Goal: Task Accomplishment & Management: Use online tool/utility

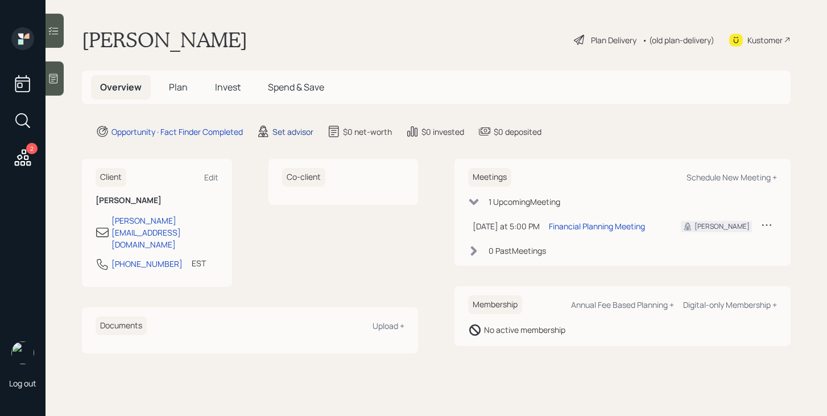
click at [297, 132] on div "Set advisor" at bounding box center [292, 132] width 41 height 12
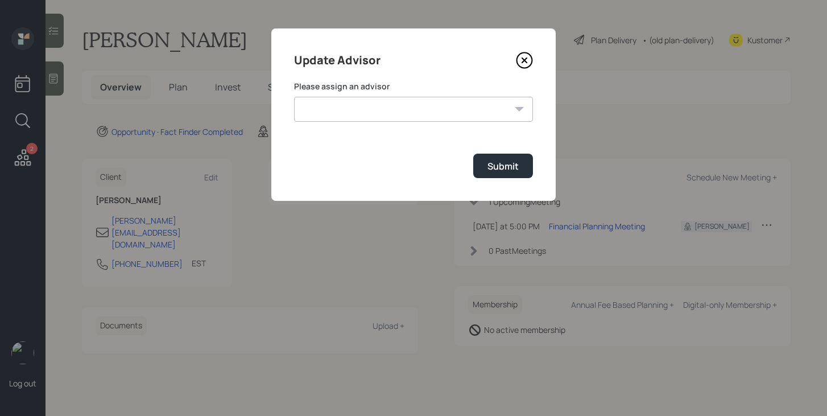
click at [379, 111] on select "[PERSON_NAME] [PERSON_NAME] [PERSON_NAME] [PERSON_NAME] End [PERSON_NAME] [PERS…" at bounding box center [413, 109] width 239 height 25
select select "bffa7908-1b2a-4c79-9bb6-f0ec9aed22d3"
click at [294, 97] on select "[PERSON_NAME] [PERSON_NAME] [PERSON_NAME] [PERSON_NAME] End [PERSON_NAME] [PERS…" at bounding box center [413, 109] width 239 height 25
click at [506, 160] on div "Submit" at bounding box center [502, 166] width 31 height 13
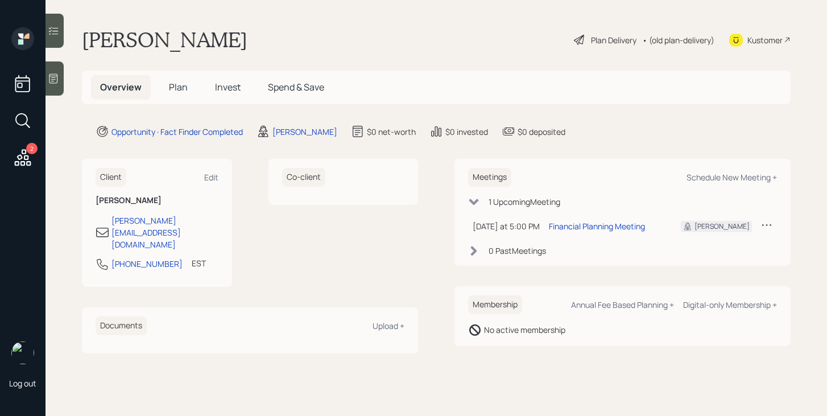
click at [170, 84] on span "Plan" at bounding box center [178, 87] width 19 height 13
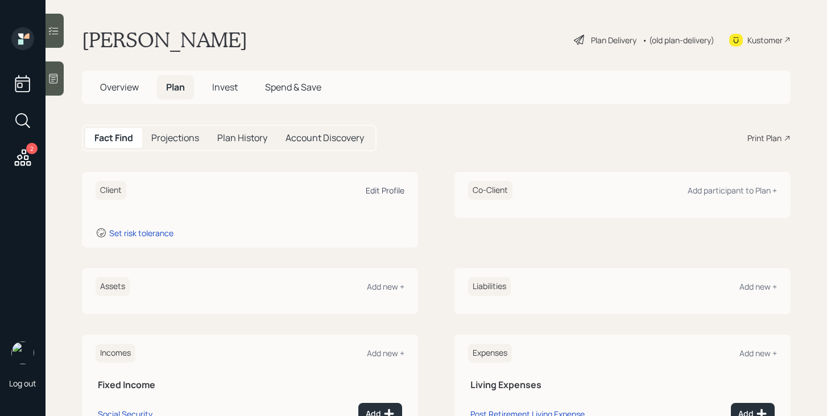
click at [398, 186] on div "Edit Profile" at bounding box center [385, 190] width 39 height 11
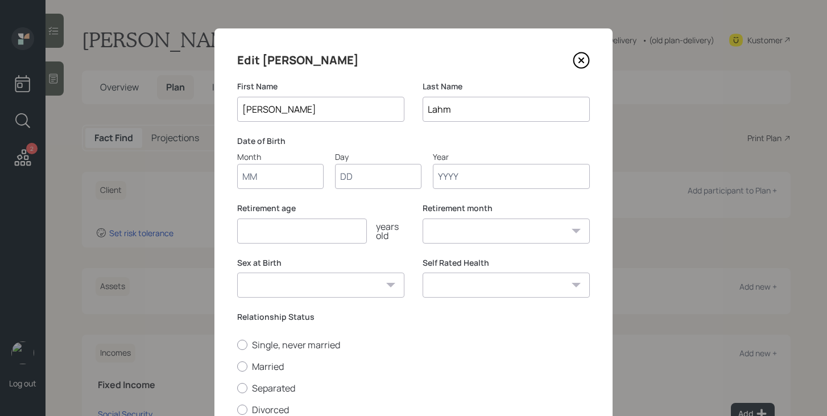
click at [298, 177] on input "Month" at bounding box center [280, 176] width 86 height 25
type input "12"
type input "25"
type input "1994"
select select "12"
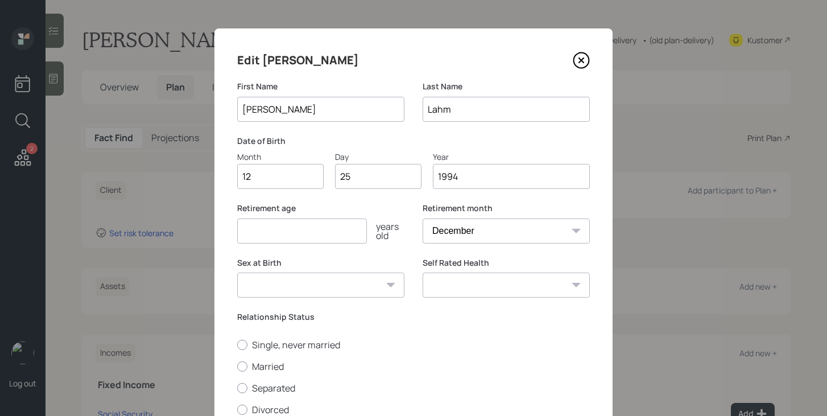
type input "1994"
click at [299, 236] on input "number" at bounding box center [302, 230] width 130 height 25
type input "67"
click at [328, 283] on select "Male Female Other / Prefer not to say" at bounding box center [320, 284] width 167 height 25
select select "male"
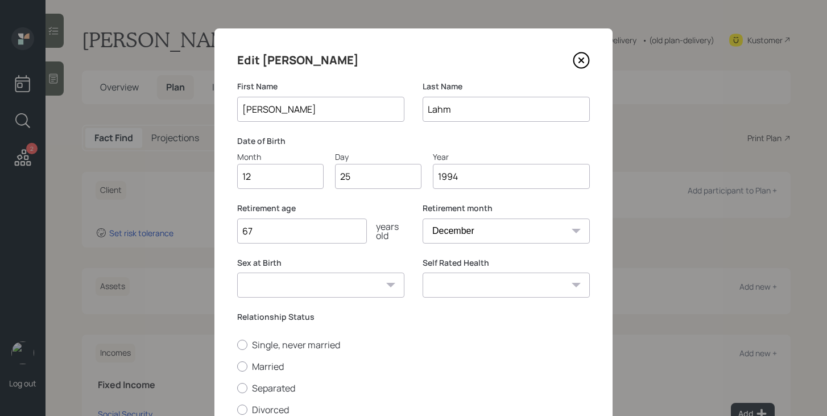
click at [237, 272] on select "Male Female Other / Prefer not to say" at bounding box center [320, 284] width 167 height 25
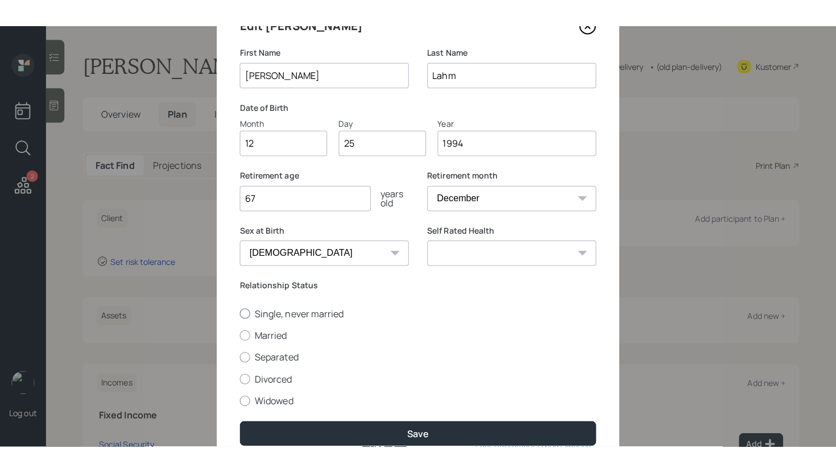
scroll to position [59, 0]
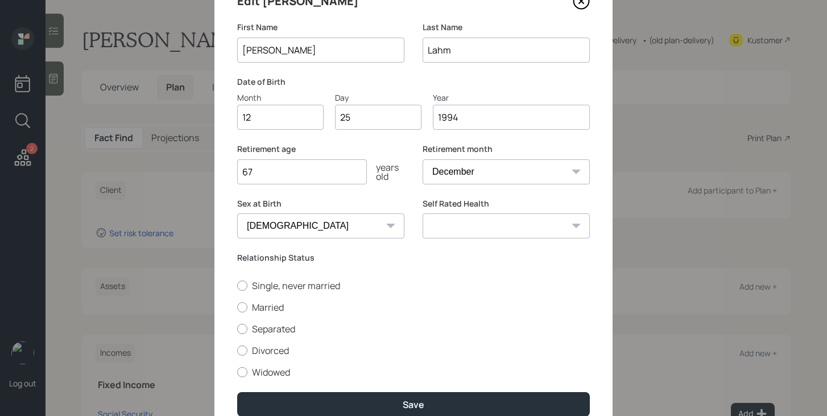
click at [475, 232] on select "Excellent Very Good Good Fair Poor" at bounding box center [506, 225] width 167 height 25
select select "good"
click at [423, 213] on select "Excellent Very Good Good Fair Poor" at bounding box center [506, 225] width 167 height 25
click at [255, 310] on label "Married" at bounding box center [413, 307] width 353 height 13
click at [237, 307] on input "Married" at bounding box center [237, 307] width 1 height 1
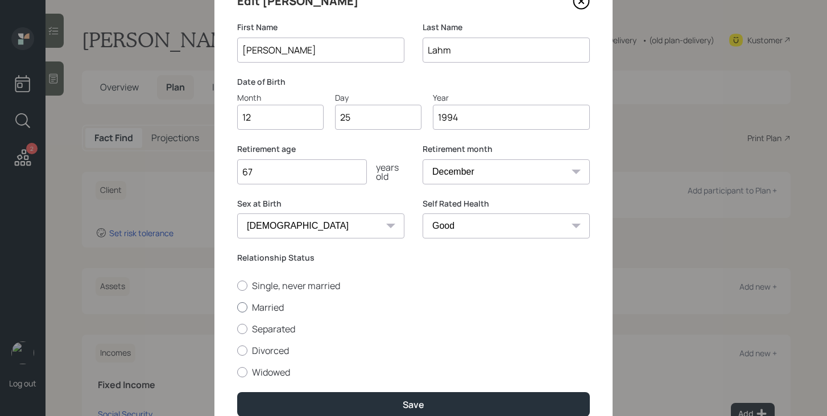
radio input "true"
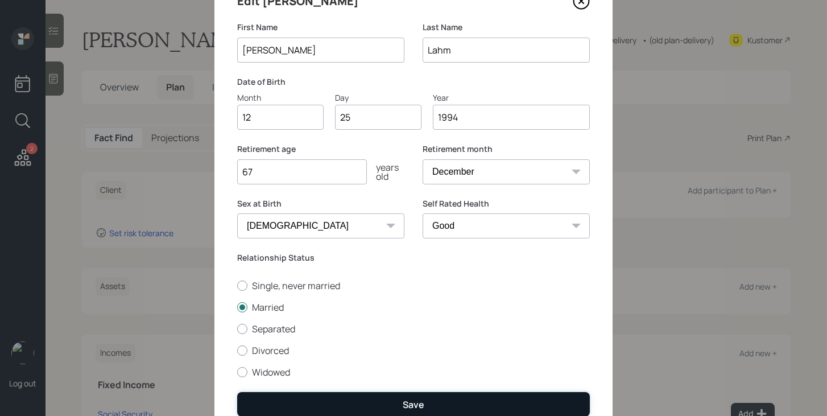
click at [361, 398] on button "Save" at bounding box center [413, 404] width 353 height 24
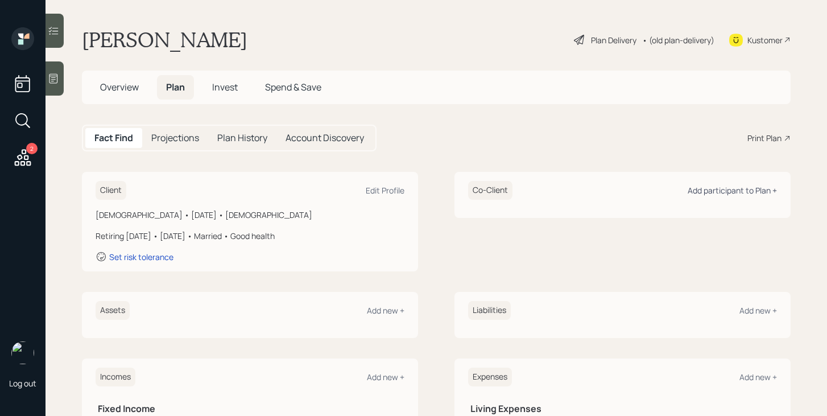
click at [706, 194] on div "Add participant to Plan +" at bounding box center [732, 190] width 89 height 11
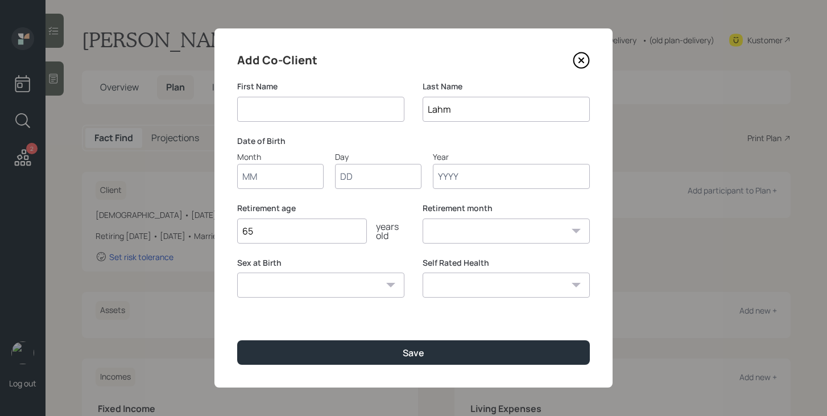
click at [318, 114] on input at bounding box center [320, 109] width 167 height 25
type input "[PERSON_NAME]"
click at [288, 183] on input "Month" at bounding box center [280, 176] width 86 height 25
type input "05"
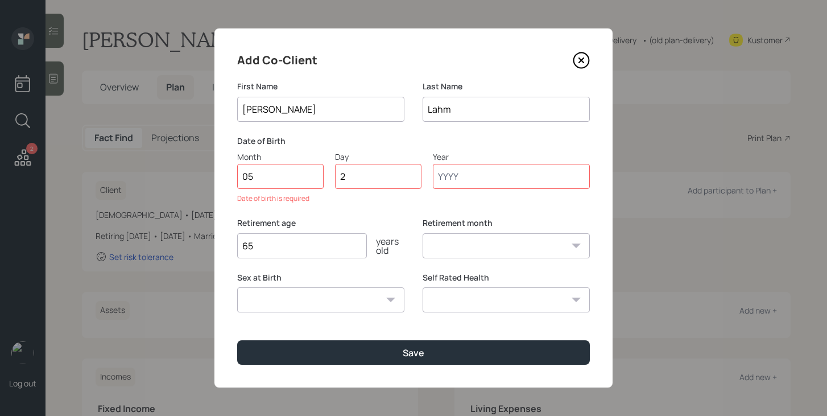
type input "25"
type input "1994"
select select "5"
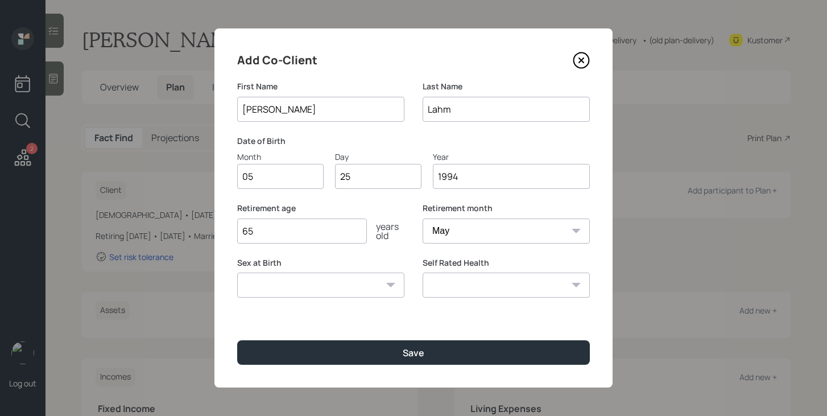
type input "1994"
click at [312, 228] on input "65" at bounding box center [302, 230] width 130 height 25
type input "67"
click at [312, 284] on select "Male Female Other / Prefer not to say" at bounding box center [320, 284] width 167 height 25
select select "female"
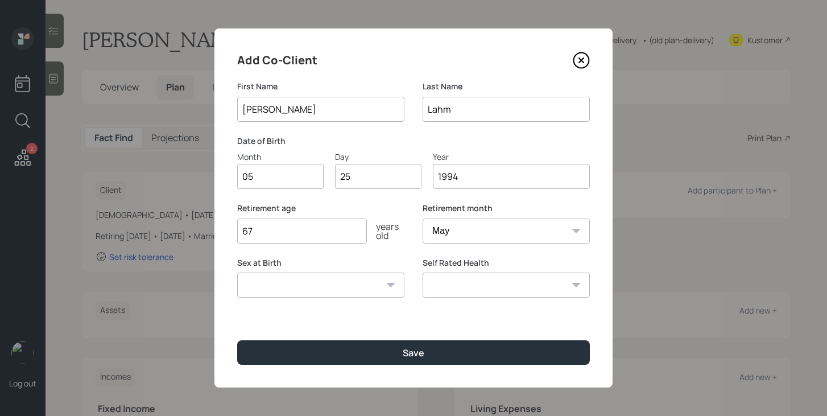
click at [237, 272] on select "Male Female Other / Prefer not to say" at bounding box center [320, 284] width 167 height 25
click at [460, 288] on select "Excellent Very Good Good Fair Poor" at bounding box center [506, 284] width 167 height 25
select select "good"
click at [423, 272] on select "Excellent Very Good Good Fair Poor" at bounding box center [506, 284] width 167 height 25
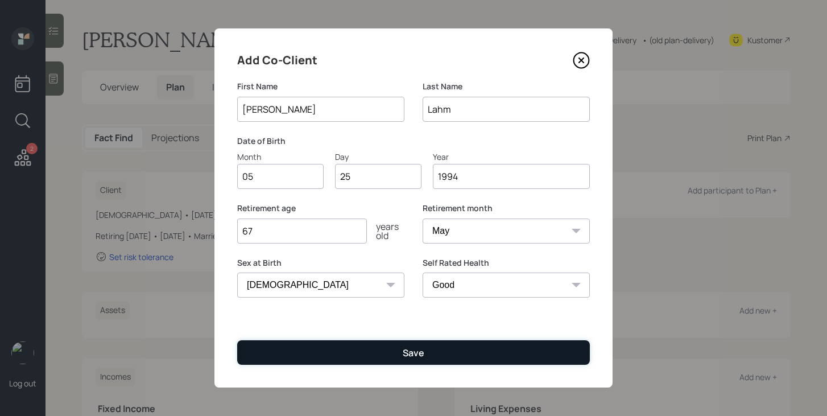
click at [403, 357] on div "Save" at bounding box center [414, 352] width 22 height 13
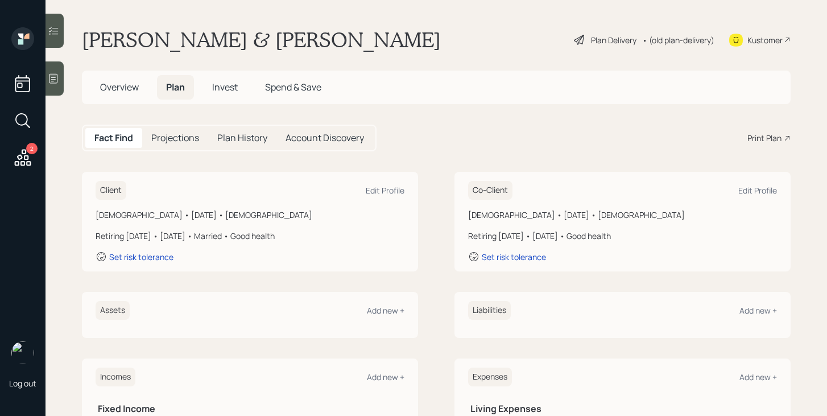
click at [134, 88] on span "Overview" at bounding box center [119, 87] width 39 height 13
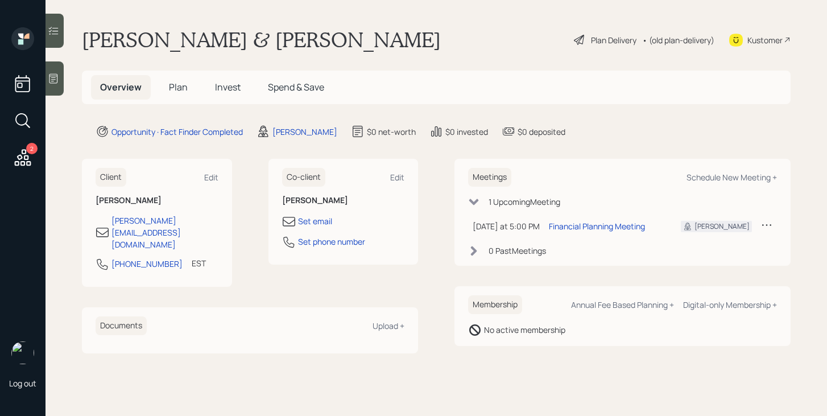
click at [184, 88] on span "Plan" at bounding box center [178, 87] width 19 height 13
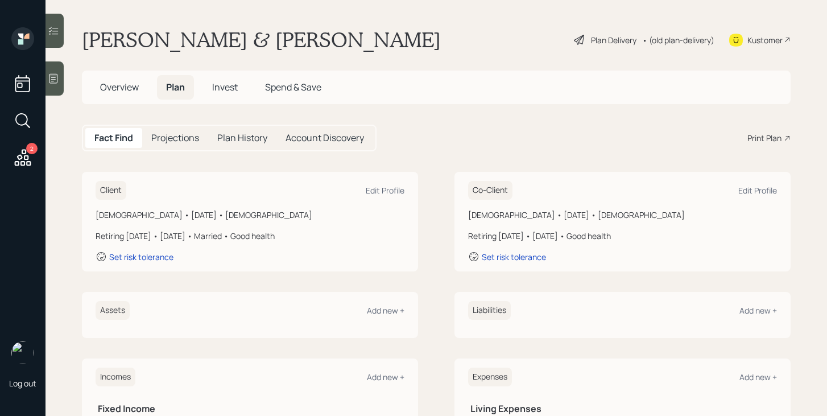
click at [591, 36] on div "Plan Delivery" at bounding box center [614, 40] width 46 height 12
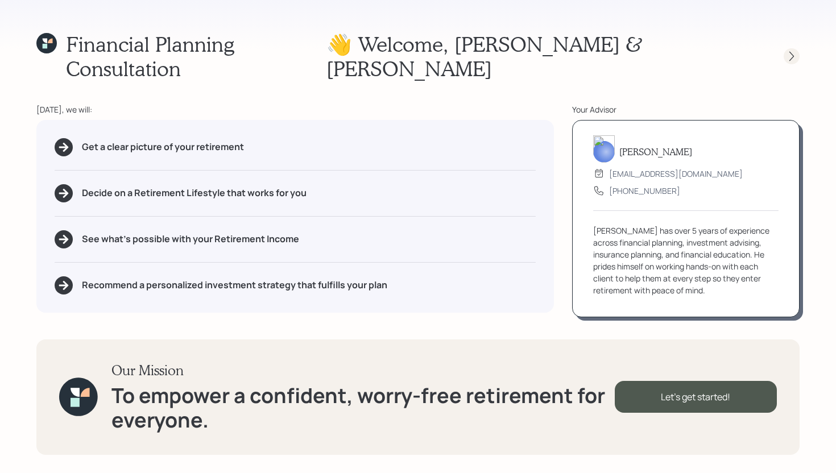
click at [788, 51] on icon at bounding box center [791, 56] width 11 height 11
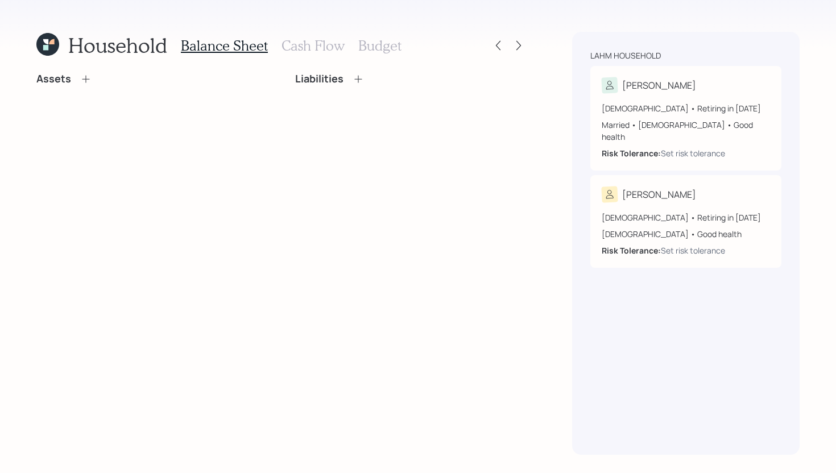
click at [81, 80] on icon at bounding box center [85, 78] width 11 height 11
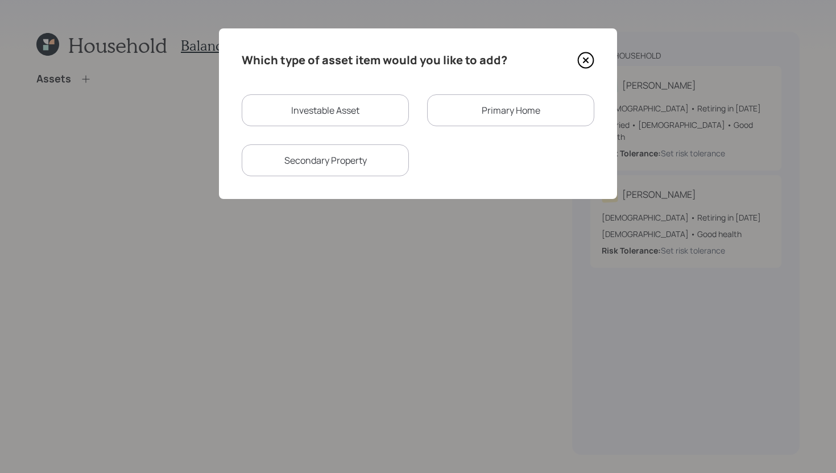
click at [312, 117] on div "Investable Asset" at bounding box center [325, 110] width 167 height 32
select select "taxable"
select select "balanced"
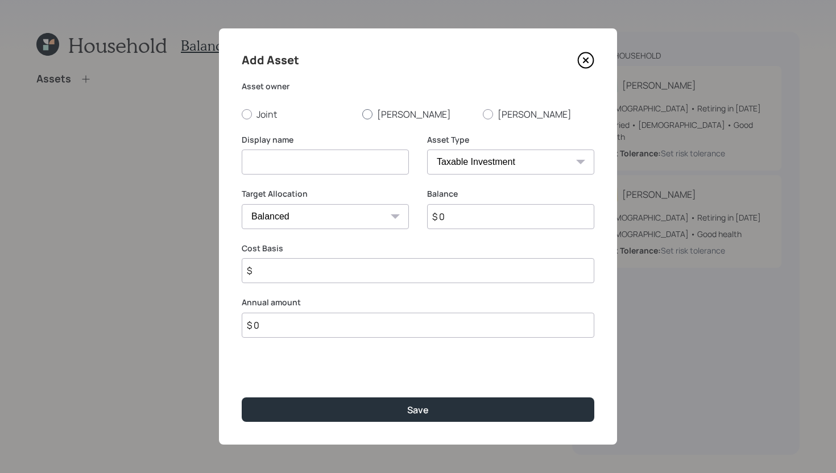
click at [365, 115] on div at bounding box center [367, 114] width 10 height 10
click at [362, 114] on input "[PERSON_NAME]" at bounding box center [362, 114] width 1 height 1
radio input "true"
click at [329, 158] on input at bounding box center [325, 162] width 167 height 25
type input "[PERSON_NAME]' [PERSON_NAME]"
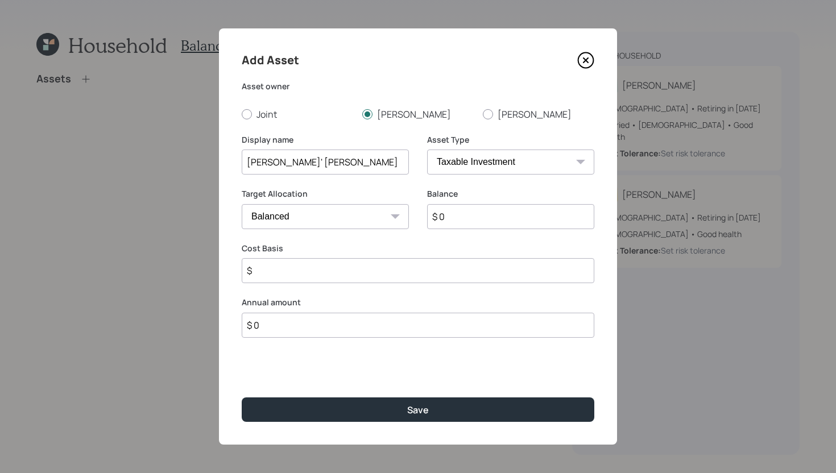
click at [495, 168] on select "SEP IRA IRA Roth IRA 401(k) Roth 401(k) 403(b) Roth 403(b) 457(b) Roth 457(b) H…" at bounding box center [510, 162] width 167 height 25
select select "roth_ira"
click at [427, 150] on select "SEP IRA IRA Roth IRA 401(k) Roth 401(k) 403(b) Roth 403(b) 457(b) Roth 457(b) H…" at bounding box center [510, 162] width 167 height 25
type input "$"
click at [462, 224] on input "$ 0" at bounding box center [510, 216] width 167 height 25
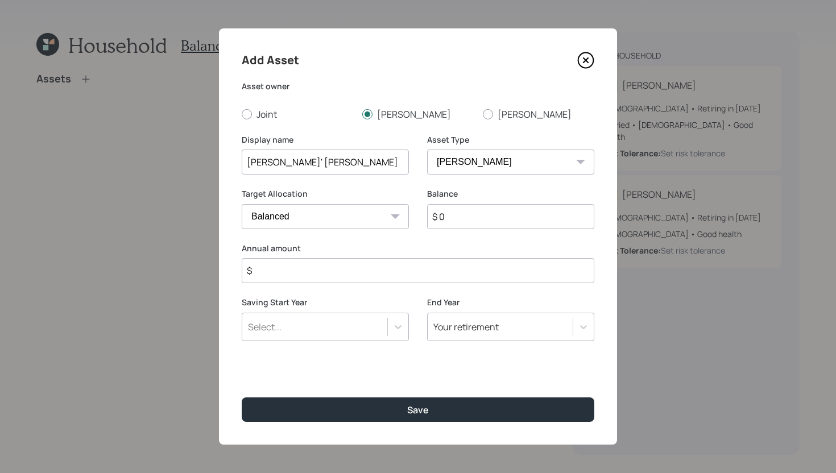
click at [462, 224] on input "$ 0" at bounding box center [510, 216] width 167 height 25
type input "$ 68,000"
click at [450, 263] on input "$" at bounding box center [418, 270] width 353 height 25
type input "$ 0"
click at [483, 220] on input "$ 68,000" at bounding box center [510, 216] width 167 height 25
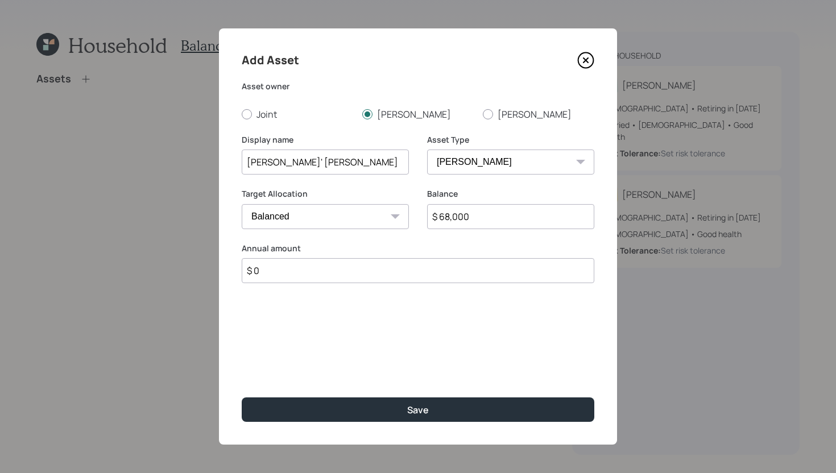
click at [483, 220] on input "$ 68,000" at bounding box center [510, 216] width 167 height 25
type input "$ 66,000"
click at [352, 269] on input "$ 0" at bounding box center [418, 270] width 353 height 25
type input "$ 583"
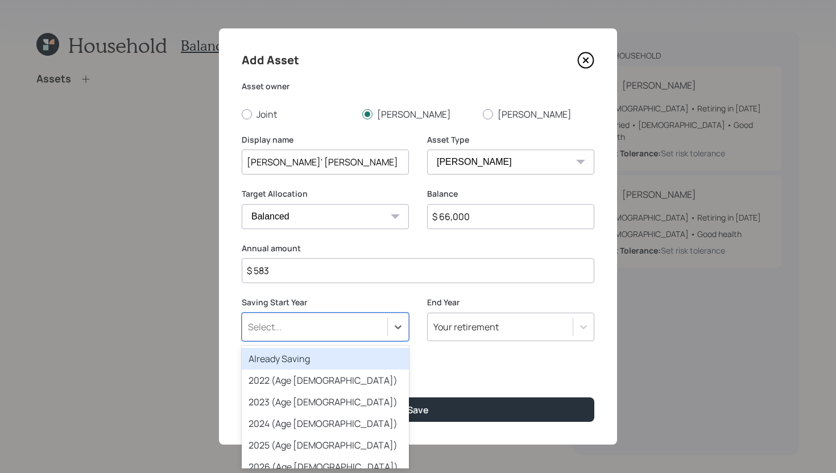
click at [358, 321] on div "Select..." at bounding box center [314, 326] width 145 height 19
click at [339, 353] on div "Already Saving" at bounding box center [325, 359] width 167 height 22
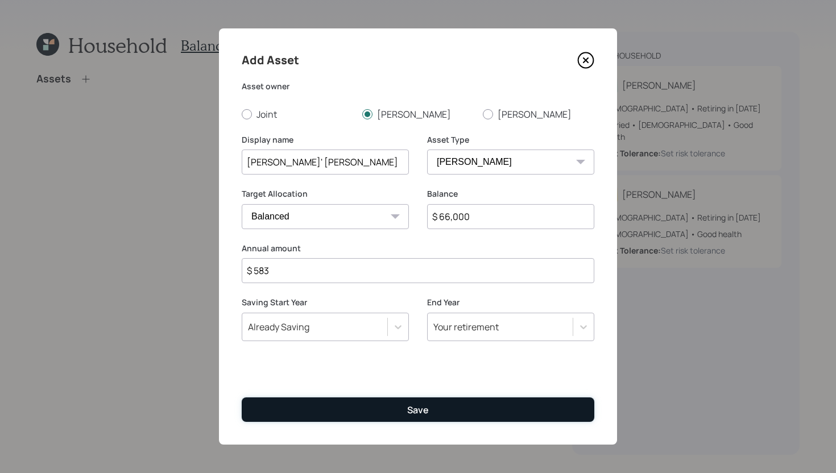
click at [339, 406] on button "Save" at bounding box center [418, 410] width 353 height 24
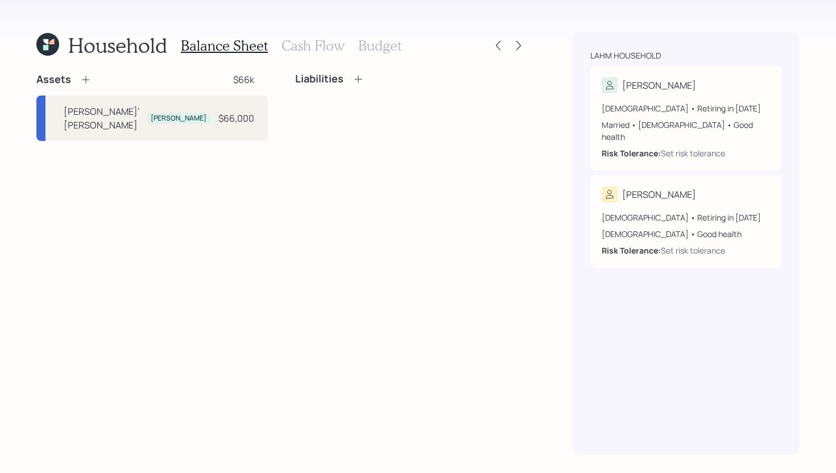
click at [87, 81] on icon at bounding box center [85, 79] width 11 height 11
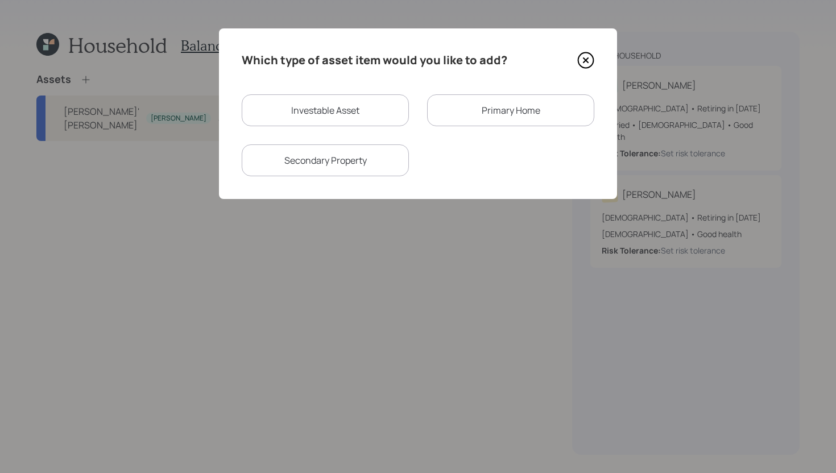
click at [307, 114] on div "Investable Asset" at bounding box center [325, 110] width 167 height 32
select select "taxable"
select select "balanced"
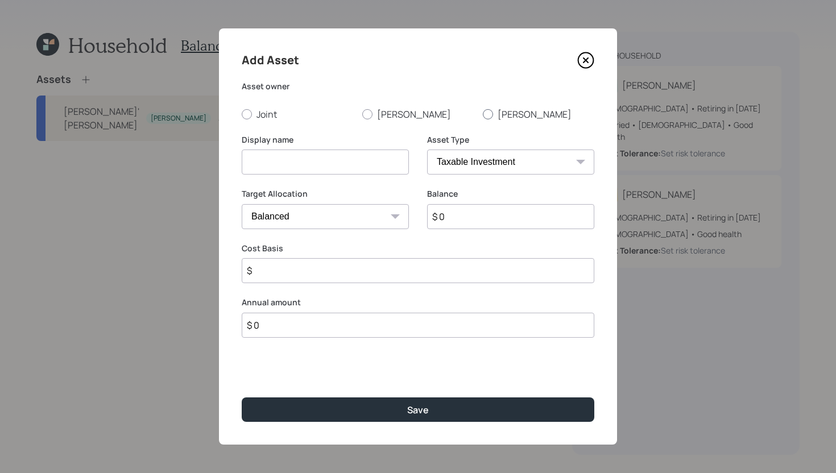
click at [507, 115] on label "[PERSON_NAME]" at bounding box center [538, 114] width 111 height 13
click at [483, 114] on input "[PERSON_NAME]" at bounding box center [482, 114] width 1 height 1
radio input "true"
click at [313, 166] on input at bounding box center [325, 162] width 167 height 25
type input "[PERSON_NAME] [PERSON_NAME]"
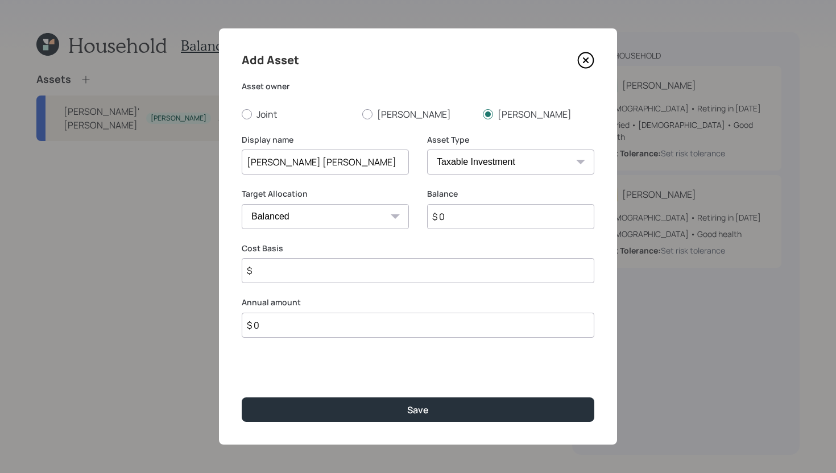
click at [489, 163] on select "SEP IRA IRA Roth IRA 401(k) Roth 401(k) 403(b) Roth 403(b) 457(b) Roth 457(b) H…" at bounding box center [510, 162] width 167 height 25
select select "roth_ira"
click at [427, 150] on select "SEP IRA IRA Roth IRA 401(k) Roth 401(k) 403(b) Roth 403(b) 457(b) Roth 457(b) H…" at bounding box center [510, 162] width 167 height 25
type input "$"
click at [404, 279] on input "$" at bounding box center [418, 270] width 353 height 25
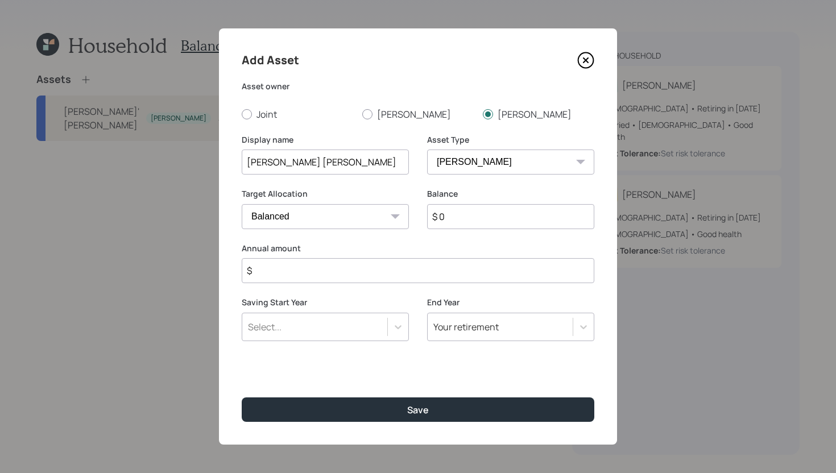
click at [473, 218] on input "$ 0" at bounding box center [510, 216] width 167 height 25
type input "$ 1,500"
click at [419, 275] on input "$" at bounding box center [418, 270] width 353 height 25
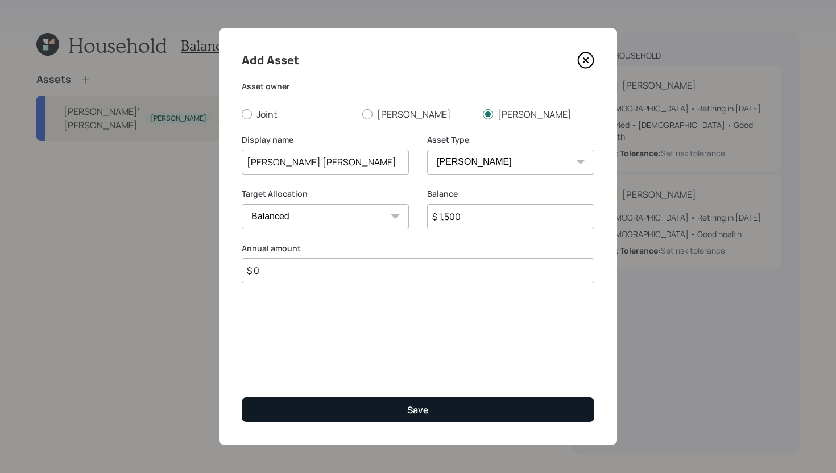
type input "$ 0"
click at [405, 403] on button "Save" at bounding box center [418, 410] width 353 height 24
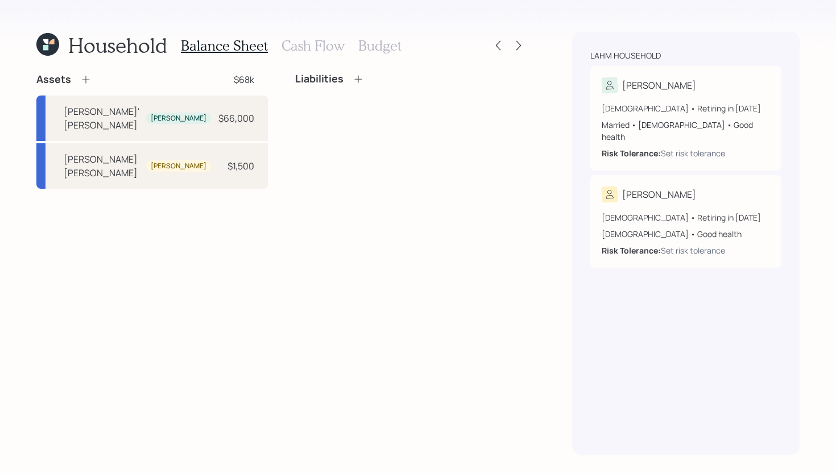
click at [88, 78] on icon at bounding box center [85, 79] width 11 height 11
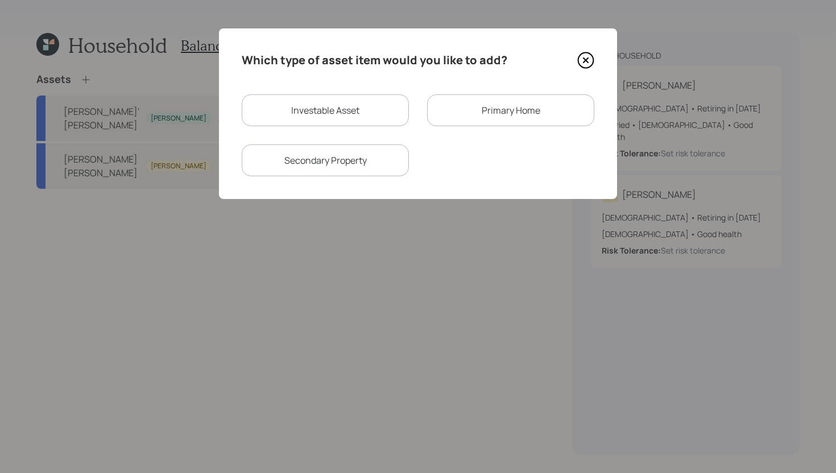
click at [340, 106] on div "Investable Asset" at bounding box center [325, 110] width 167 height 32
select select "taxable"
select select "balanced"
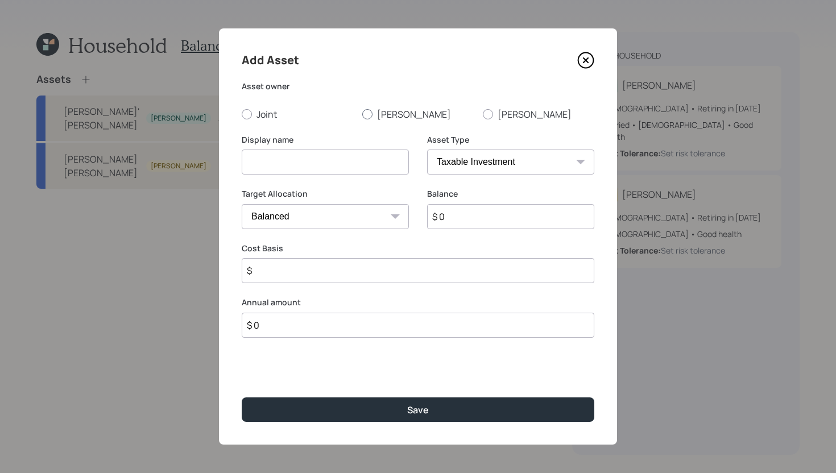
click at [395, 109] on label "[PERSON_NAME]" at bounding box center [417, 114] width 111 height 13
click at [362, 114] on input "[PERSON_NAME]" at bounding box center [362, 114] width 1 height 1
radio input "true"
click at [340, 163] on input at bounding box center [325, 162] width 167 height 25
type input "Current 457(b)"
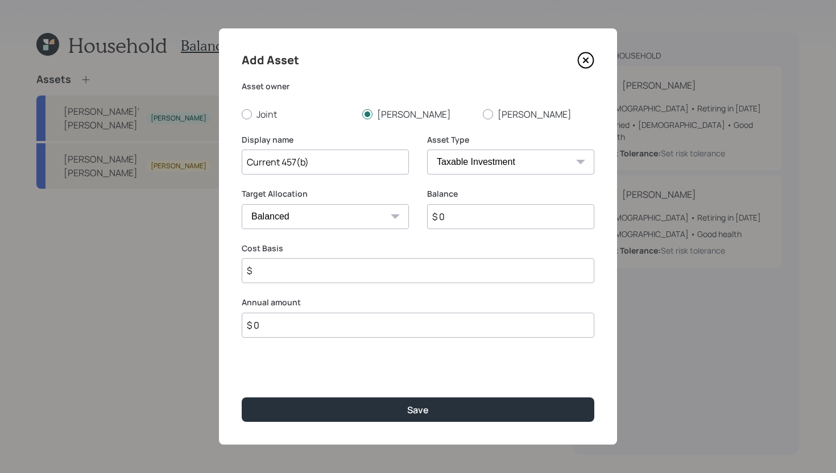
click at [460, 220] on input "$ 0" at bounding box center [510, 216] width 167 height 25
click at [488, 165] on select "SEP IRA IRA Roth IRA 401(k) Roth 401(k) 403(b) Roth 403(b) 457(b) Roth 457(b) H…" at bounding box center [510, 162] width 167 height 25
click at [486, 220] on input "$ 50,000" at bounding box center [510, 216] width 167 height 25
type input "$ 5,000"
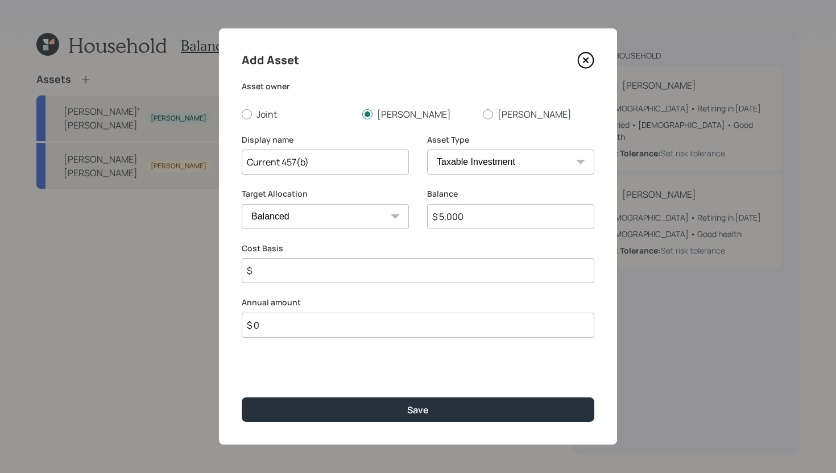
click at [501, 150] on select "SEP IRA IRA Roth IRA 401(k) Roth 401(k) 403(b) Roth 403(b) 457(b) Roth 457(b) H…" at bounding box center [510, 162] width 167 height 25
select select "state_local_government_sponsored"
click at [427, 150] on select "SEP IRA IRA Roth IRA 401(k) Roth 401(k) 403(b) Roth 403(b) 457(b) Roth 457(b) H…" at bounding box center [510, 162] width 167 height 25
click at [371, 275] on input "number" at bounding box center [317, 270] width 150 height 25
type input "0"
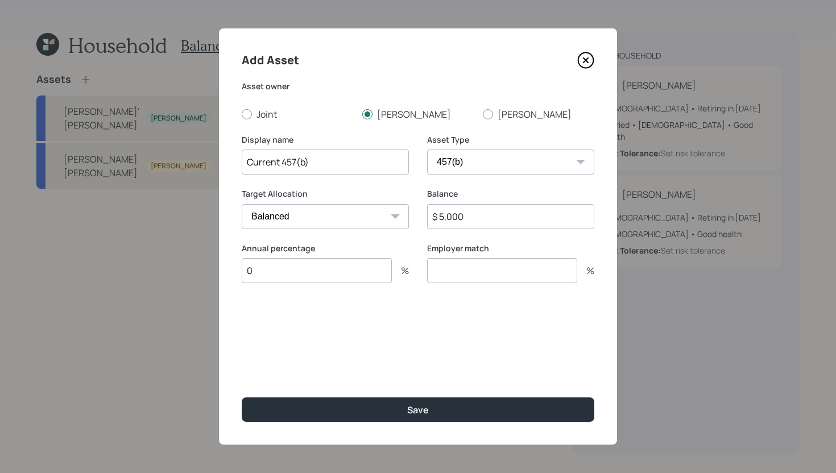
click at [478, 273] on input "number" at bounding box center [502, 270] width 150 height 25
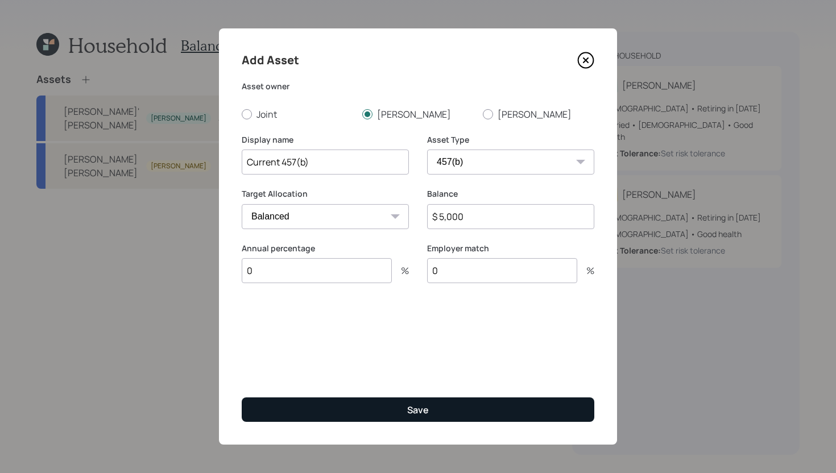
type input "0"
click at [422, 421] on button "Save" at bounding box center [418, 410] width 353 height 24
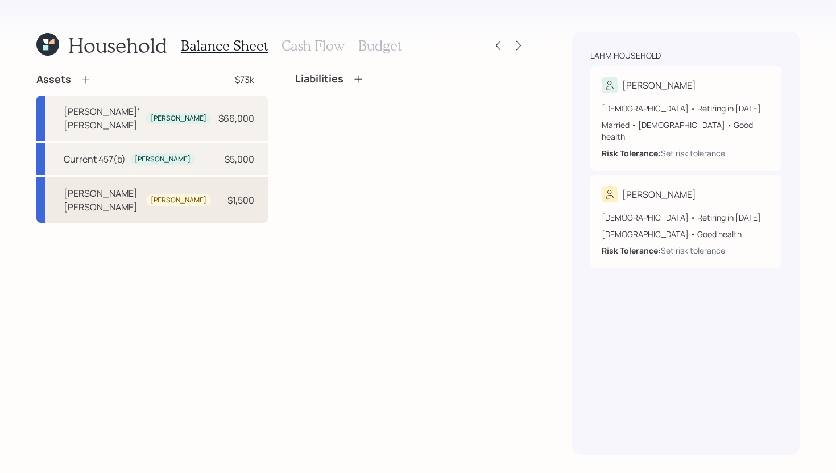
click at [170, 187] on div "Taylor's Roth IRA Taylor $1,500" at bounding box center [152, 200] width 232 height 46
select select "roth_ira"
select select "balanced"
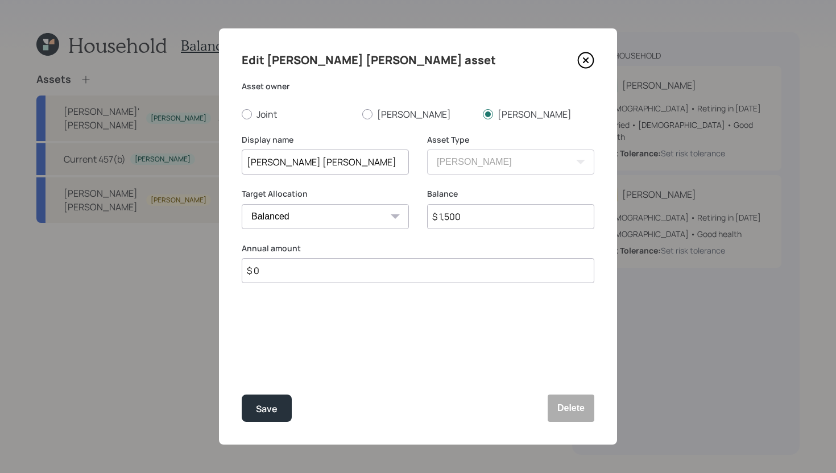
click at [290, 276] on input "$ 0" at bounding box center [418, 270] width 353 height 25
type input "$ 1,200"
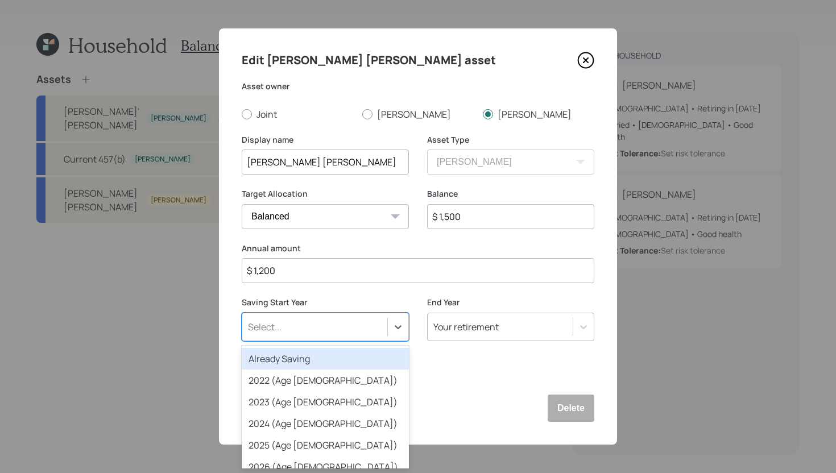
click at [278, 326] on div "Select..." at bounding box center [265, 327] width 34 height 13
click at [278, 358] on div "Already Saving" at bounding box center [325, 359] width 167 height 22
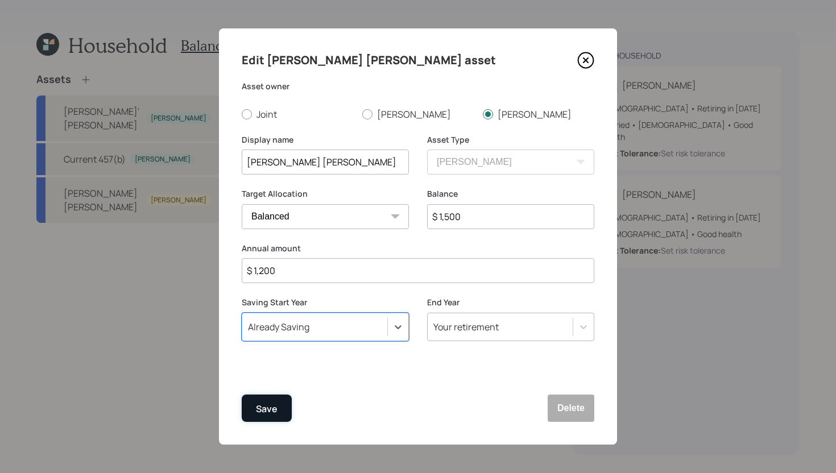
click at [277, 413] on button "Save" at bounding box center [267, 408] width 50 height 27
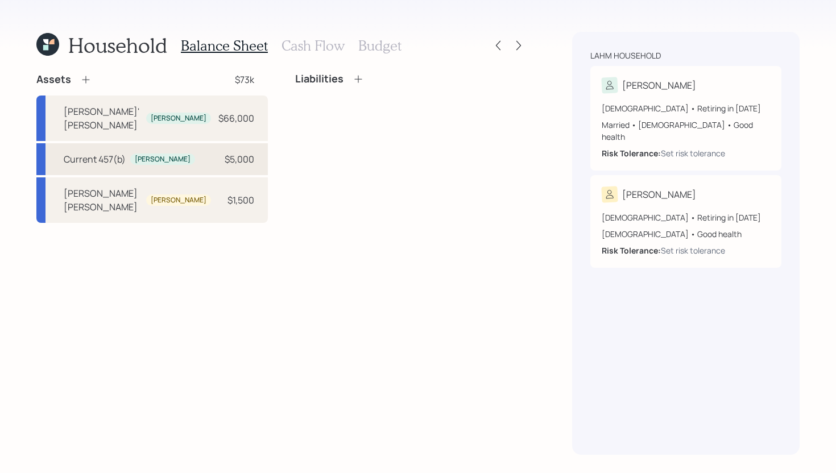
click at [112, 152] on div "Current 457(b)" at bounding box center [95, 159] width 62 height 14
select select "state_local_government_sponsored"
select select "balanced"
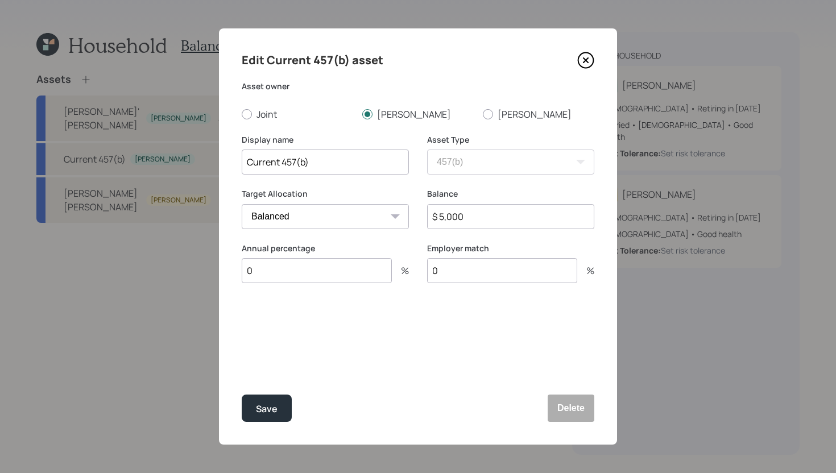
click at [249, 163] on input "Current 457(b)" at bounding box center [325, 162] width 167 height 25
type input "[PERSON_NAME] Current 457(b)"
click at [353, 268] on input "0" at bounding box center [317, 270] width 150 height 25
type input "1.5"
click at [487, 270] on input "0" at bounding box center [502, 270] width 150 height 25
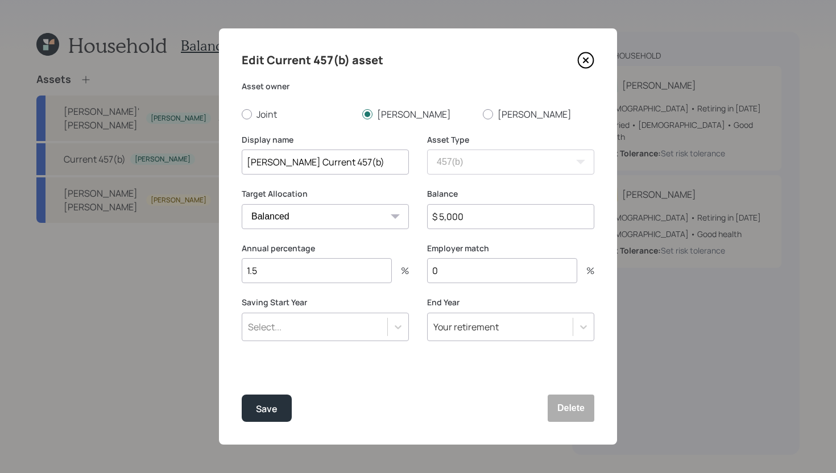
click at [487, 270] on input "0" at bounding box center [502, 270] width 150 height 25
click at [356, 327] on div "Select..." at bounding box center [314, 326] width 145 height 19
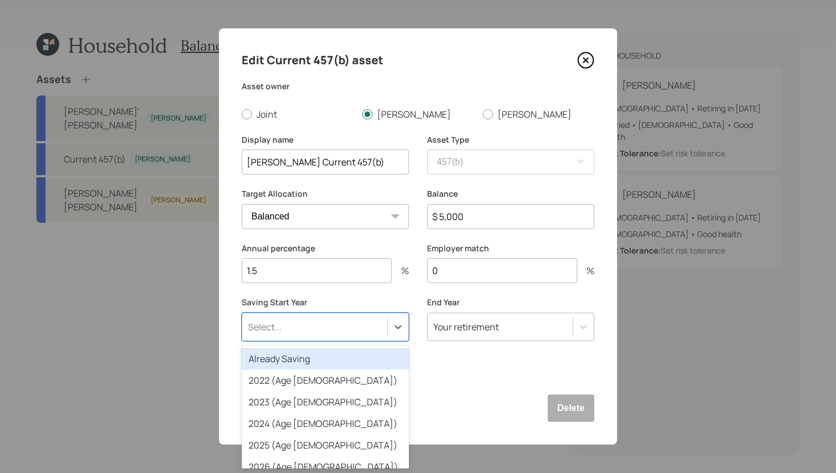
click at [327, 365] on div "Already Saving" at bounding box center [325, 359] width 167 height 22
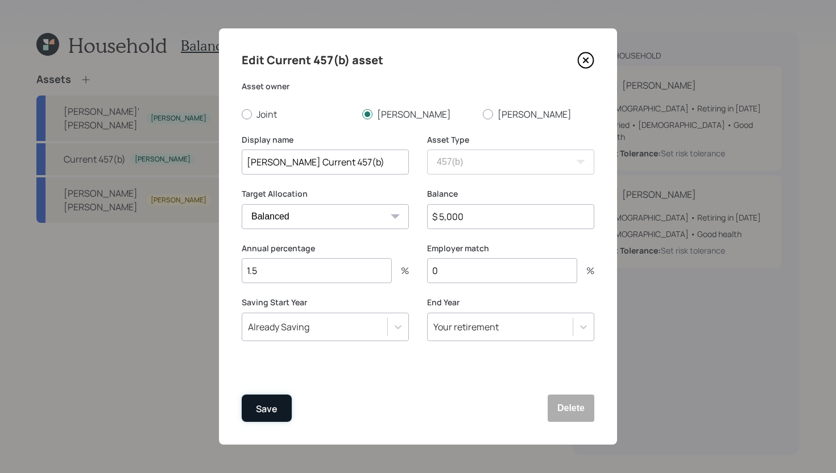
click at [280, 402] on button "Save" at bounding box center [267, 408] width 50 height 27
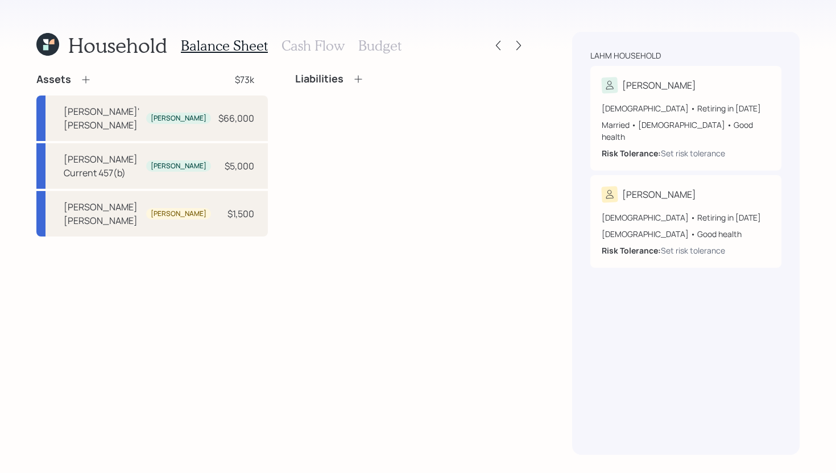
click at [88, 82] on icon at bounding box center [85, 79] width 11 height 11
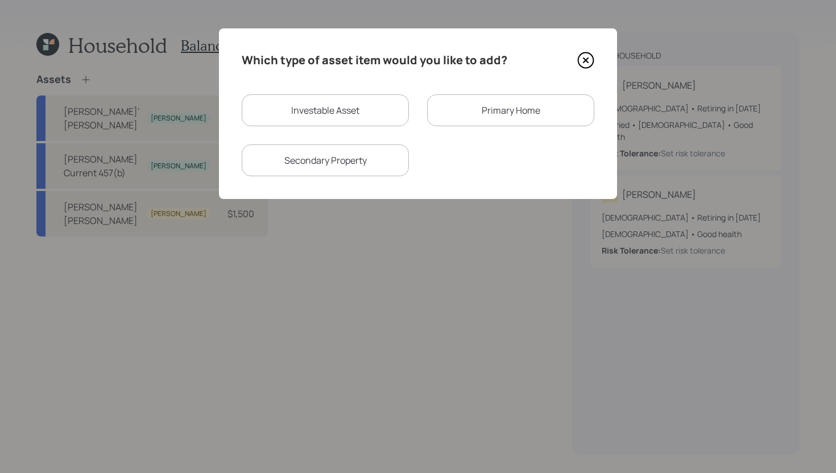
click at [344, 111] on div "Investable Asset" at bounding box center [325, 110] width 167 height 32
select select "taxable"
select select "balanced"
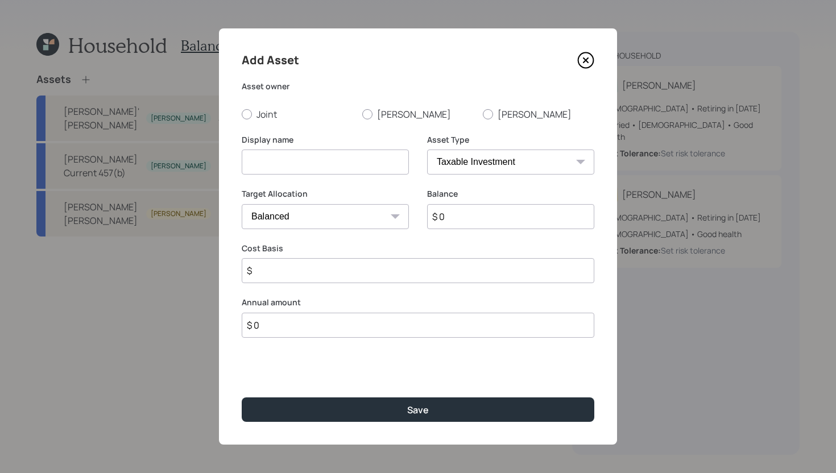
click at [461, 213] on input "$ 0" at bounding box center [510, 216] width 167 height 25
type input "$ 67,000"
click at [272, 118] on label "Joint" at bounding box center [297, 114] width 111 height 13
click at [242, 114] on input "Joint" at bounding box center [241, 114] width 1 height 1
radio input "true"
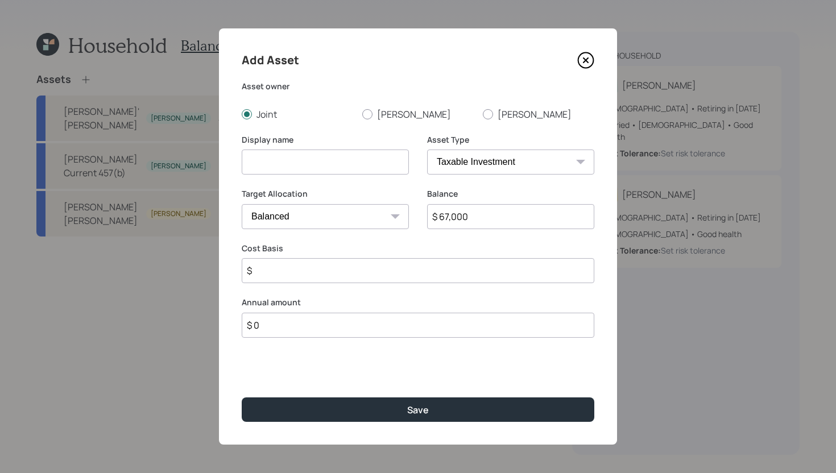
click at [280, 161] on input at bounding box center [325, 162] width 167 height 25
type input "Joint Brokerage"
click at [316, 273] on input "$" at bounding box center [418, 270] width 353 height 25
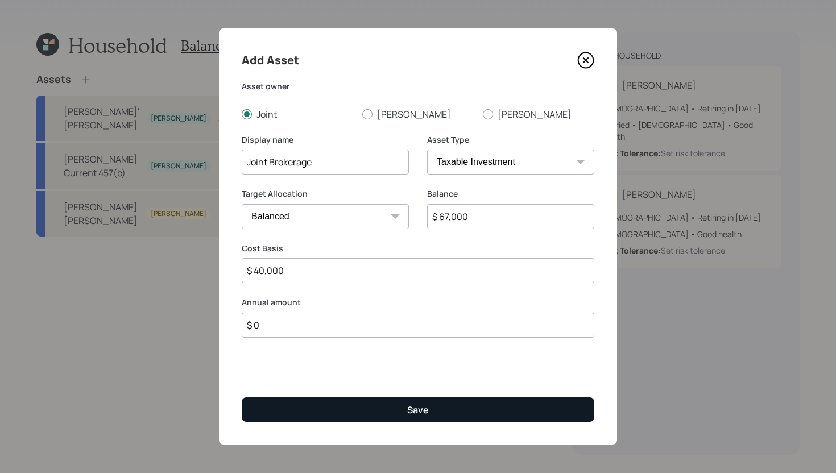
type input "$ 40,000"
click at [365, 413] on button "Save" at bounding box center [418, 410] width 353 height 24
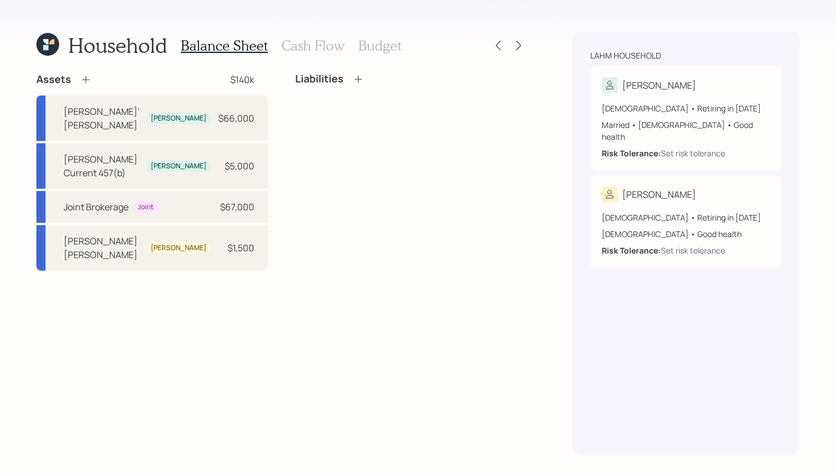
click at [81, 81] on icon at bounding box center [85, 79] width 11 height 11
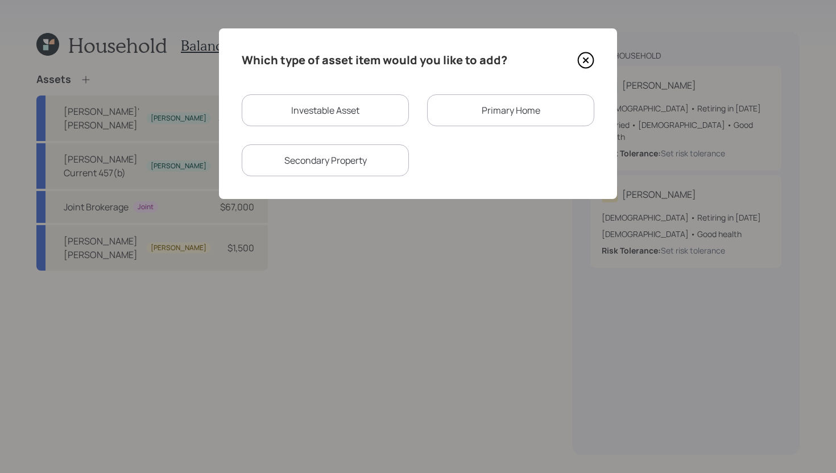
click at [291, 104] on div "Investable Asset" at bounding box center [325, 110] width 167 height 32
select select "taxable"
select select "balanced"
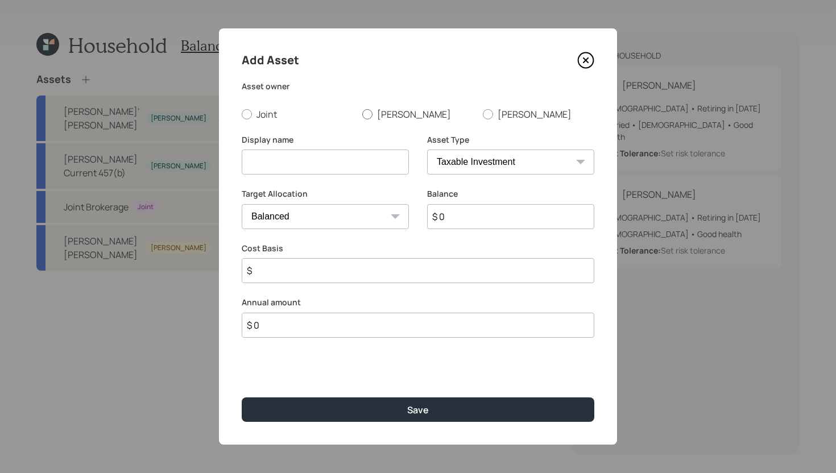
click at [393, 113] on label "[PERSON_NAME]" at bounding box center [417, 114] width 111 height 13
click at [362, 114] on input "[PERSON_NAME]" at bounding box center [362, 114] width 1 height 1
radio input "true"
click at [363, 167] on input at bounding box center [325, 162] width 167 height 25
type input "[PERSON_NAME]' Brokerage"
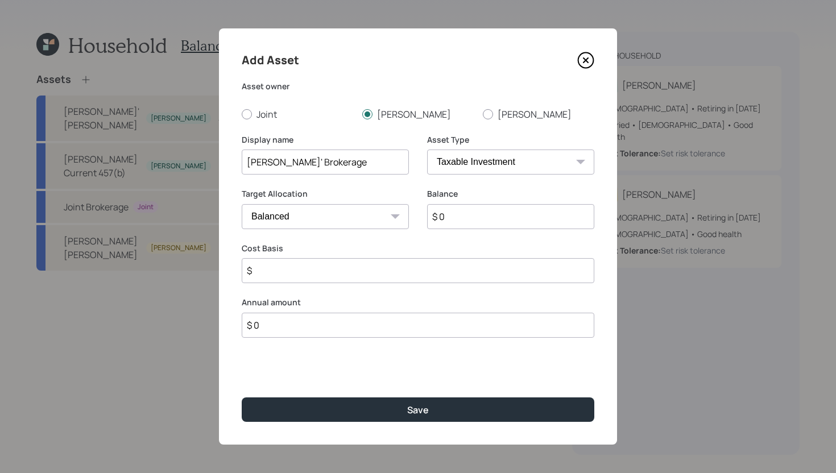
click at [480, 217] on input "$ 0" at bounding box center [510, 216] width 167 height 25
click at [477, 217] on input "$ 0" at bounding box center [510, 216] width 167 height 25
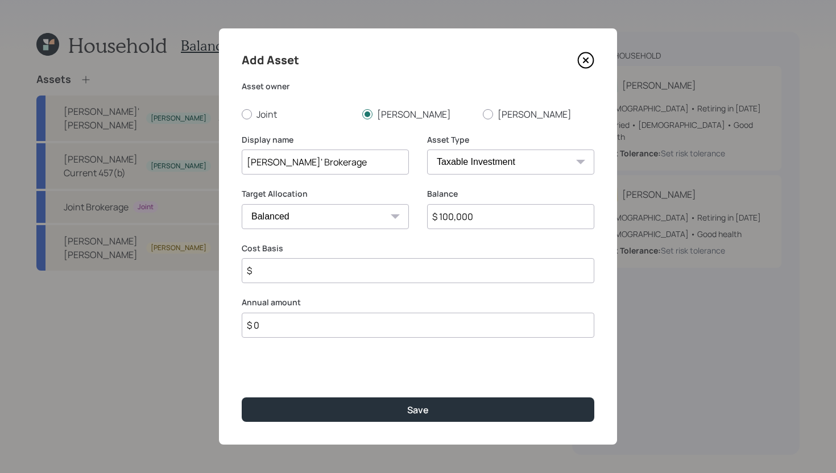
type input "$ 100,000"
click at [449, 270] on input "$" at bounding box center [418, 270] width 353 height 25
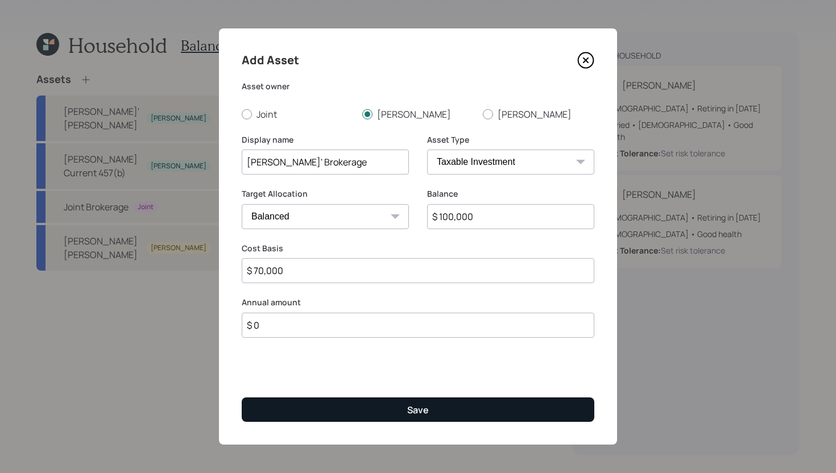
type input "$ 70,000"
click at [441, 402] on button "Save" at bounding box center [418, 410] width 353 height 24
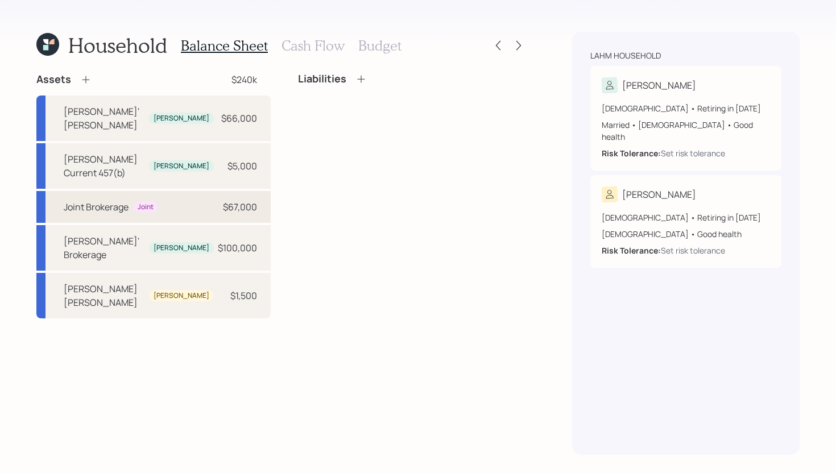
click at [117, 200] on div "Joint Brokerage" at bounding box center [96, 207] width 65 height 14
select select "taxable"
select select "balanced"
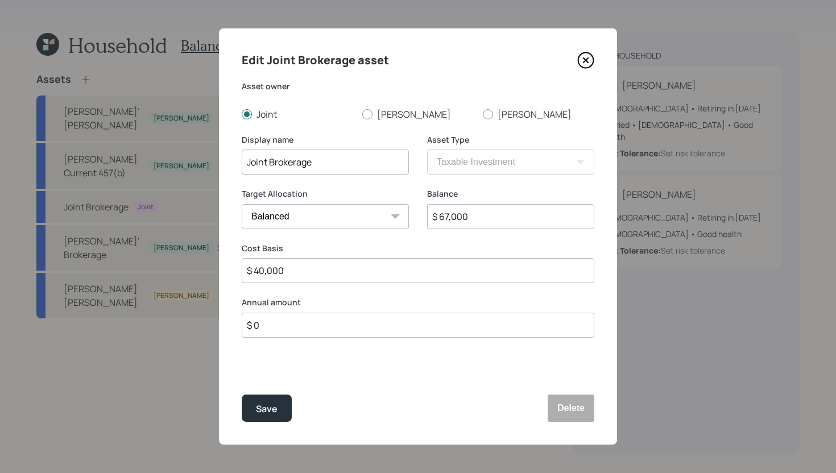
click at [297, 279] on input "$ 40,000" at bounding box center [418, 270] width 353 height 25
type input "$ 55,000"
click at [276, 414] on div "Save" at bounding box center [267, 409] width 22 height 15
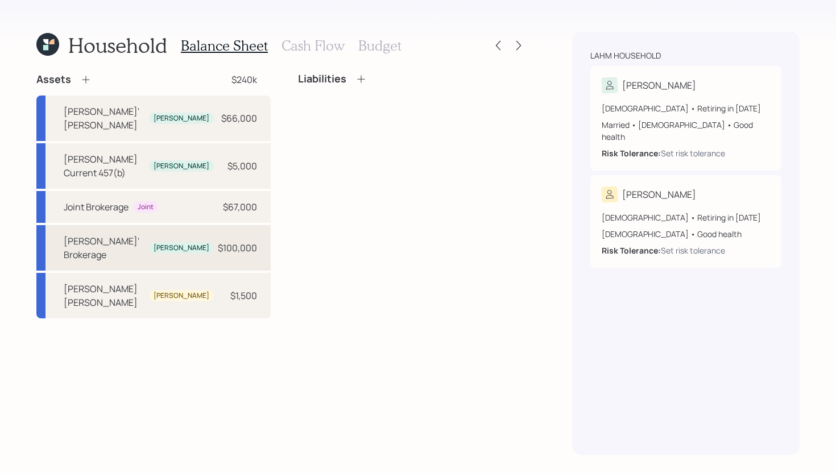
click at [192, 225] on div "James' Brokerage James $100,000" at bounding box center [153, 248] width 234 height 46
select select "taxable"
select select "balanced"
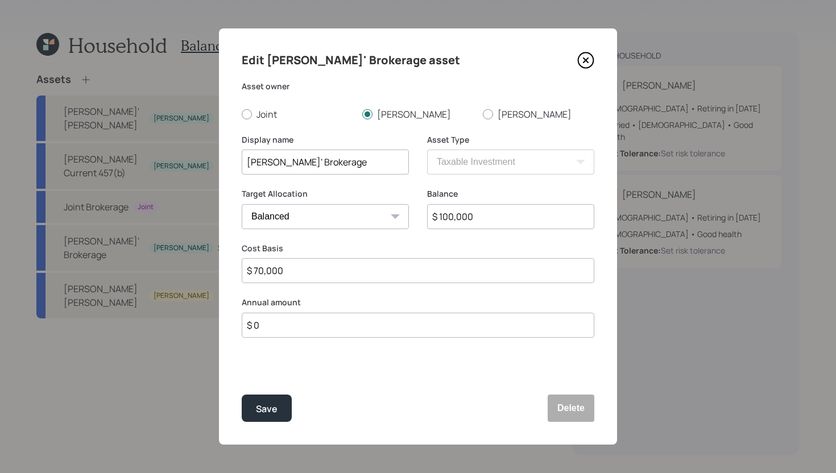
click at [480, 216] on input "$ 100,000" at bounding box center [510, 216] width 167 height 25
click at [375, 272] on input "$ 70,000" at bounding box center [418, 270] width 353 height 25
type input "$ 4,000"
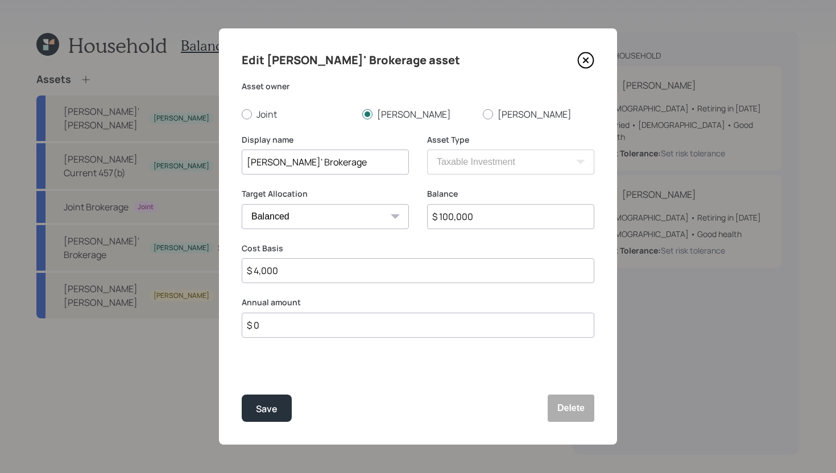
click at [501, 220] on input "$ 100,000" at bounding box center [510, 216] width 167 height 25
type input "$ 99,000"
click at [274, 405] on div "Save" at bounding box center [267, 409] width 22 height 15
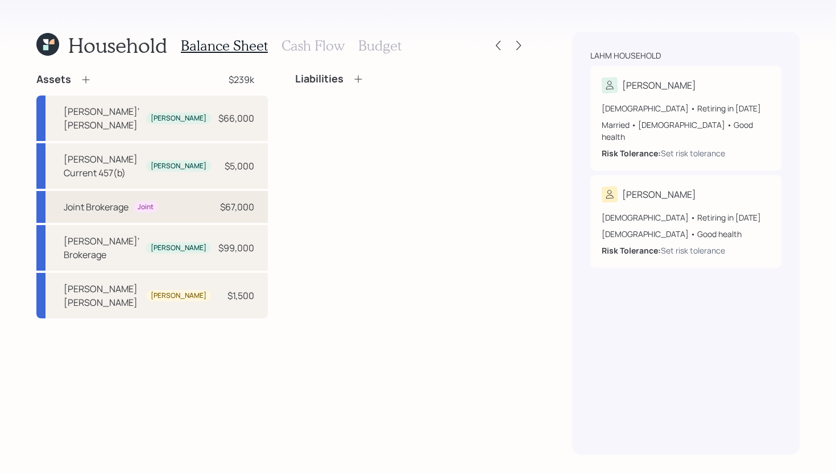
click at [189, 191] on div "Joint Brokerage Joint $67,000" at bounding box center [152, 207] width 232 height 32
select select "taxable"
select select "balanced"
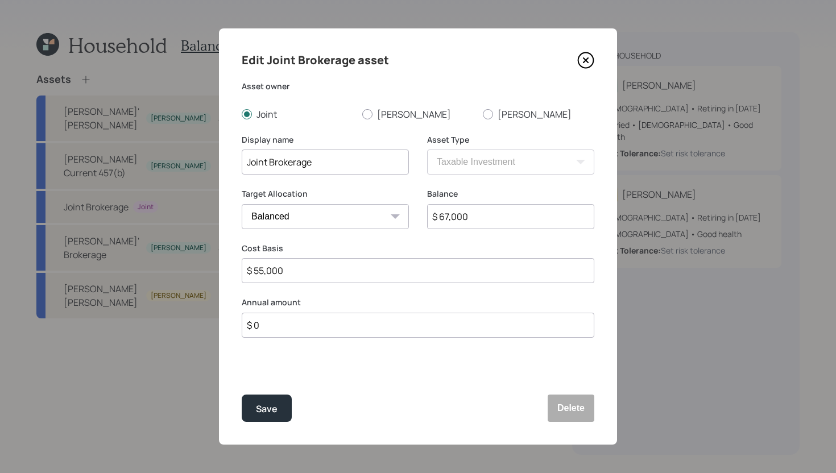
click at [307, 329] on input "$ 0" at bounding box center [418, 325] width 353 height 25
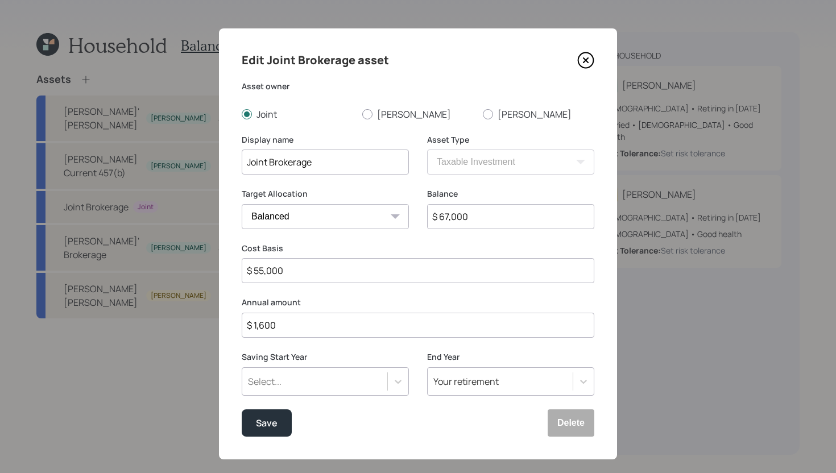
click at [327, 322] on input "$ 1,600" at bounding box center [418, 325] width 353 height 25
type input "$ 19,200"
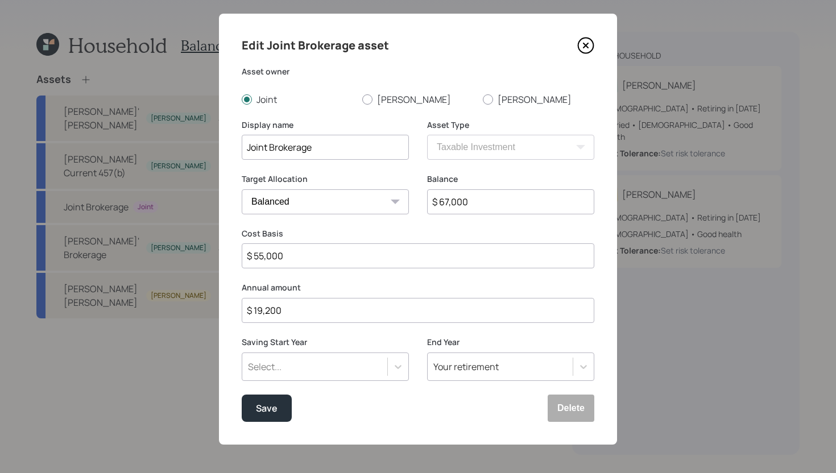
click at [333, 375] on div "Select..." at bounding box center [325, 367] width 167 height 28
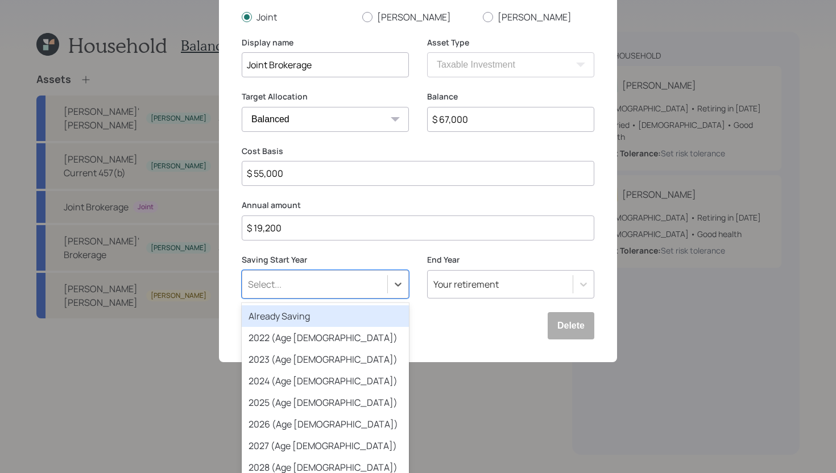
click at [342, 317] on div "Already Saving" at bounding box center [325, 316] width 167 height 22
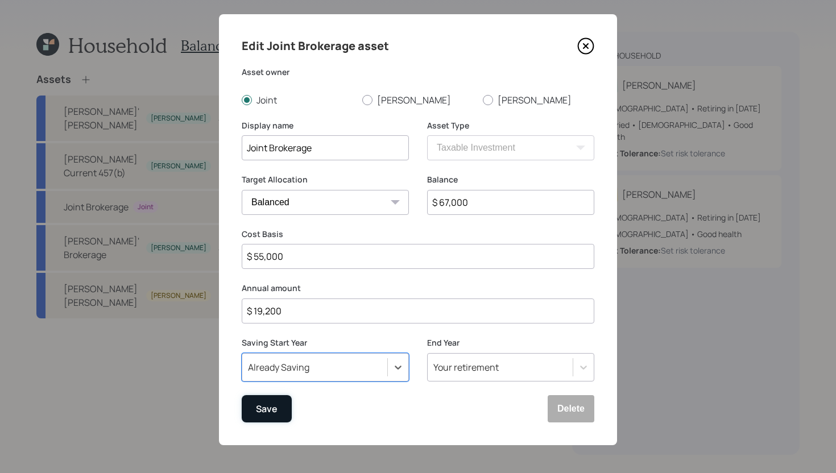
click at [269, 408] on div "Save" at bounding box center [267, 409] width 22 height 15
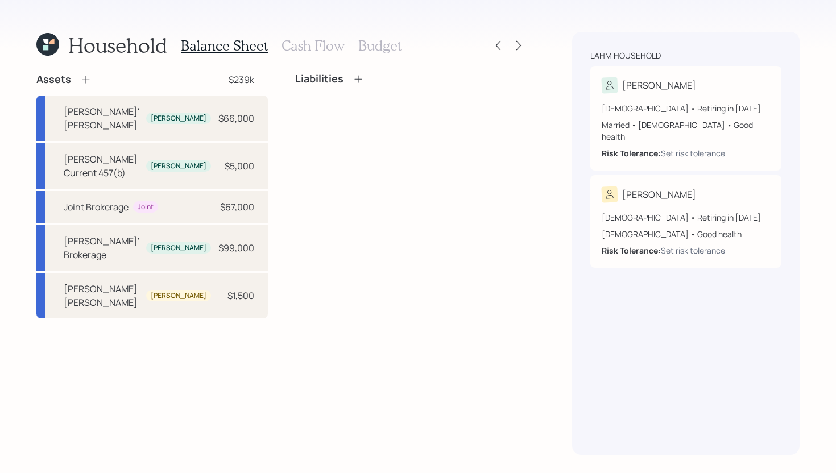
click at [87, 81] on icon at bounding box center [85, 79] width 11 height 11
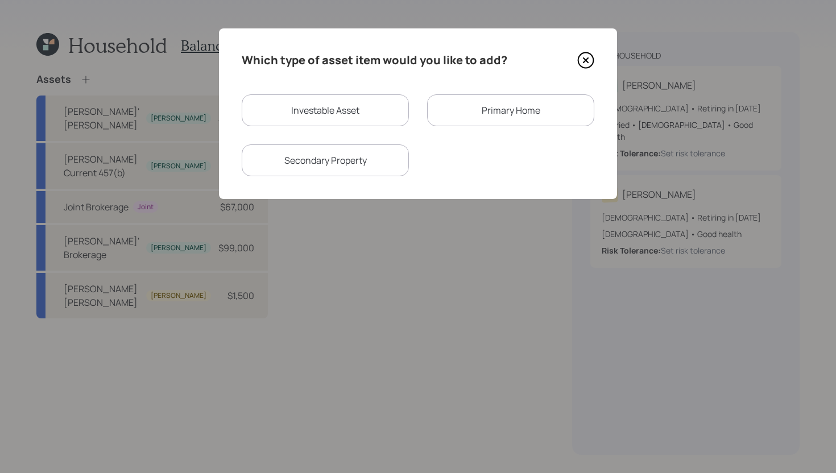
click at [339, 118] on div "Investable Asset" at bounding box center [325, 110] width 167 height 32
select select "taxable"
select select "balanced"
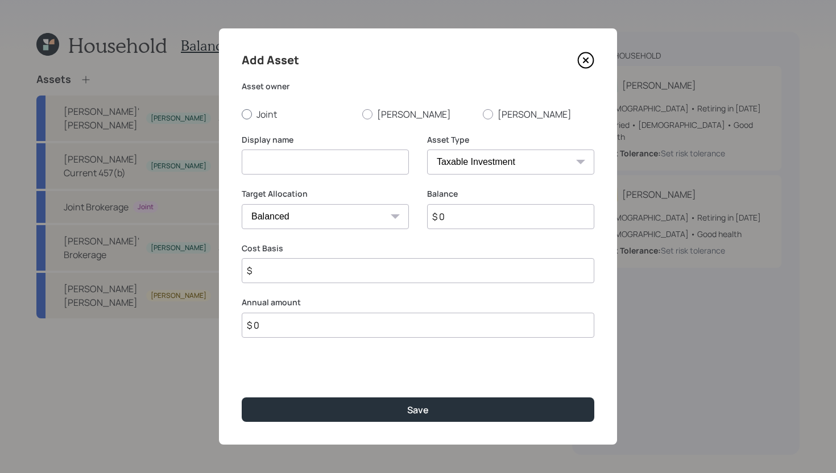
click at [274, 114] on label "Joint" at bounding box center [297, 114] width 111 height 13
click at [242, 114] on input "Joint" at bounding box center [241, 114] width 1 height 1
radio input "true"
click at [305, 176] on div "Display name" at bounding box center [325, 161] width 167 height 55
click at [307, 171] on input at bounding box center [325, 162] width 167 height 25
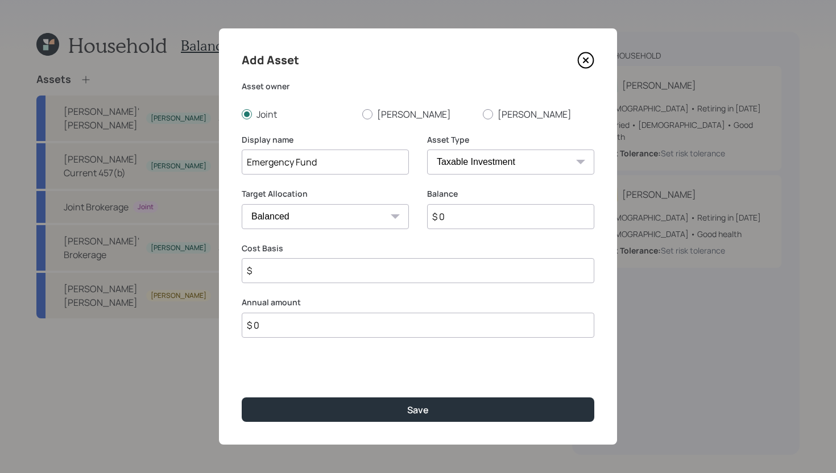
type input "Emergency Fund"
click at [480, 212] on input "$ 0" at bounding box center [510, 216] width 167 height 25
click at [497, 176] on div "Asset Type SEP IRA IRA Roth IRA 401(k) Roth 401(k) 403(b) Roth 403(b) 457(b) Ro…" at bounding box center [510, 161] width 167 height 55
click at [497, 172] on select "SEP IRA IRA Roth IRA 401(k) Roth 401(k) 403(b) Roth 403(b) 457(b) Roth 457(b) H…" at bounding box center [510, 162] width 167 height 25
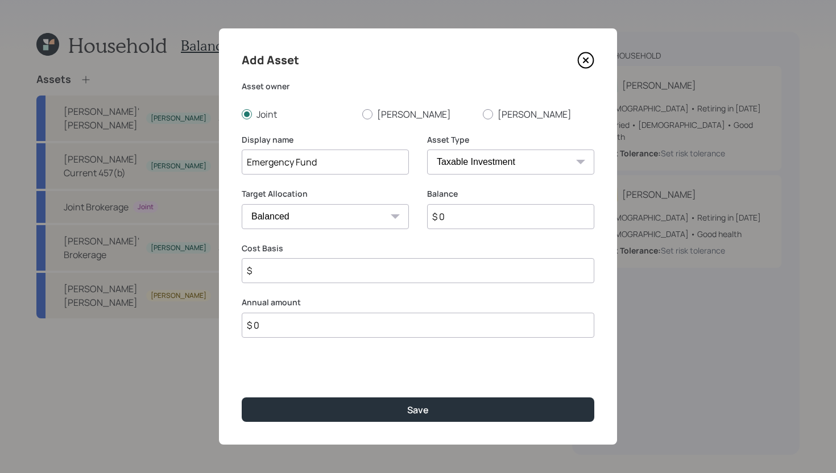
select select "emergency_fund"
click at [427, 150] on select "SEP IRA IRA Roth IRA 401(k) Roth 401(k) 403(b) Roth 403(b) 457(b) Roth 457(b) H…" at bounding box center [510, 162] width 167 height 25
click at [398, 214] on input "$ 0" at bounding box center [418, 216] width 353 height 25
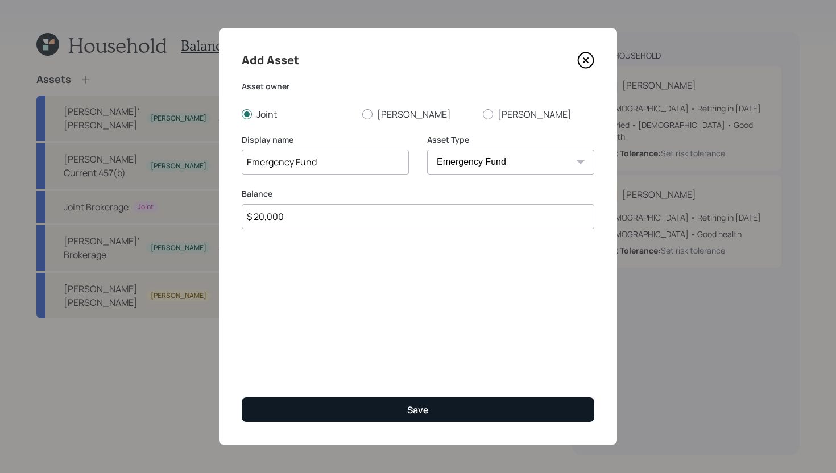
type input "$ 20,000"
click at [402, 408] on button "Save" at bounding box center [418, 410] width 353 height 24
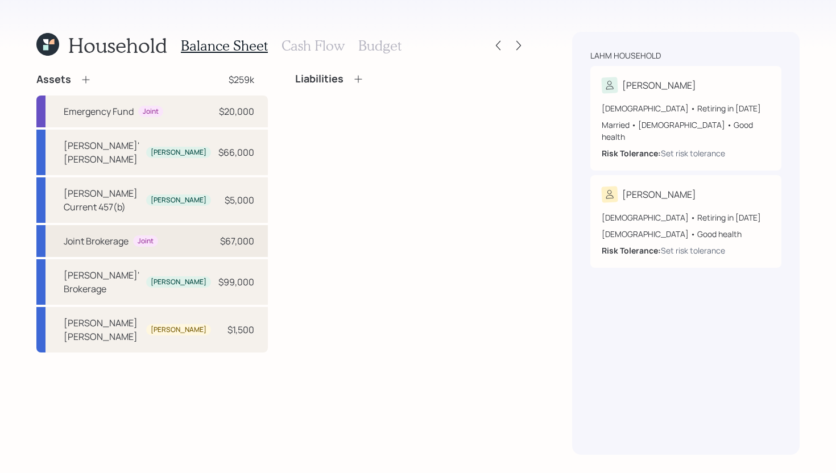
click at [93, 234] on div "Joint Brokerage" at bounding box center [96, 241] width 65 height 14
select select "taxable"
select select "balanced"
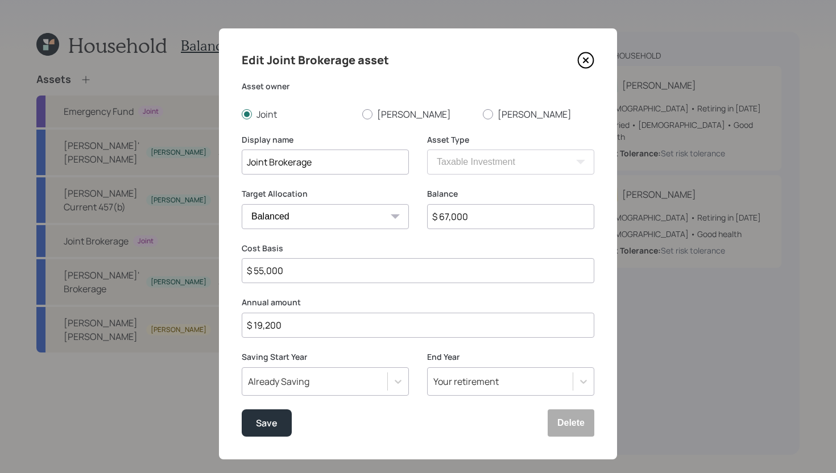
click at [466, 212] on input "$ 67,000" at bounding box center [510, 216] width 167 height 25
type input "$ 51,000"
click at [273, 429] on div "Save" at bounding box center [267, 423] width 22 height 15
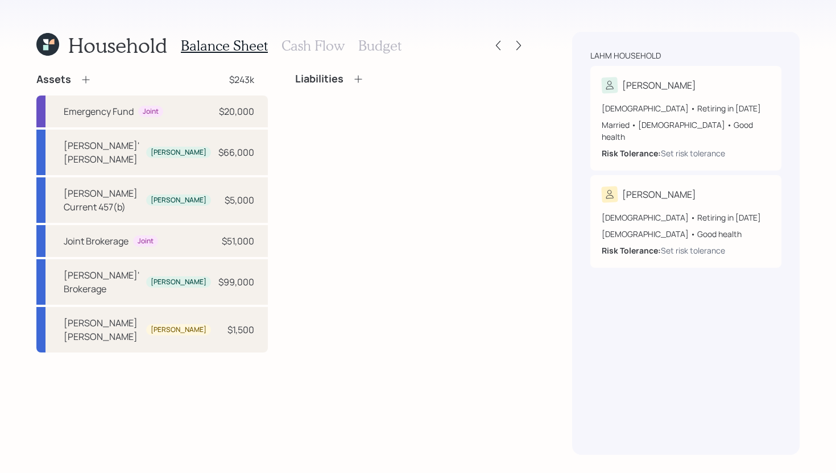
click at [355, 81] on icon at bounding box center [358, 78] width 11 height 11
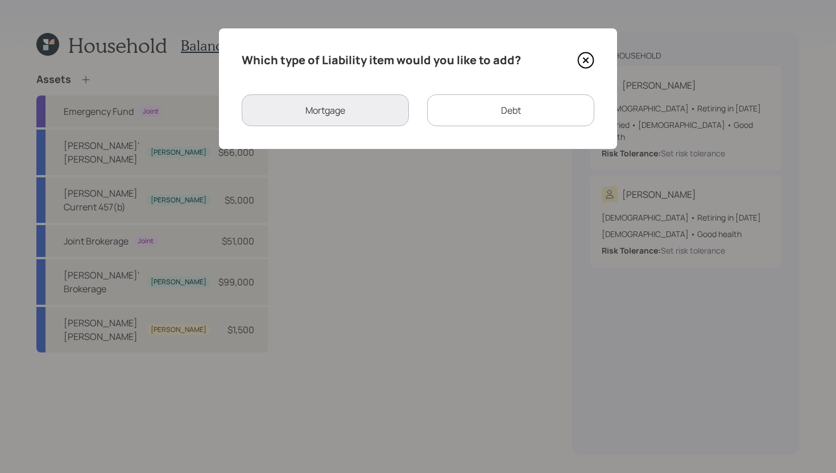
click at [473, 115] on div "Debt" at bounding box center [510, 110] width 167 height 32
select select "credit_card"
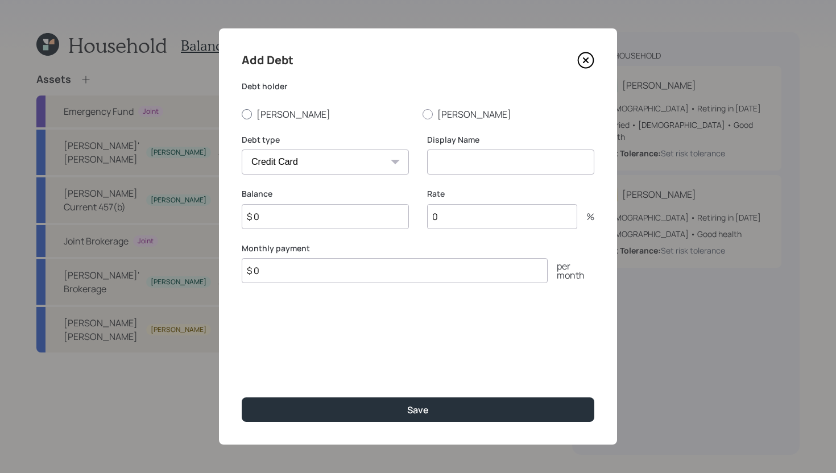
click at [270, 115] on label "[PERSON_NAME]" at bounding box center [328, 114] width 172 height 13
click at [242, 114] on input "[PERSON_NAME]" at bounding box center [241, 114] width 1 height 1
radio input "true"
click at [314, 162] on select "Car Credit Card Medical Student Other" at bounding box center [325, 162] width 167 height 25
select select "car"
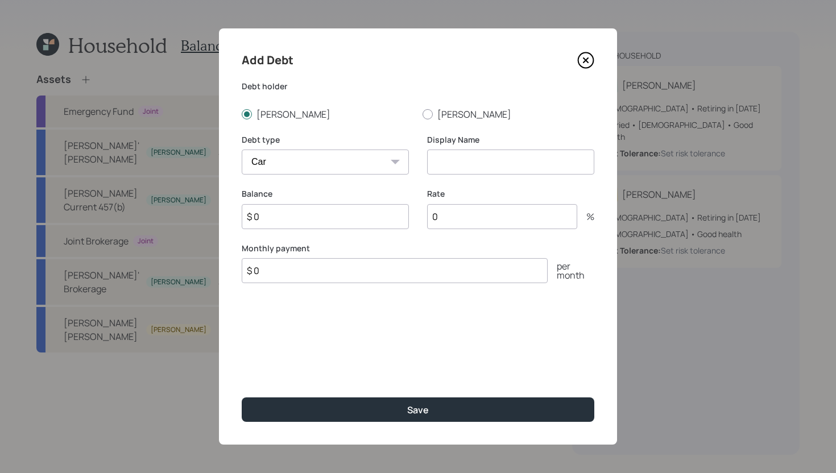
click at [242, 150] on select "Car Credit Card Medical Student Other" at bounding box center [325, 162] width 167 height 25
click at [450, 160] on input at bounding box center [510, 162] width 167 height 25
type input "Car Loan"
click at [325, 219] on input "$ 0" at bounding box center [325, 216] width 167 height 25
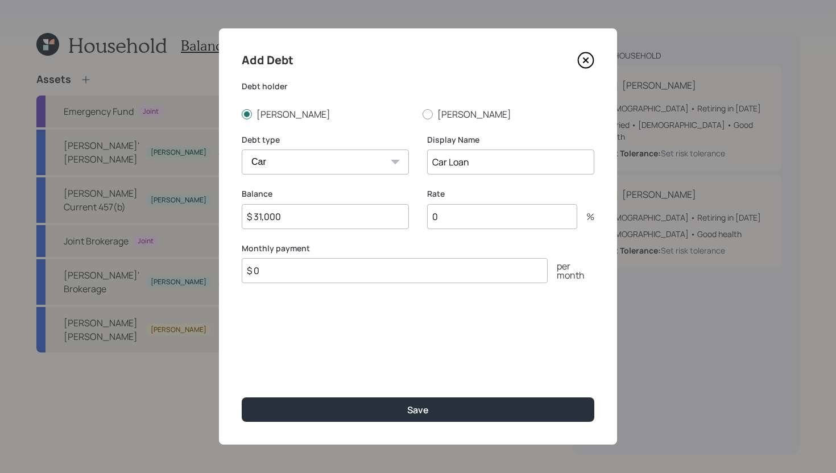
type input "$ 31,000"
click at [462, 220] on input "0" at bounding box center [502, 216] width 150 height 25
type input "1"
click at [371, 276] on input "$ 0" at bounding box center [395, 270] width 306 height 25
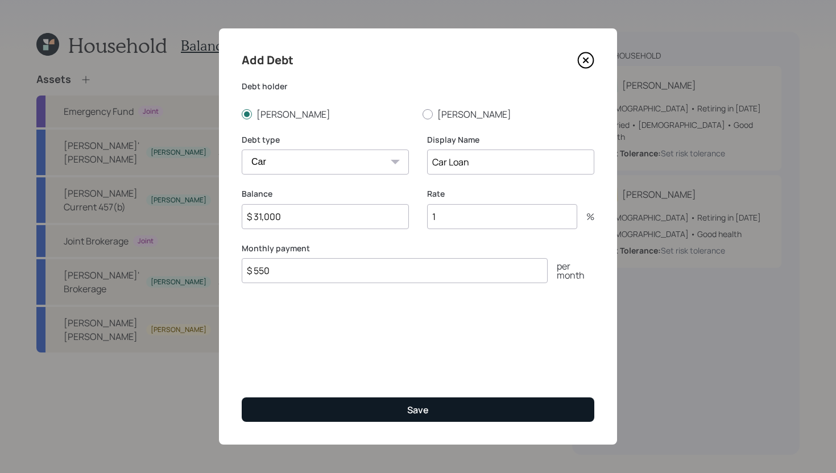
type input "$ 550"
click at [404, 409] on button "Save" at bounding box center [418, 410] width 353 height 24
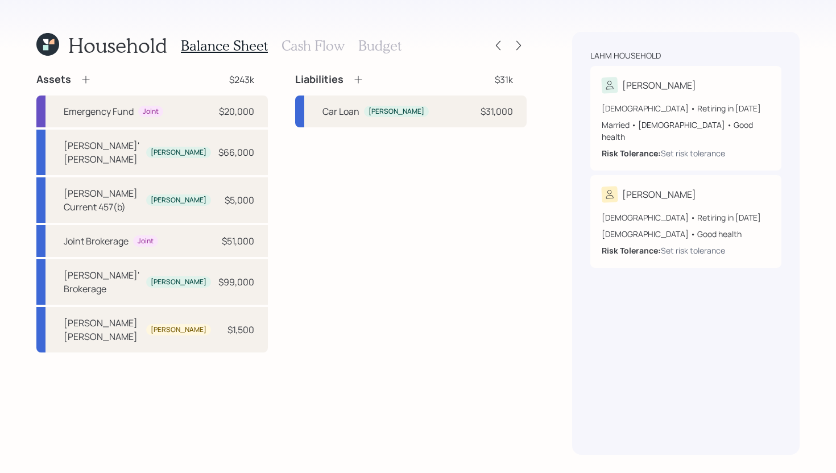
click at [300, 39] on h3 "Cash Flow" at bounding box center [313, 46] width 63 height 16
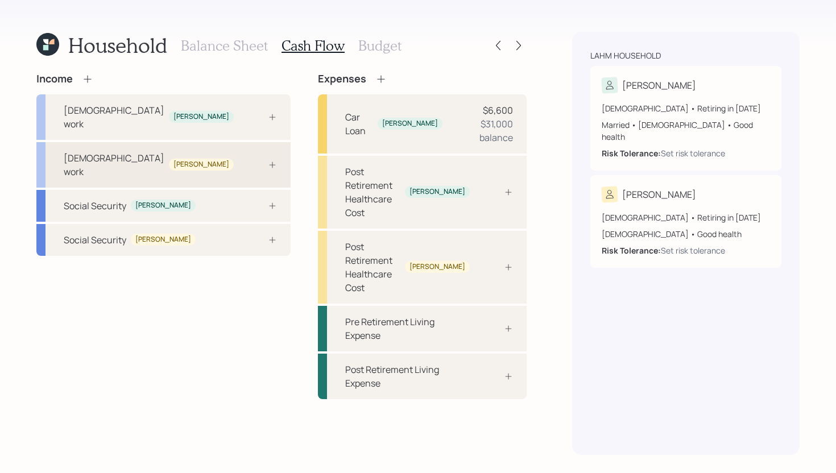
click at [189, 142] on div "Full-time work Taylor" at bounding box center [163, 165] width 254 height 46
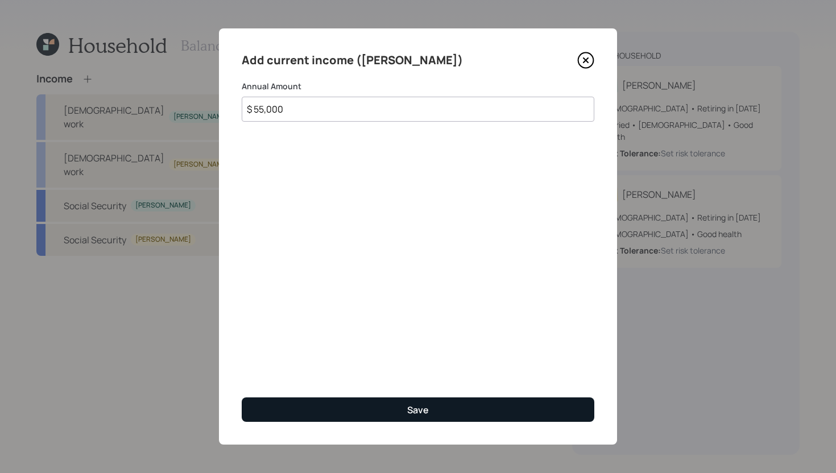
type input "$ 55,000"
click at [365, 400] on button "Save" at bounding box center [418, 410] width 353 height 24
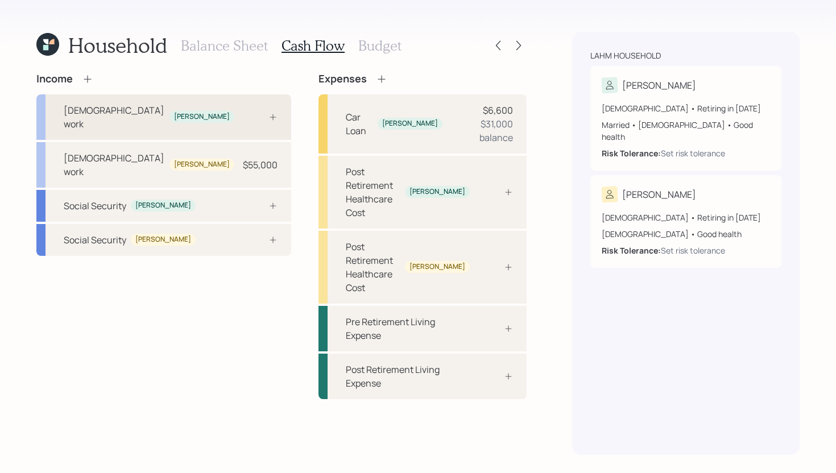
click at [268, 113] on icon at bounding box center [272, 117] width 9 height 9
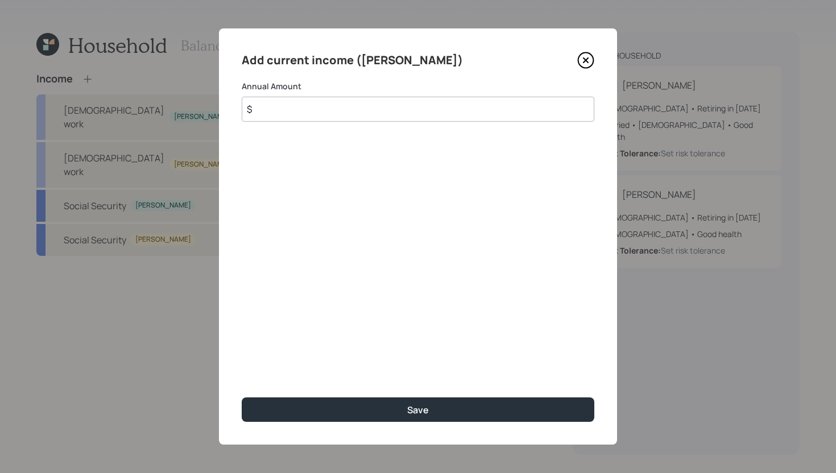
click at [320, 109] on input "$" at bounding box center [418, 109] width 353 height 25
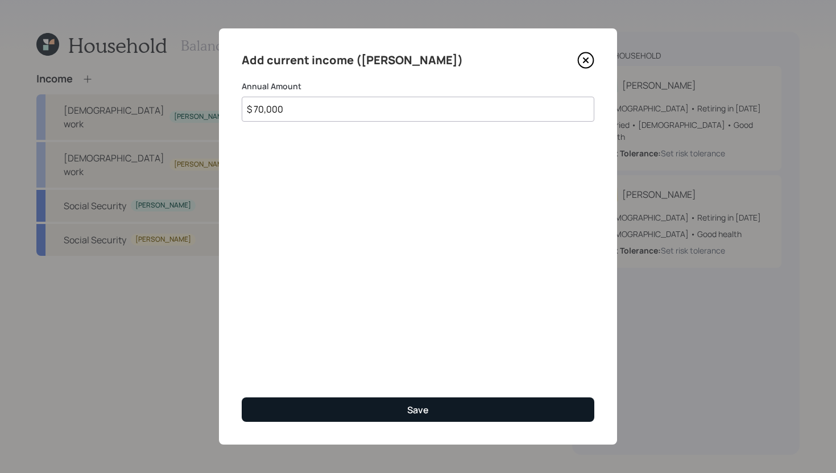
type input "$ 70,000"
click at [366, 401] on button "Save" at bounding box center [418, 410] width 353 height 24
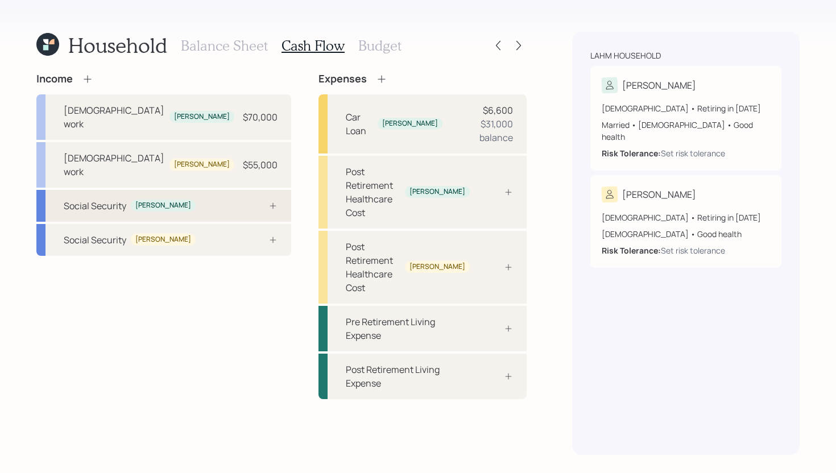
click at [193, 190] on div "Social Security James" at bounding box center [163, 206] width 255 height 32
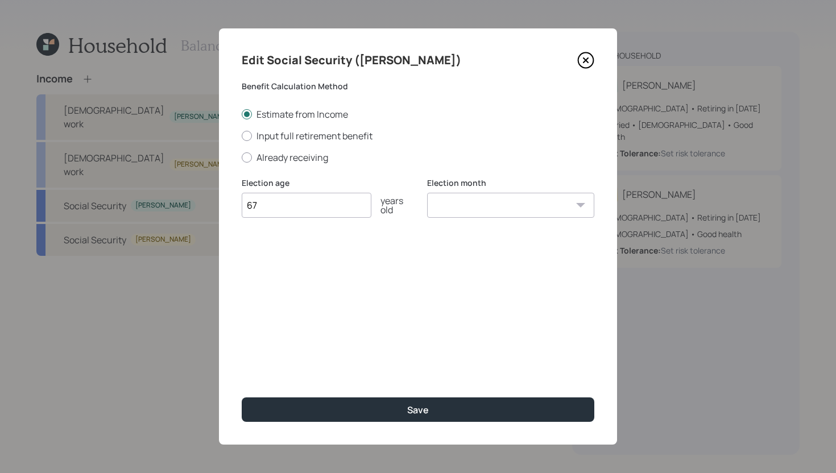
type input "67"
click at [511, 207] on select "January February March April May June July August September October November De…" at bounding box center [510, 205] width 167 height 25
select select "12"
click at [427, 193] on select "January February March April May June July August September October November De…" at bounding box center [510, 205] width 167 height 25
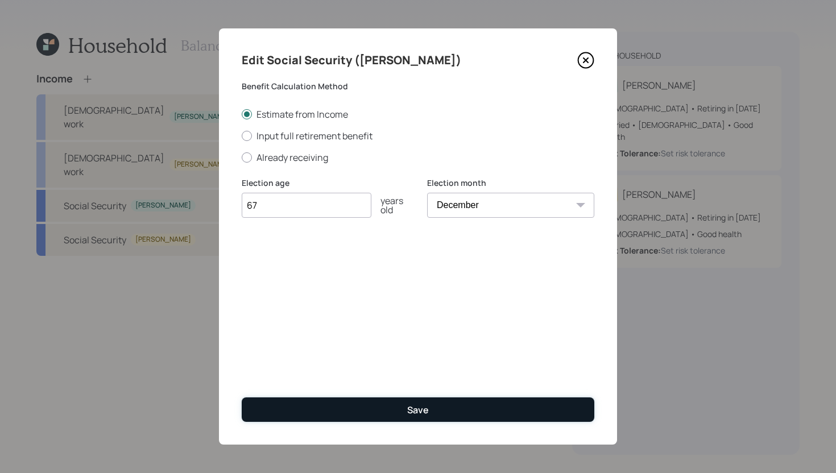
click at [456, 399] on button "Save" at bounding box center [418, 410] width 353 height 24
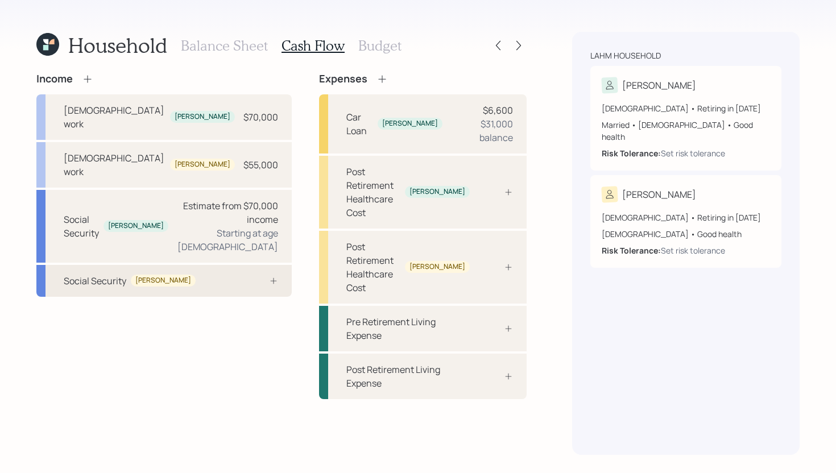
click at [202, 265] on div "Social Security Taylor" at bounding box center [163, 281] width 255 height 32
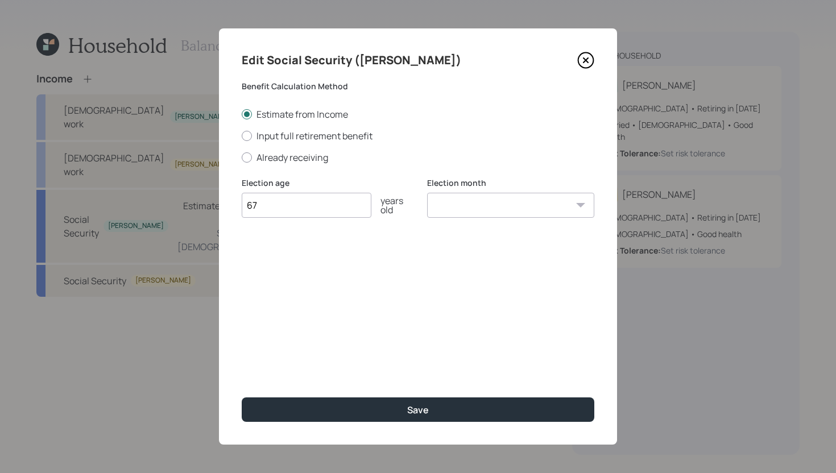
type input "67"
click at [523, 206] on select "January February March April May June July August September October November De…" at bounding box center [510, 205] width 167 height 25
select select "12"
click at [427, 193] on select "January February March April May June July August September October November De…" at bounding box center [510, 205] width 167 height 25
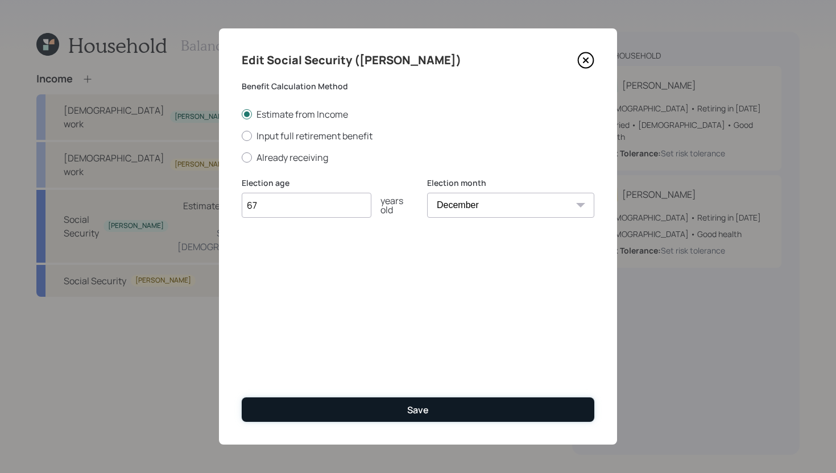
click at [435, 412] on button "Save" at bounding box center [418, 410] width 353 height 24
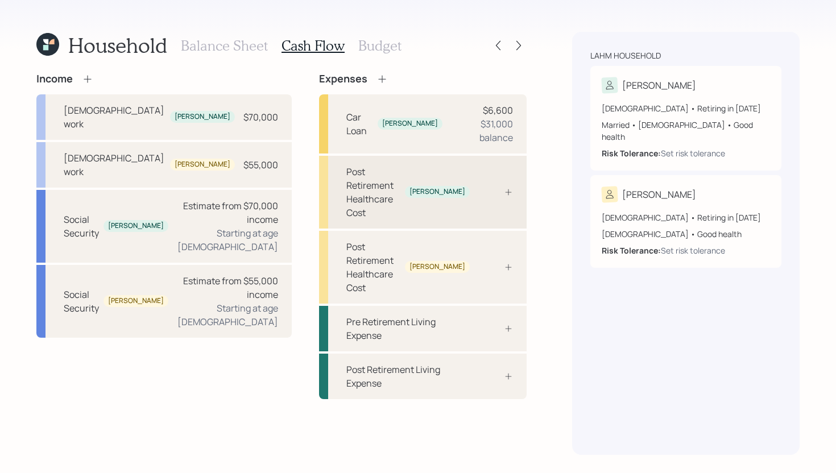
click at [479, 156] on div "Post Retirement Healthcare Cost James" at bounding box center [423, 192] width 208 height 73
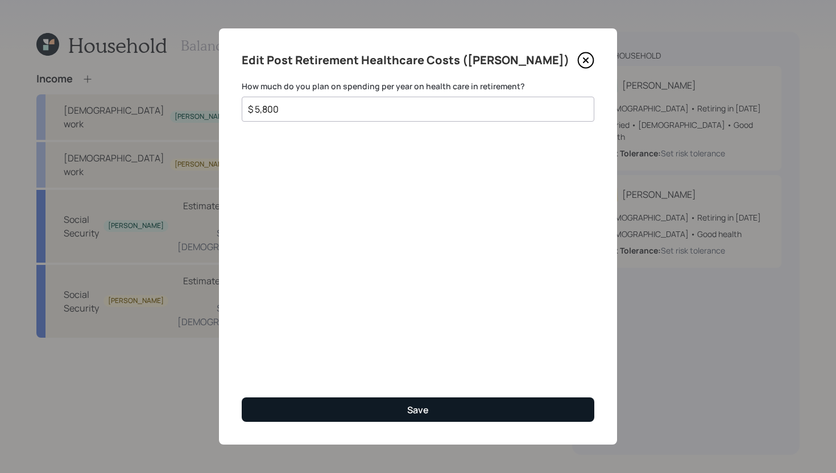
type input "$ 5,800"
click at [409, 398] on button "Save" at bounding box center [418, 410] width 353 height 24
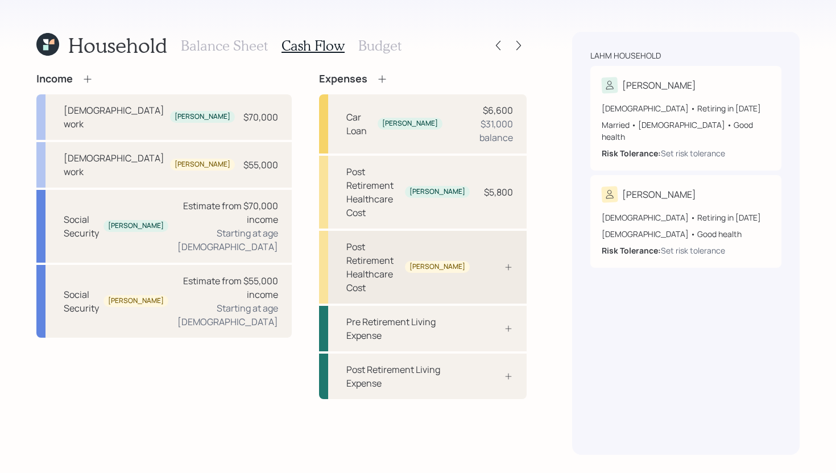
click at [497, 231] on div "Post Retirement Healthcare Cost Taylor" at bounding box center [423, 267] width 208 height 73
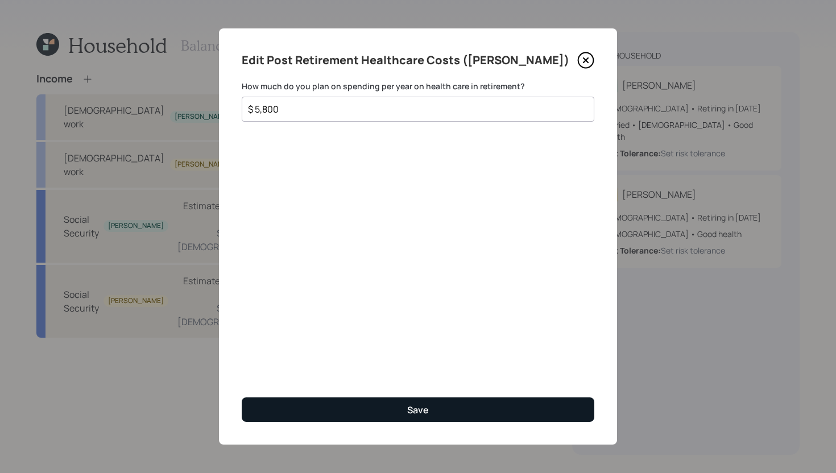
type input "$ 5,800"
click at [411, 410] on div "Save" at bounding box center [418, 410] width 22 height 13
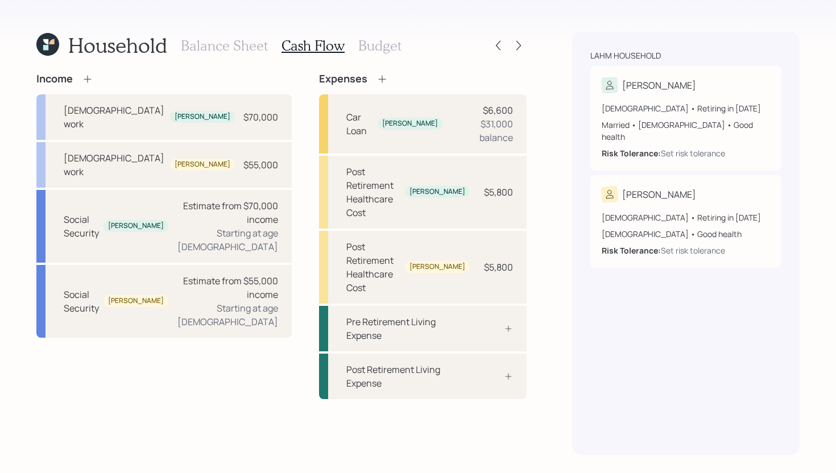
click at [355, 88] on div "Expenses Car Loan James $6,600 $31,000 balance Post Retirement Healthcare Cost …" at bounding box center [423, 236] width 208 height 327
click at [377, 80] on icon at bounding box center [382, 78] width 11 height 11
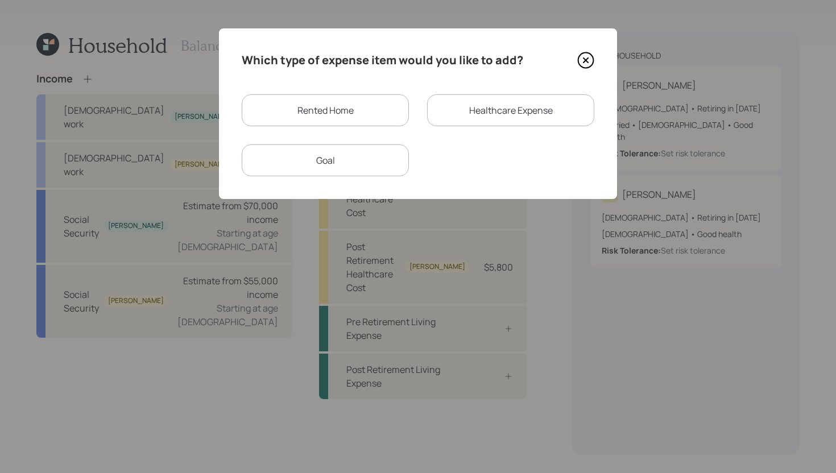
click at [451, 107] on div "Healthcare Expense" at bounding box center [510, 110] width 167 height 32
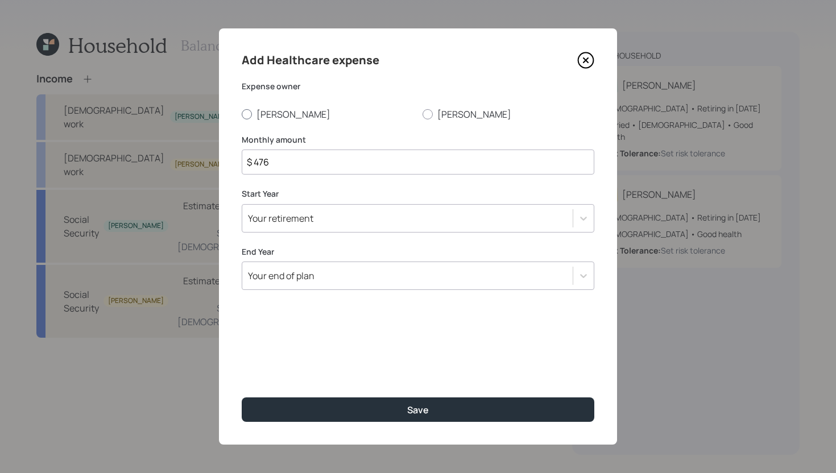
click at [283, 117] on label "[PERSON_NAME]" at bounding box center [328, 114] width 172 height 13
click at [242, 114] on input "[PERSON_NAME]" at bounding box center [241, 114] width 1 height 1
radio input "true"
click at [301, 150] on input "$ 476" at bounding box center [418, 162] width 353 height 25
click at [302, 163] on input "$ 476" at bounding box center [418, 162] width 353 height 25
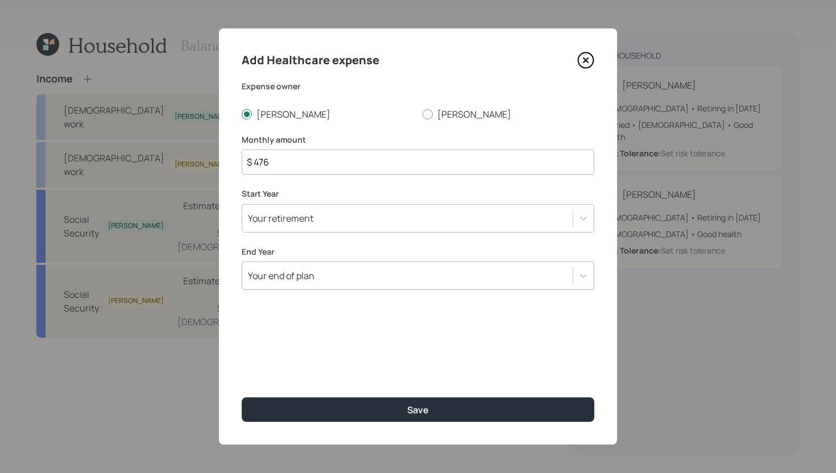
click at [302, 163] on input "$ 476" at bounding box center [418, 162] width 353 height 25
type input "$ 125"
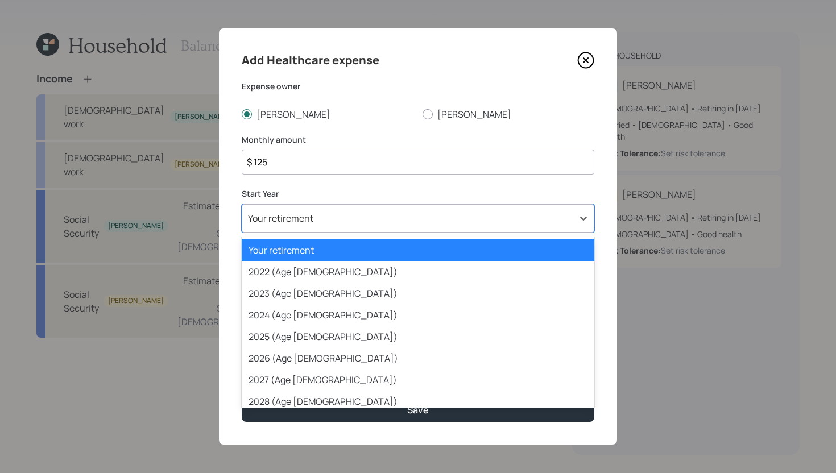
click at [320, 217] on div "Your retirement" at bounding box center [407, 218] width 330 height 19
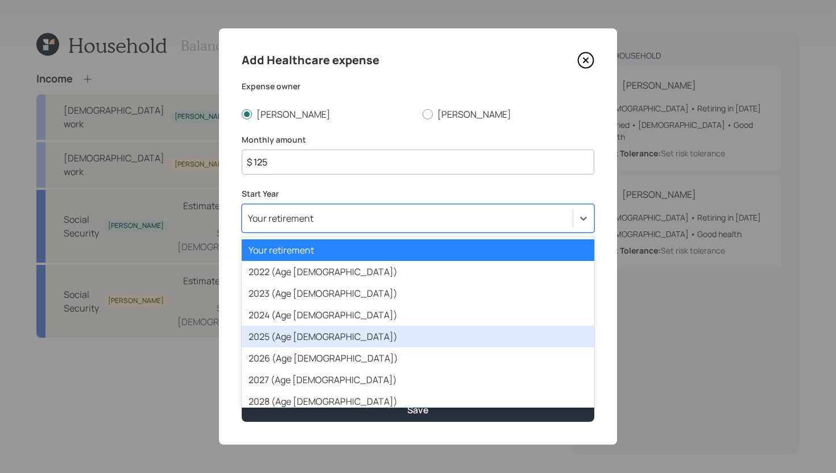
click at [290, 333] on div "2025 (Age 31)" at bounding box center [418, 337] width 353 height 22
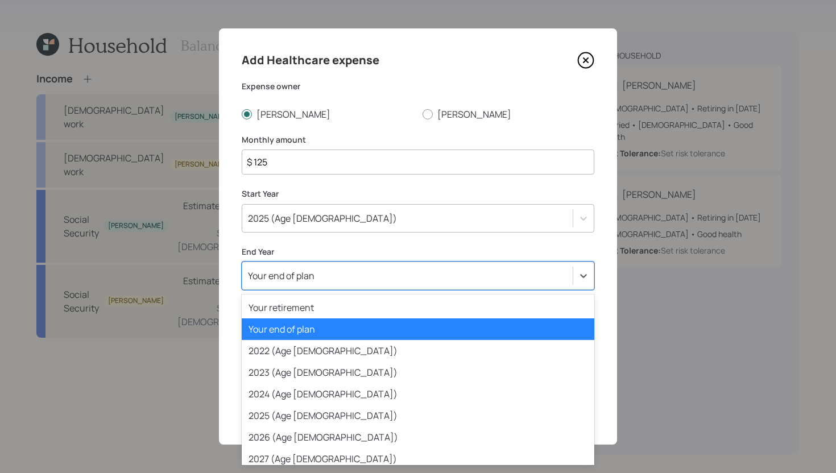
click at [308, 276] on div "Your end of plan" at bounding box center [281, 276] width 67 height 13
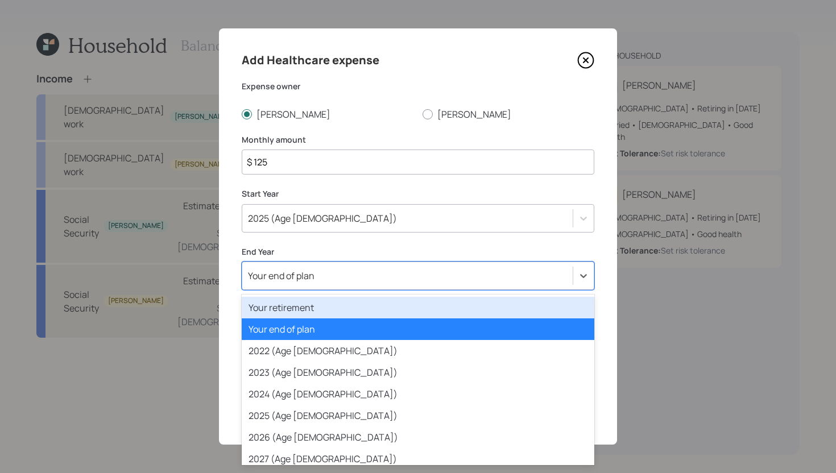
click at [303, 302] on div "Your retirement" at bounding box center [418, 308] width 353 height 22
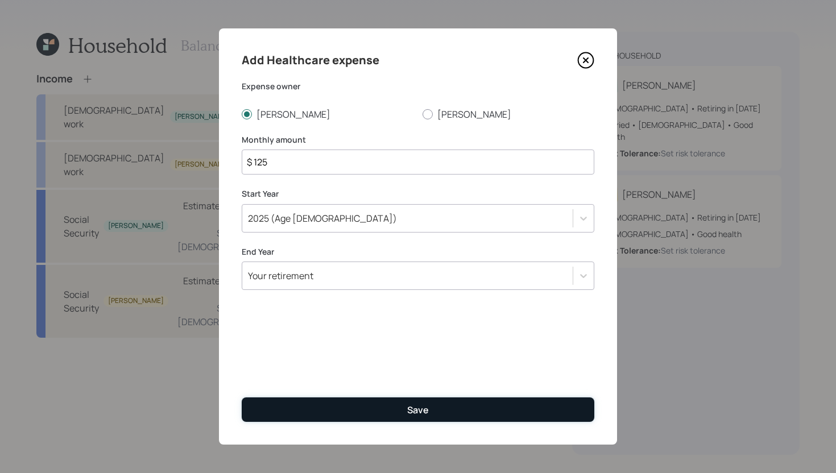
click at [398, 404] on button "Save" at bounding box center [418, 410] width 353 height 24
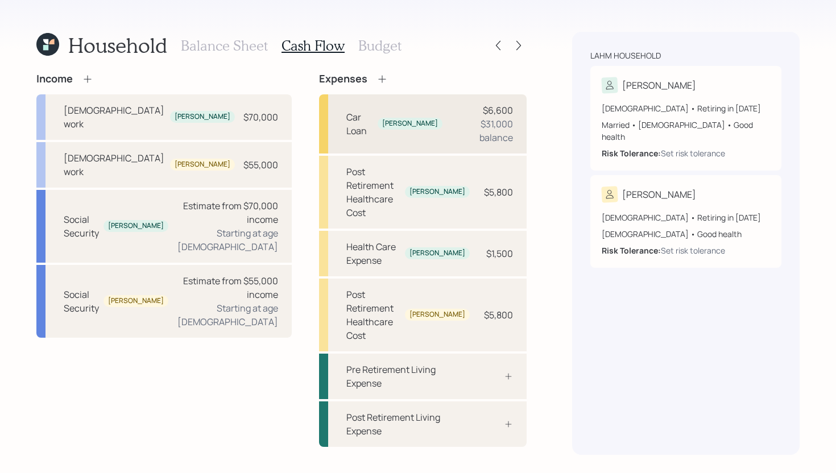
click at [413, 103] on div "Car Loan James $6,600 $31,000 balance" at bounding box center [423, 123] width 208 height 59
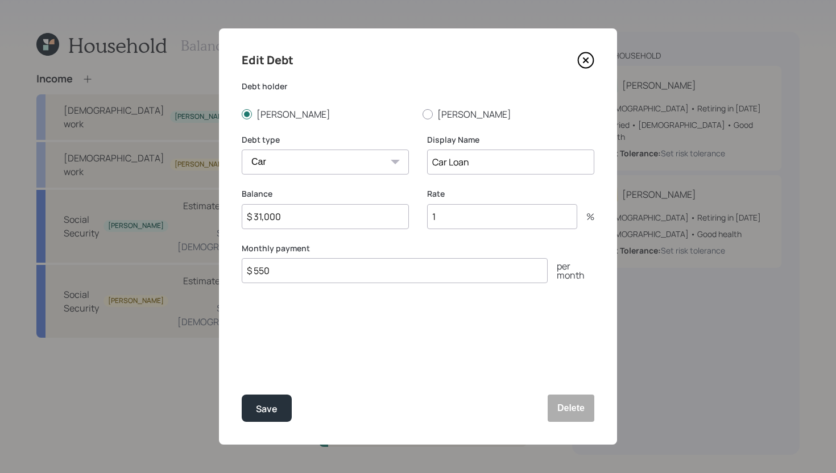
click at [583, 59] on icon at bounding box center [585, 60] width 17 height 17
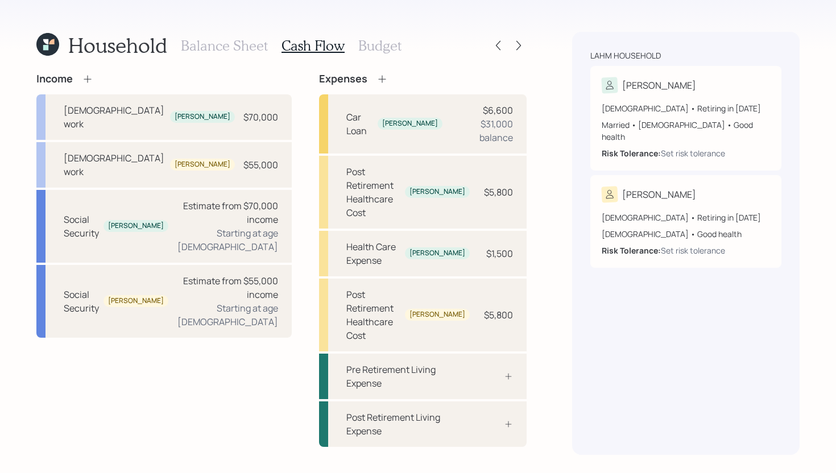
click at [381, 49] on h3 "Budget" at bounding box center [379, 46] width 43 height 16
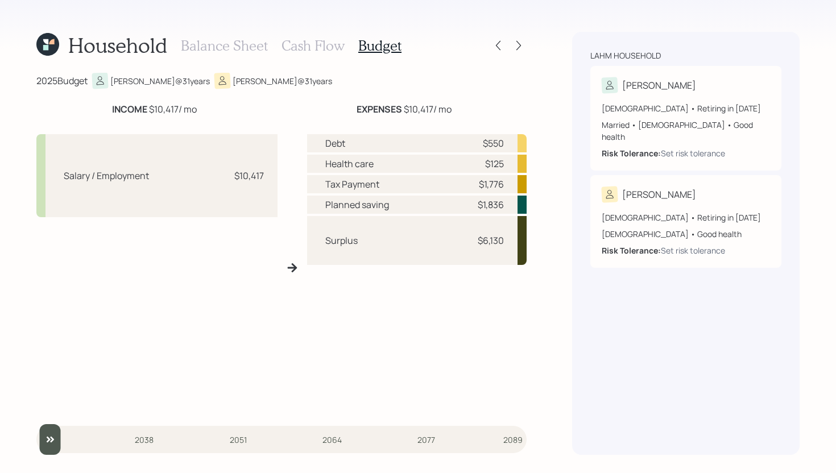
click at [318, 48] on h3 "Cash Flow" at bounding box center [313, 46] width 63 height 16
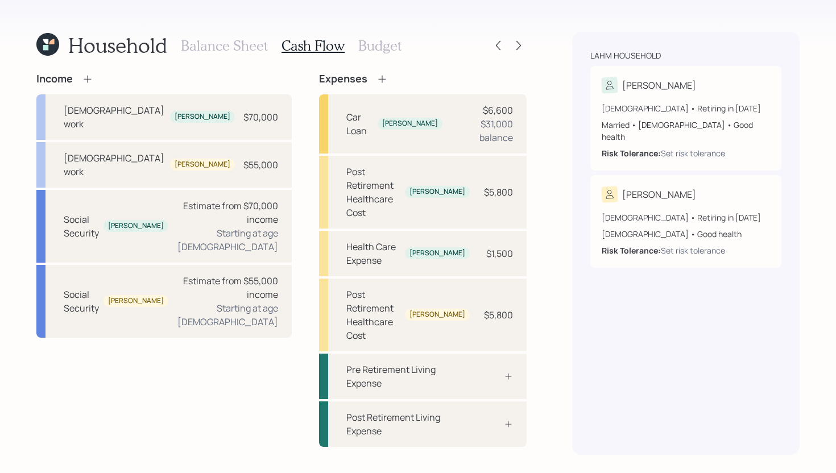
click at [393, 47] on h3 "Budget" at bounding box center [379, 46] width 43 height 16
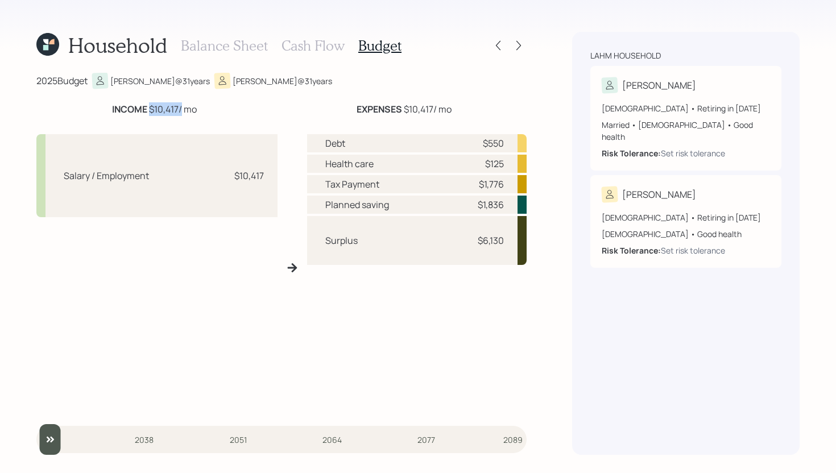
drag, startPoint x: 147, startPoint y: 108, endPoint x: 180, endPoint y: 106, distance: 33.1
click at [180, 106] on div "INCOME $10,417 / mo" at bounding box center [154, 109] width 85 height 14
drag, startPoint x: 472, startPoint y: 179, endPoint x: 507, endPoint y: 179, distance: 34.7
click at [506, 179] on div "Tax Payment $1,776" at bounding box center [417, 184] width 220 height 18
click at [507, 181] on div "Tax Payment $1,776" at bounding box center [417, 184] width 220 height 18
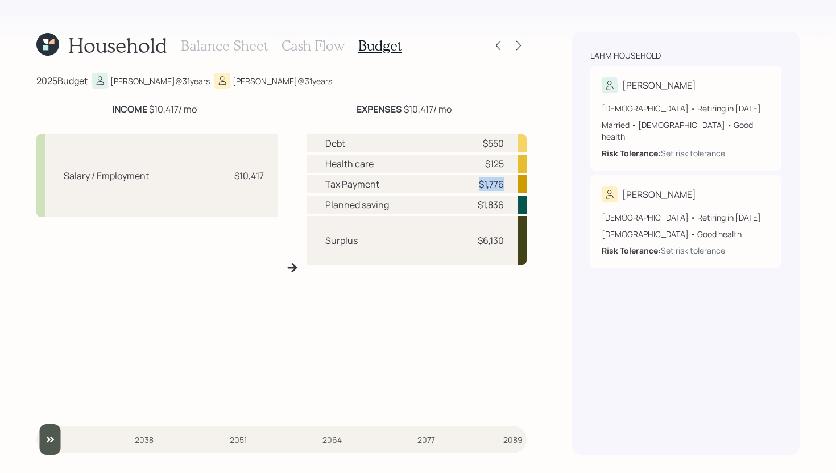
drag, startPoint x: 473, startPoint y: 184, endPoint x: 516, endPoint y: 182, distance: 43.3
click at [516, 182] on div "Tax Payment $1,776" at bounding box center [417, 184] width 220 height 18
drag, startPoint x: 476, startPoint y: 204, endPoint x: 507, endPoint y: 204, distance: 30.7
click at [507, 204] on div "Planned saving $1,836" at bounding box center [417, 205] width 220 height 18
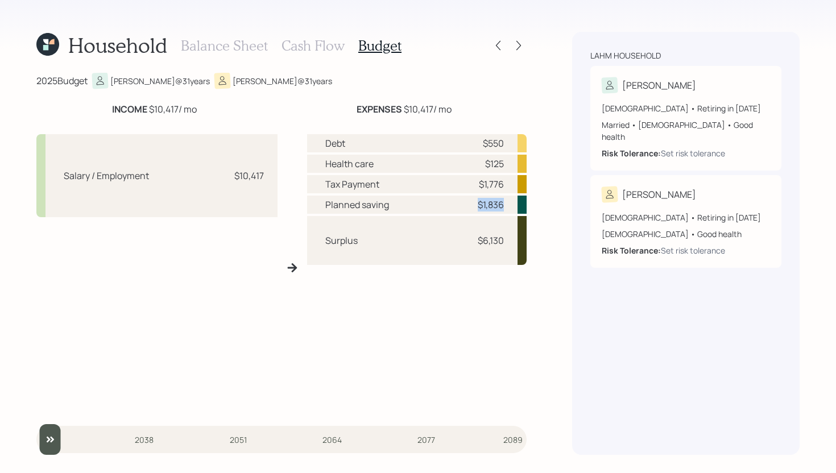
click at [507, 204] on div "Planned saving $1,836" at bounding box center [417, 205] width 220 height 18
drag, startPoint x: 477, startPoint y: 240, endPoint x: 508, endPoint y: 241, distance: 31.3
click at [508, 241] on div "Surplus $6,130" at bounding box center [417, 240] width 220 height 49
click at [318, 45] on h3 "Cash Flow" at bounding box center [313, 46] width 63 height 16
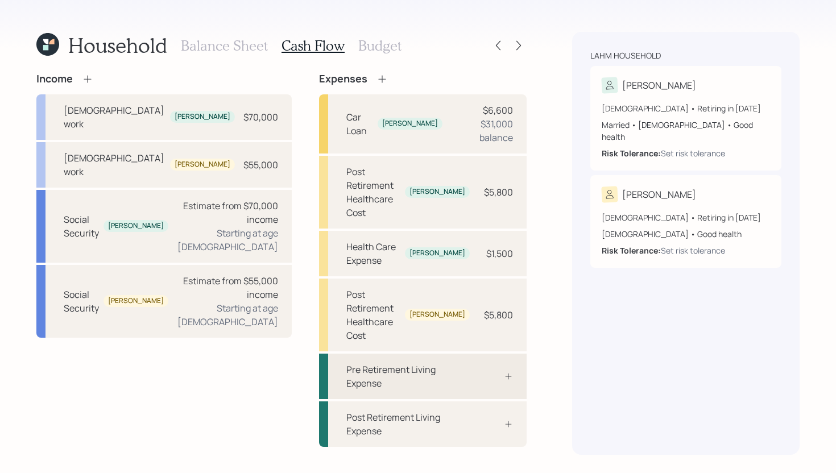
click at [450, 354] on div "Pre Retirement Living Expense" at bounding box center [423, 377] width 208 height 46
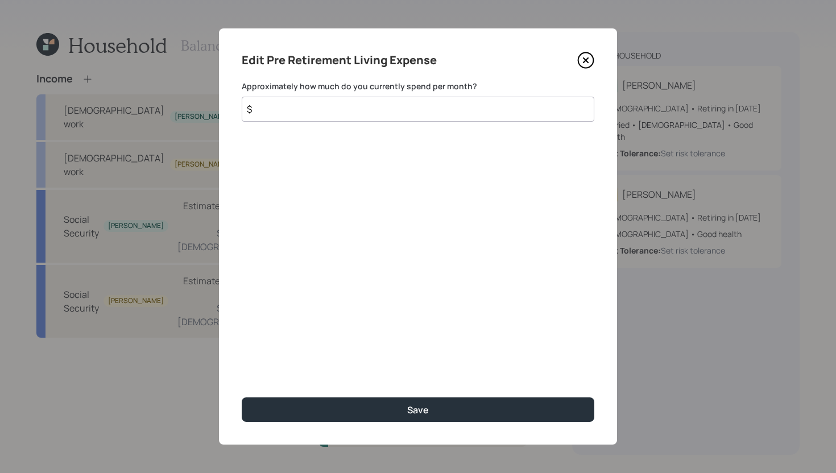
click at [381, 113] on input "$" at bounding box center [418, 109] width 353 height 25
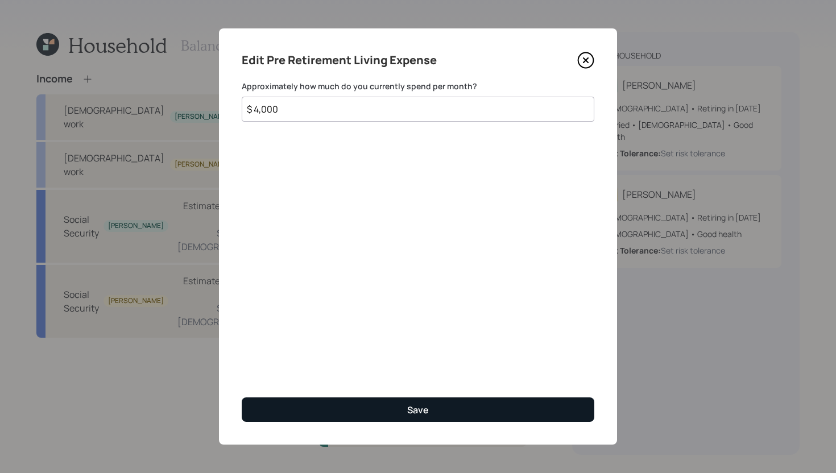
type input "$ 4,000"
click at [470, 408] on button "Save" at bounding box center [418, 410] width 353 height 24
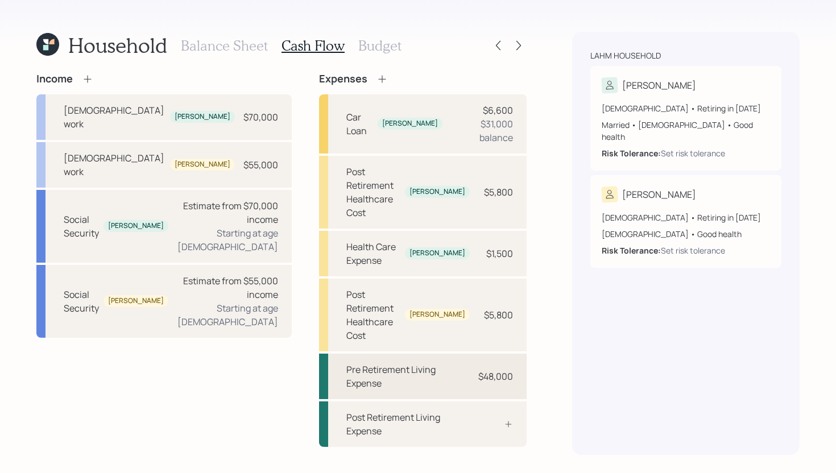
click at [430, 363] on div "Pre Retirement Living Expense" at bounding box center [407, 376] width 123 height 27
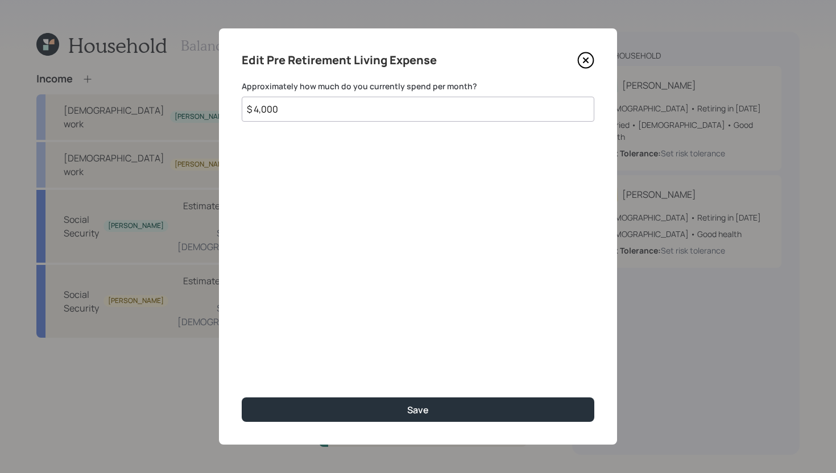
click at [330, 113] on input "$ 4,000" at bounding box center [418, 109] width 353 height 25
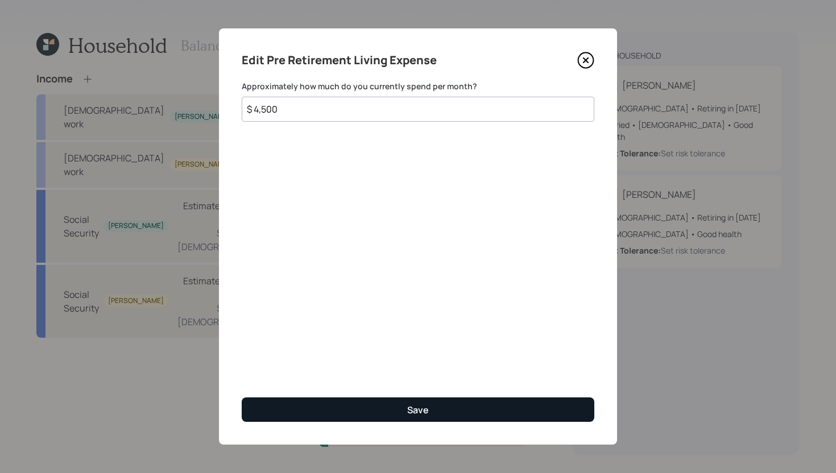
type input "$ 4,500"
click at [319, 413] on button "Save" at bounding box center [418, 410] width 353 height 24
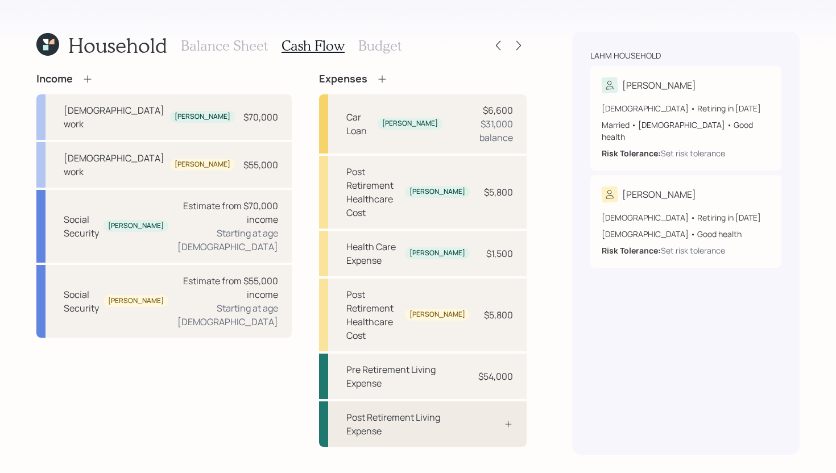
click at [409, 402] on div "Post Retirement Living Expense" at bounding box center [423, 425] width 208 height 46
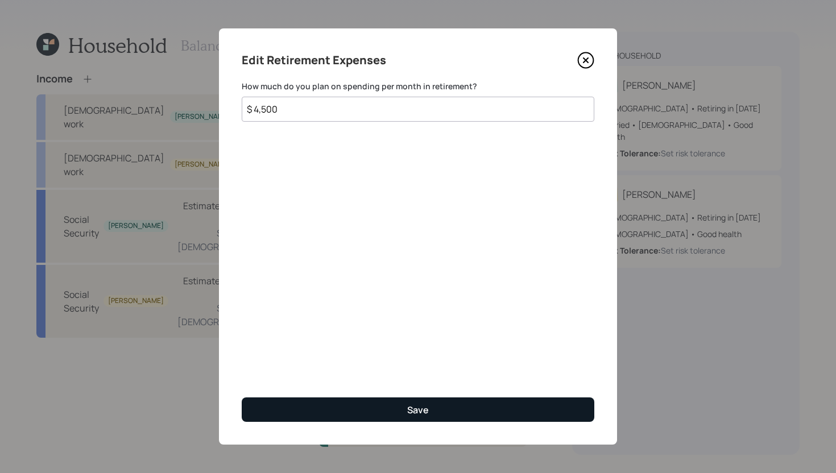
type input "$ 4,500"
click at [442, 404] on button "Save" at bounding box center [418, 410] width 353 height 24
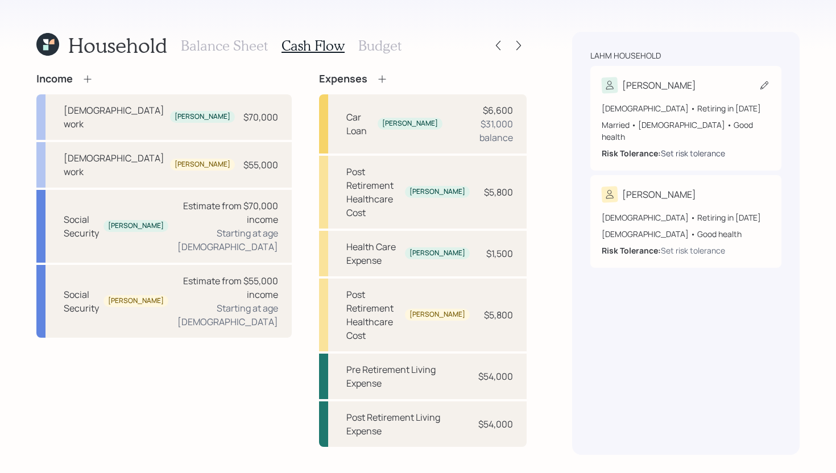
click at [694, 147] on div "Set risk tolerance" at bounding box center [693, 153] width 64 height 12
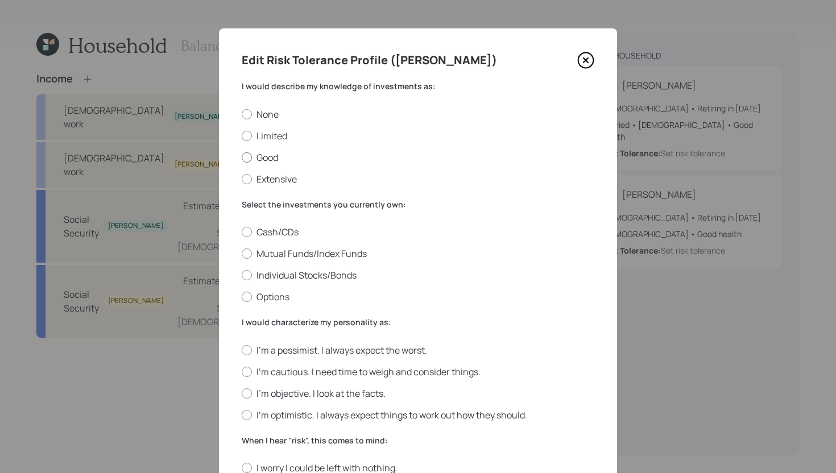
click at [268, 160] on label "Good" at bounding box center [418, 157] width 353 height 13
click at [242, 158] on input "Good" at bounding box center [241, 157] width 1 height 1
radio input "true"
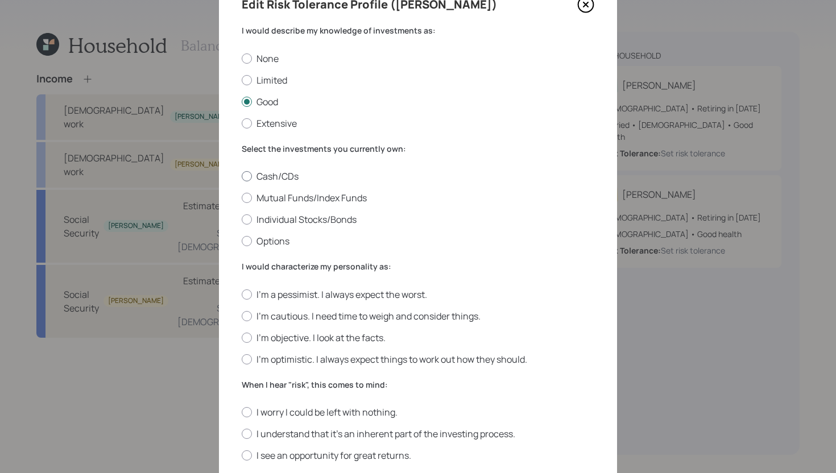
scroll to position [56, 0]
click at [306, 222] on label "Individual Stocks/Bonds" at bounding box center [418, 219] width 353 height 13
click at [242, 220] on input "Individual Stocks/Bonds" at bounding box center [241, 219] width 1 height 1
radio input "true"
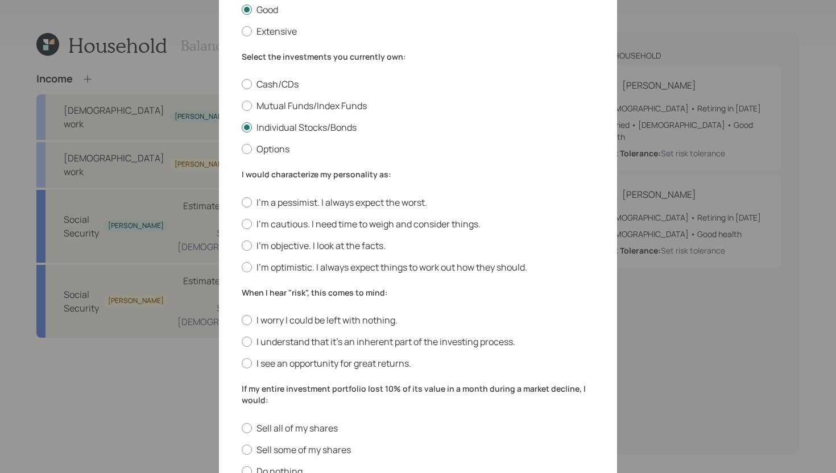
scroll to position [204, 0]
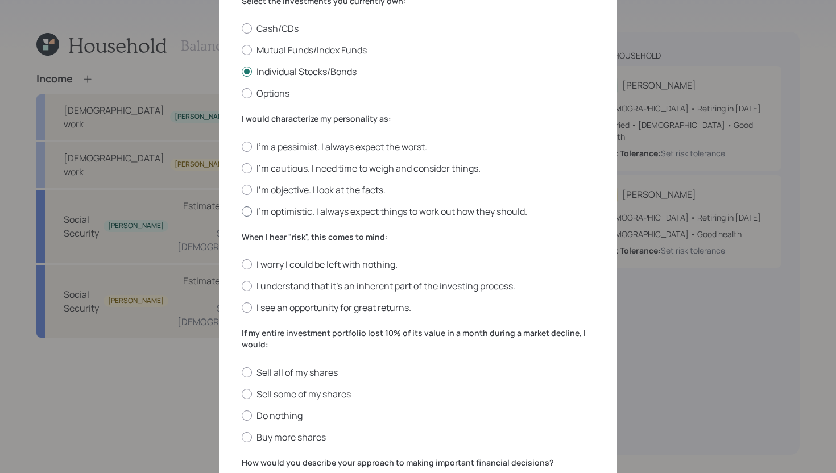
click at [286, 209] on label "I'm optimistic. I always expect things to work out how they should." at bounding box center [418, 211] width 353 height 13
click at [242, 211] on input "I'm optimistic. I always expect things to work out how they should." at bounding box center [241, 211] width 1 height 1
radio input "true"
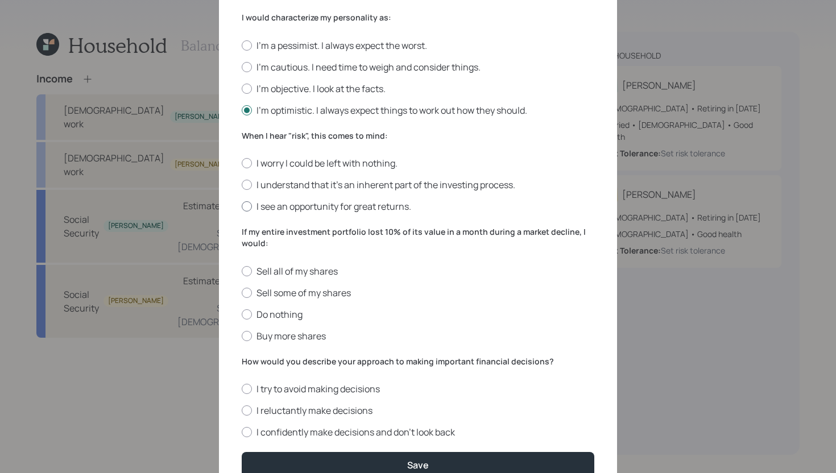
scroll to position [308, 0]
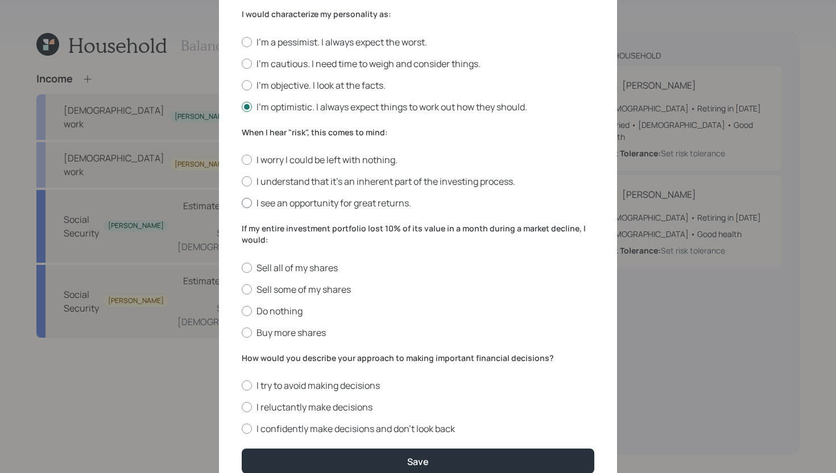
click at [295, 202] on label "I see an opportunity for great returns." at bounding box center [418, 203] width 353 height 13
click at [242, 203] on input "I see an opportunity for great returns." at bounding box center [241, 203] width 1 height 1
radio input "true"
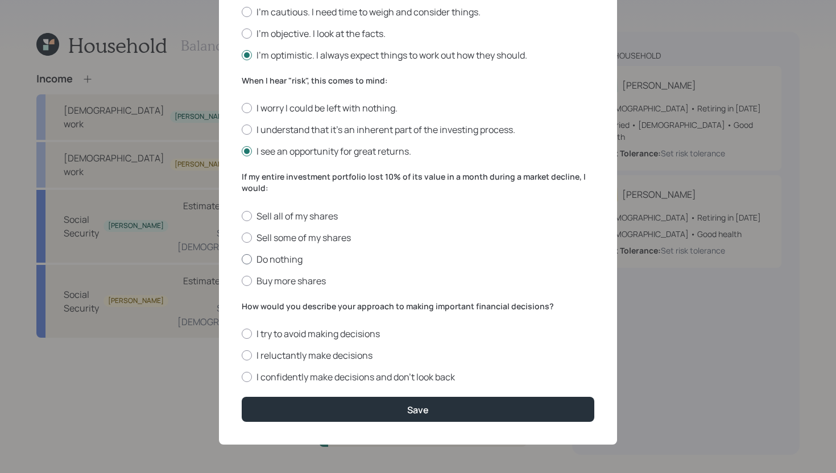
click at [285, 261] on label "Do nothing" at bounding box center [418, 259] width 353 height 13
click at [242, 259] on input "Do nothing" at bounding box center [241, 259] width 1 height 1
radio input "true"
click at [276, 377] on label "I confidently make decisions and don’t look back" at bounding box center [418, 377] width 353 height 13
click at [242, 377] on input "I confidently make decisions and don’t look back" at bounding box center [241, 377] width 1 height 1
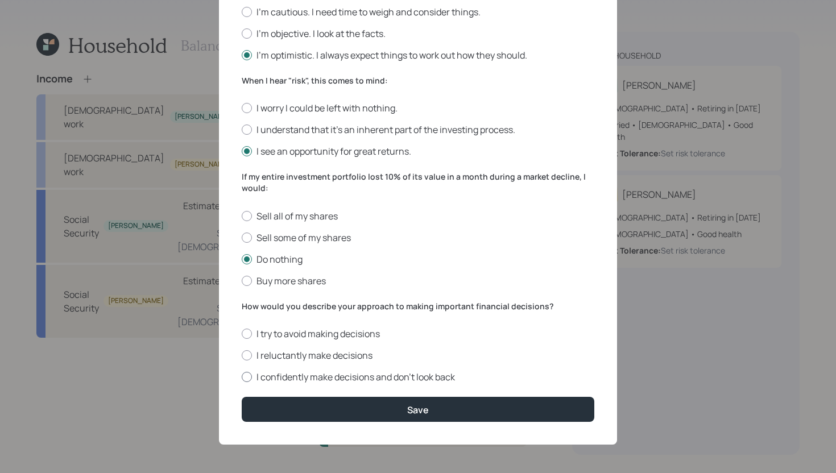
radio input "true"
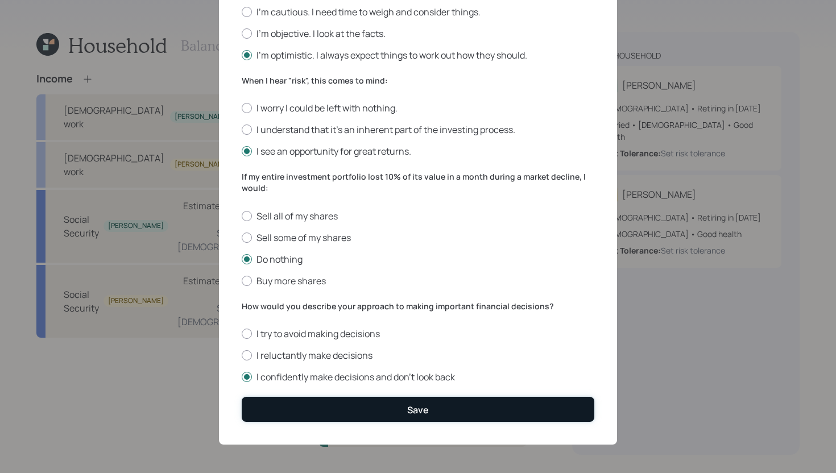
click at [274, 414] on button "Save" at bounding box center [418, 409] width 353 height 24
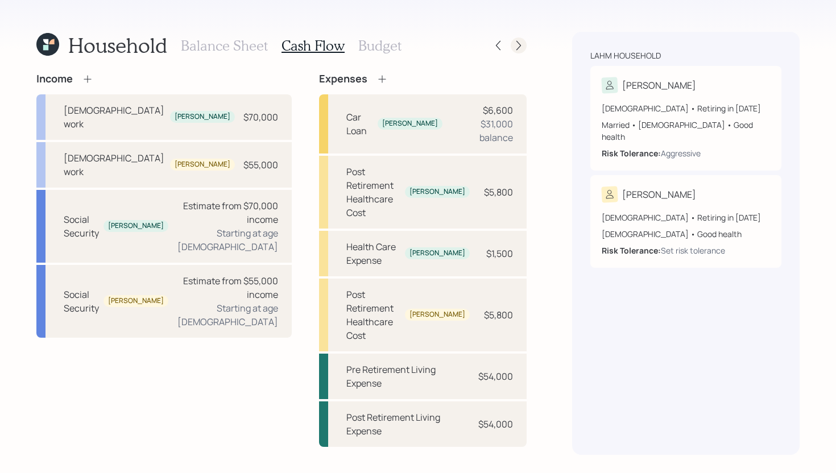
click at [520, 44] on icon at bounding box center [518, 46] width 5 height 10
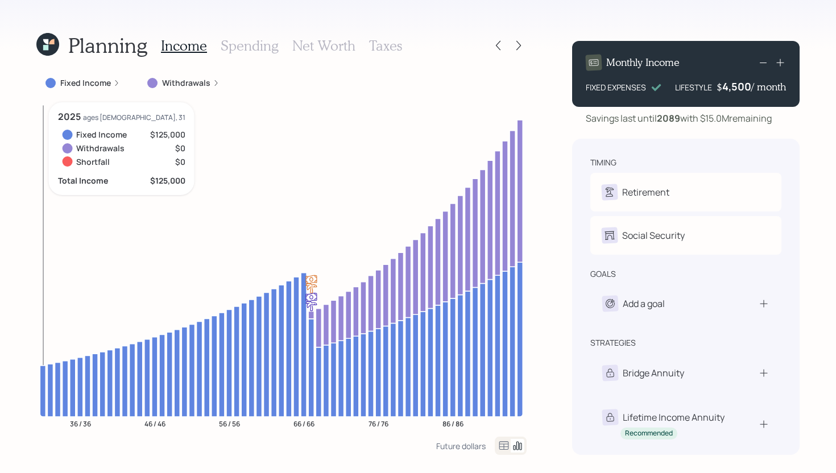
click at [41, 379] on icon at bounding box center [43, 391] width 6 height 51
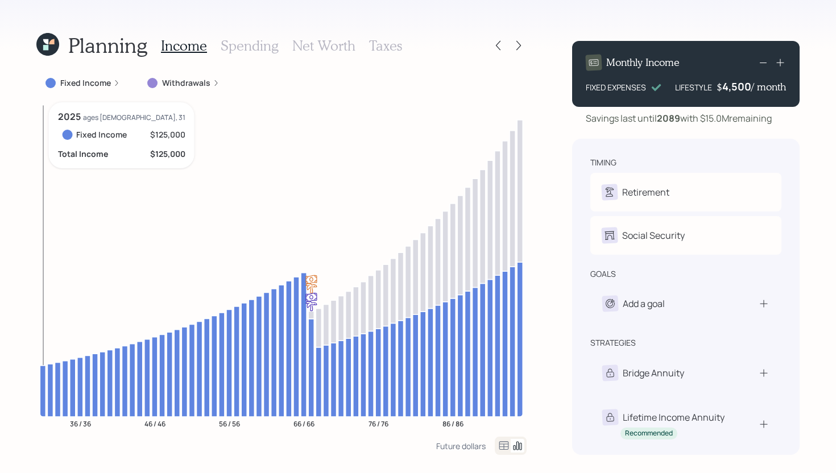
click at [41, 378] on icon at bounding box center [43, 391] width 6 height 51
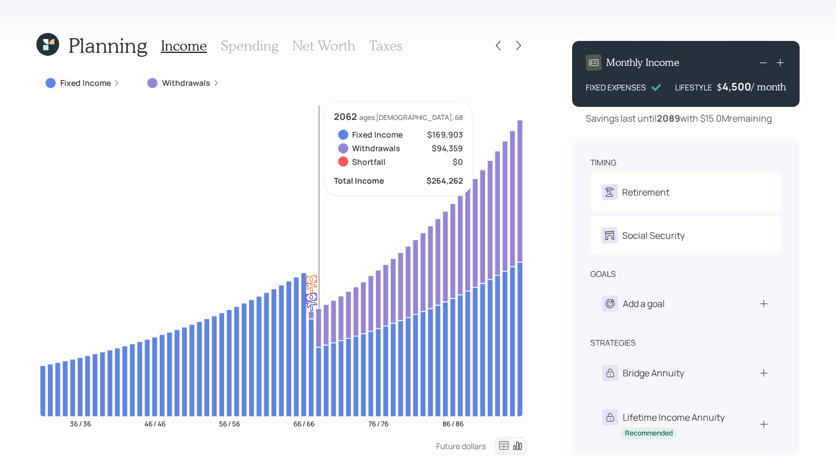
click at [317, 313] on icon at bounding box center [319, 327] width 6 height 39
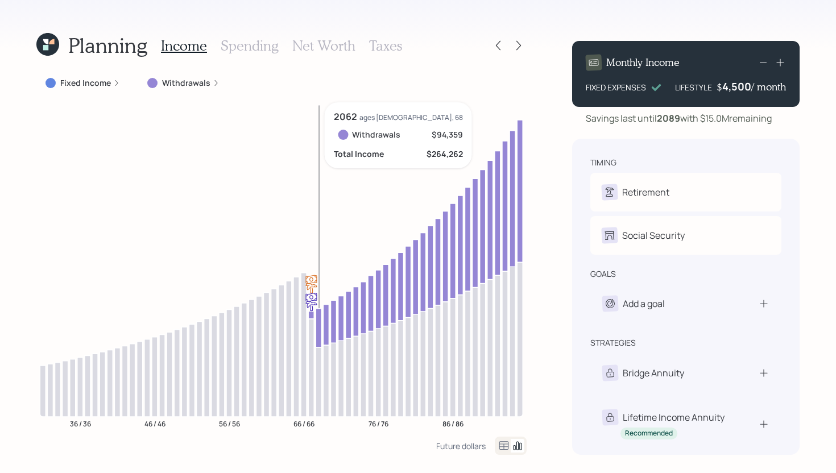
click at [316, 315] on icon at bounding box center [319, 327] width 6 height 39
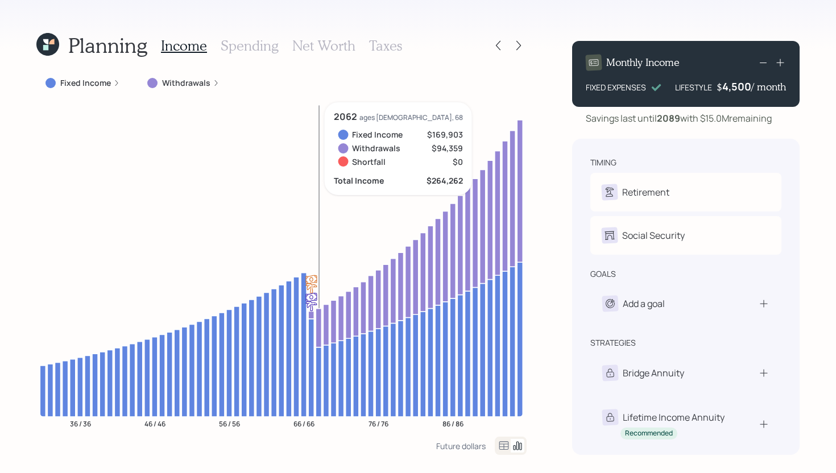
click at [317, 316] on icon at bounding box center [319, 327] width 6 height 39
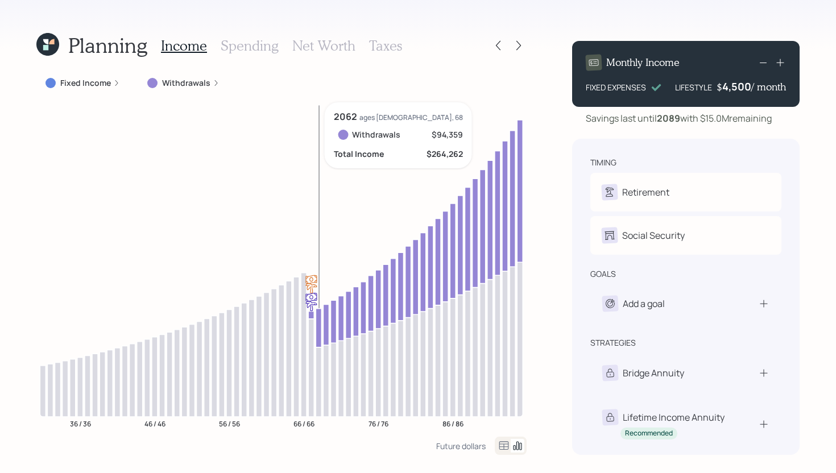
click at [318, 316] on icon at bounding box center [319, 327] width 6 height 39
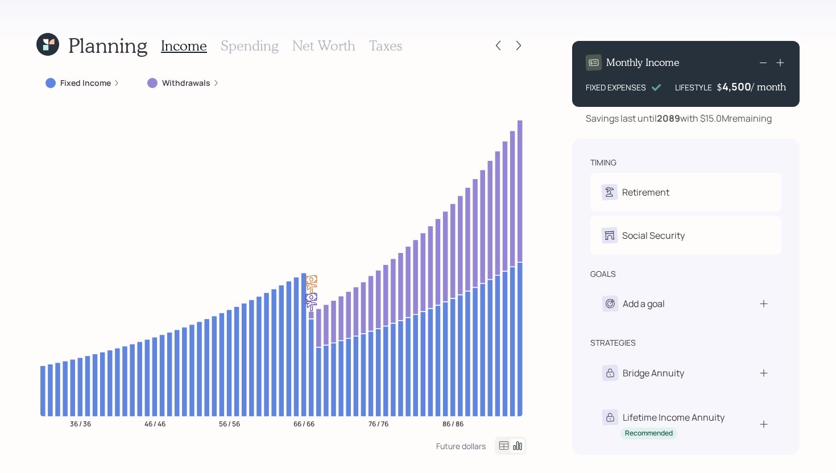
click at [91, 81] on label "Fixed Income" at bounding box center [85, 82] width 51 height 11
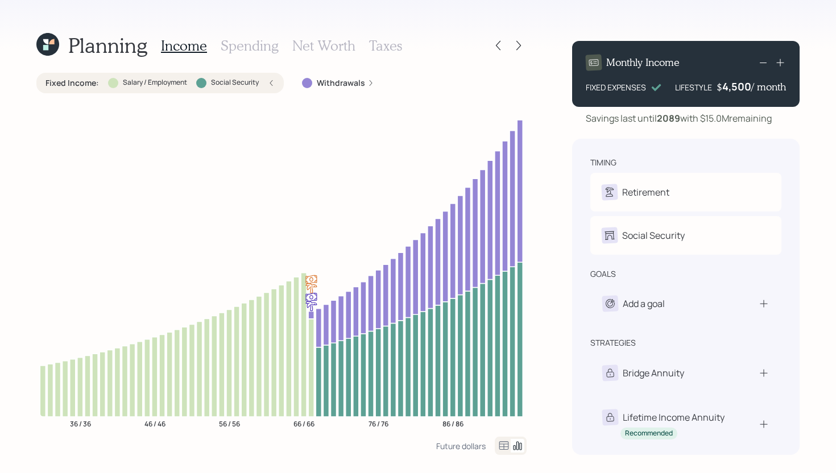
click at [92, 81] on label "Fixed Income :" at bounding box center [72, 82] width 53 height 11
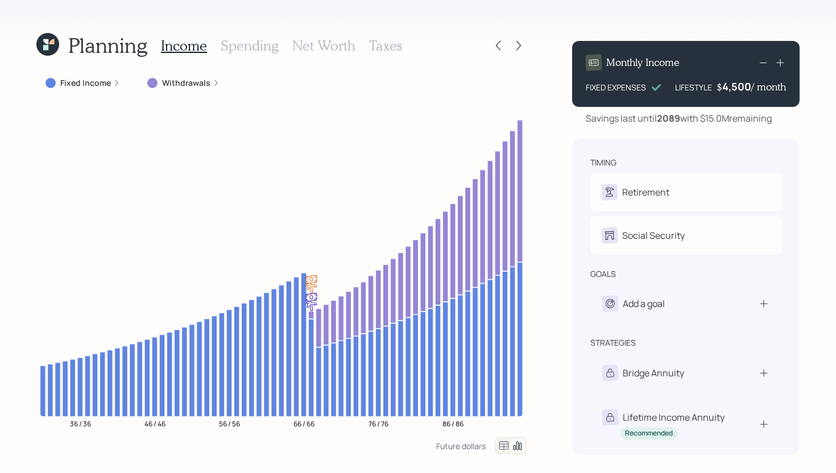
click at [236, 48] on h3 "Spending" at bounding box center [250, 46] width 58 height 16
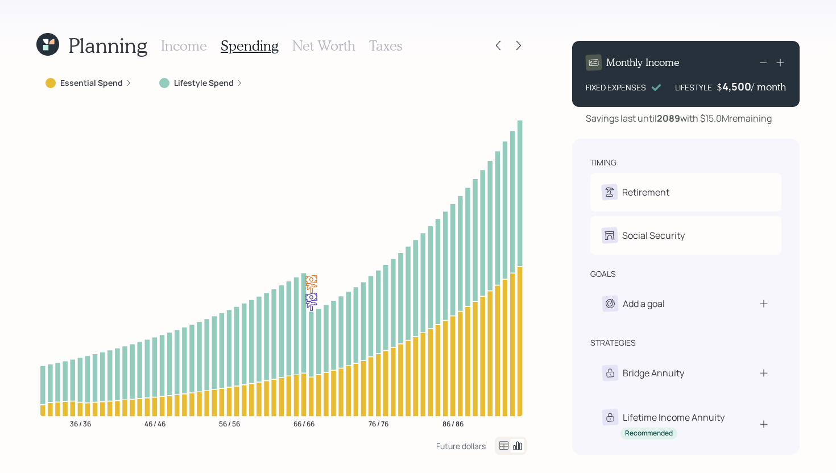
click at [208, 86] on label "Lifestyle Spend" at bounding box center [204, 82] width 60 height 11
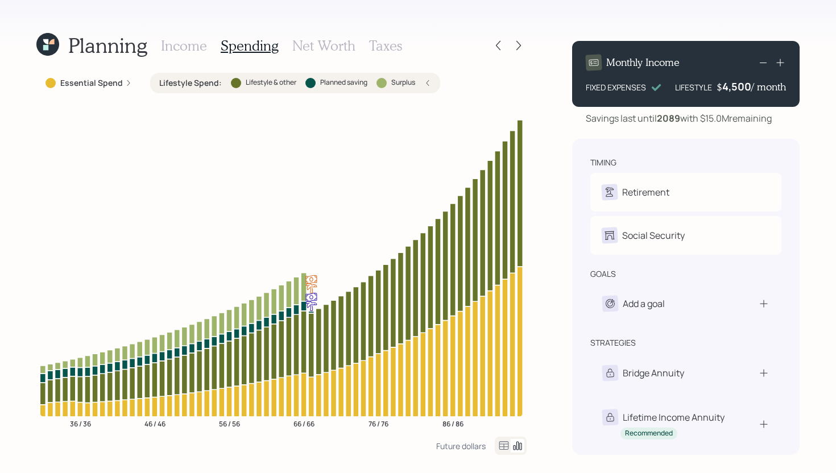
click at [206, 85] on label "Lifestyle Spend :" at bounding box center [190, 82] width 63 height 11
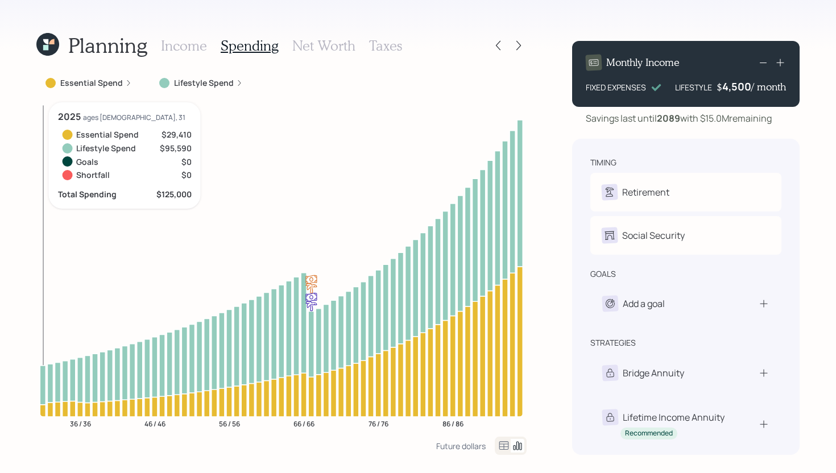
click at [47, 410] on icon "36 / 36 46 / 46 56 / 56 66 / 66 76 / 76 86 / 86" at bounding box center [281, 269] width 490 height 334
click at [49, 410] on icon at bounding box center [50, 410] width 6 height 14
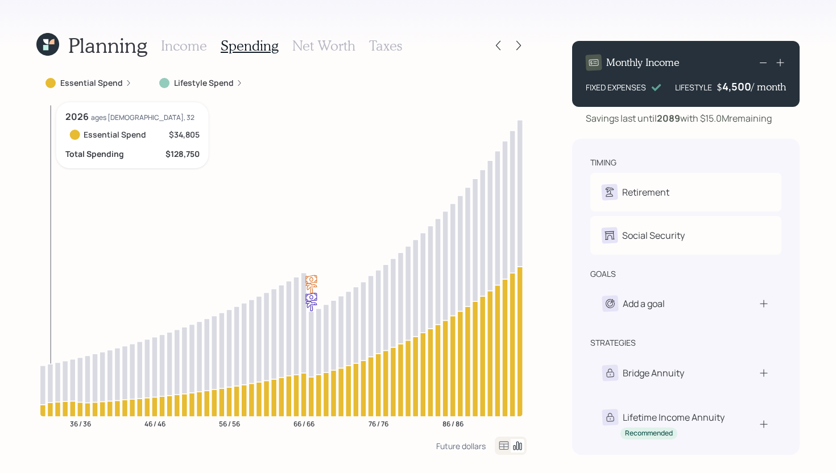
click at [49, 410] on icon at bounding box center [50, 410] width 6 height 14
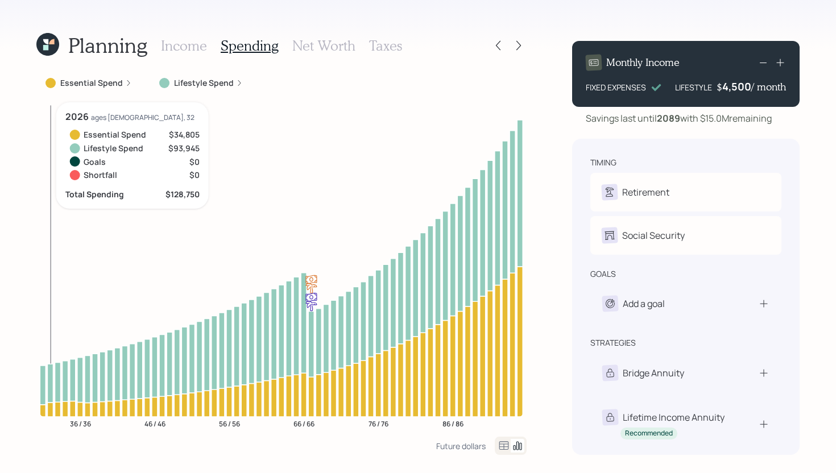
click at [51, 387] on icon at bounding box center [50, 383] width 6 height 39
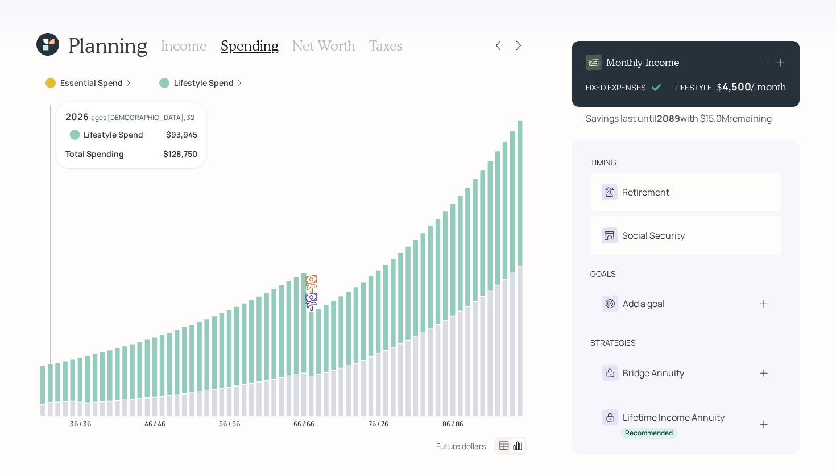
click at [51, 387] on icon at bounding box center [50, 383] width 6 height 39
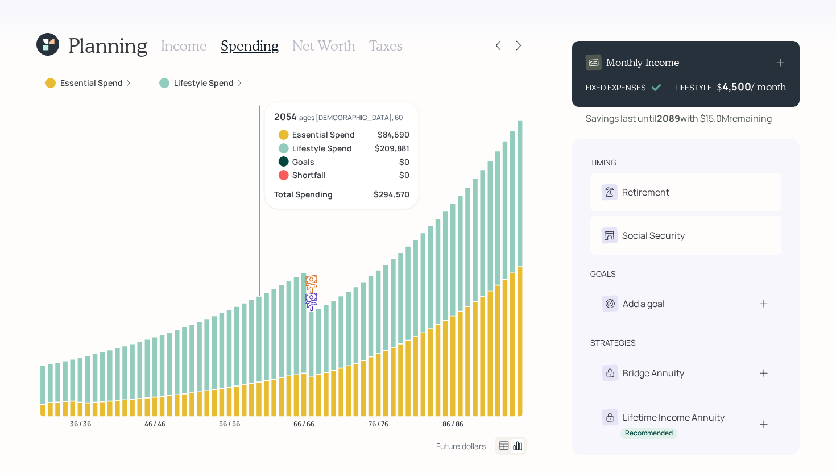
click at [261, 362] on icon at bounding box center [259, 339] width 6 height 86
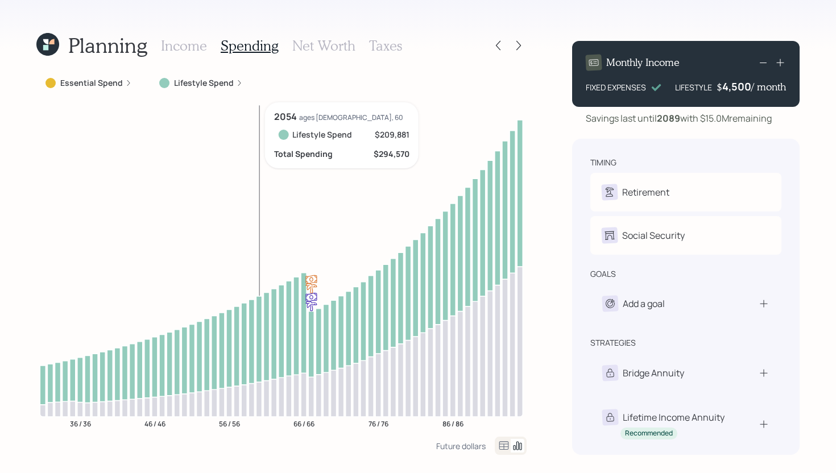
click at [261, 362] on icon at bounding box center [259, 339] width 6 height 86
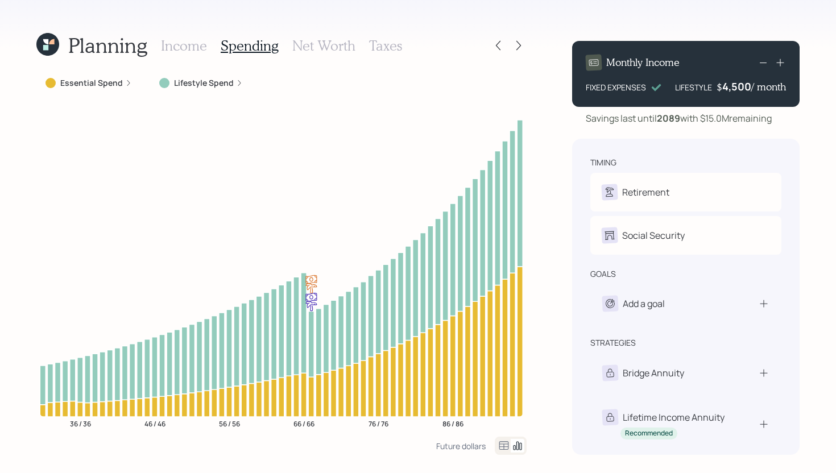
click at [204, 75] on div "Lifestyle Spend" at bounding box center [201, 83] width 102 height 20
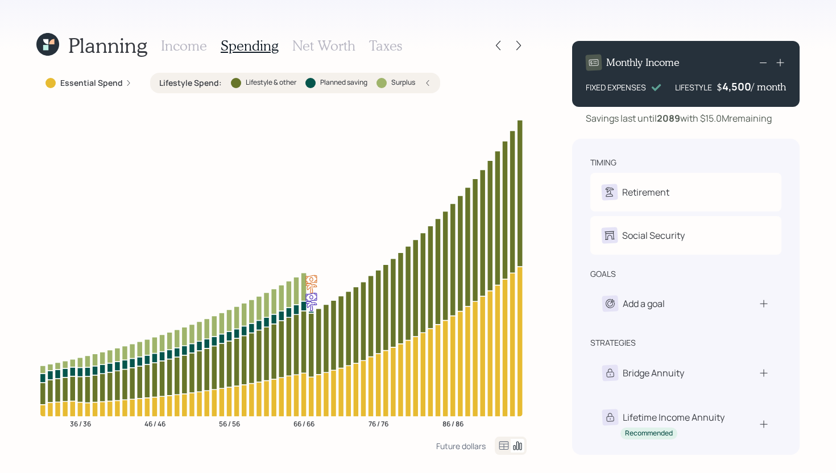
click at [82, 94] on div "Essential Spend Lifestyle Spend : Lifestyle & other Planned saving Surplus 36 /…" at bounding box center [281, 255] width 490 height 364
click at [92, 84] on label "Essential Spend" at bounding box center [91, 82] width 63 height 11
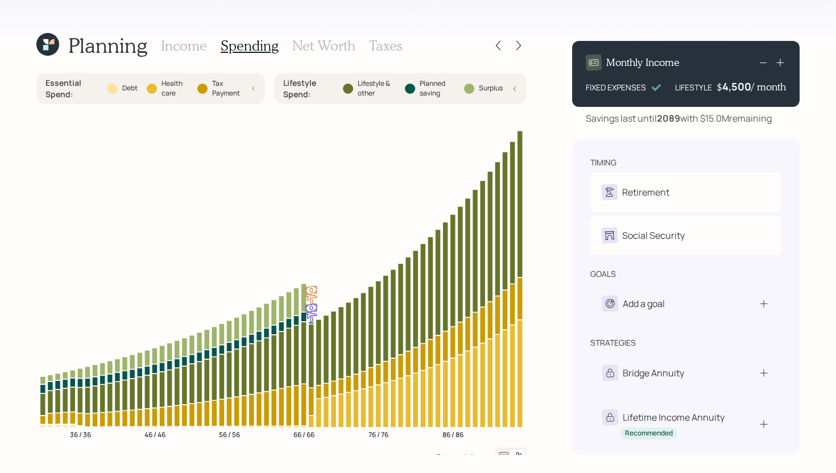
click at [92, 84] on label "Essential Spend :" at bounding box center [72, 88] width 53 height 22
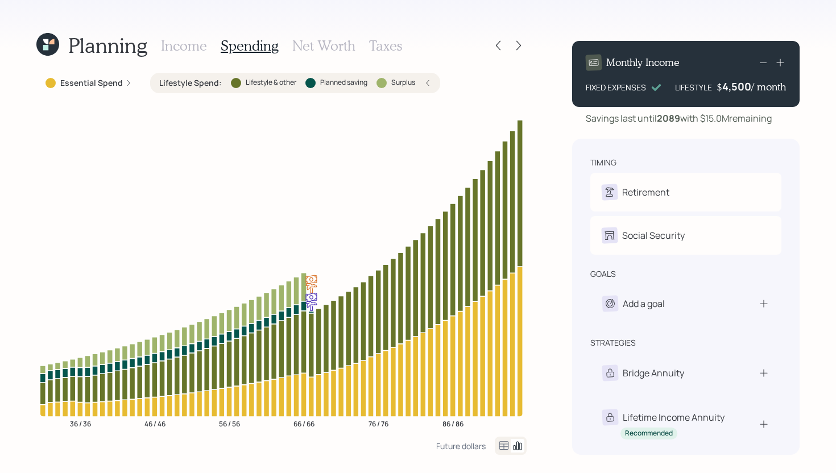
click at [317, 89] on div "Lifestyle Spend : Lifestyle & other Planned saving Surplus" at bounding box center [295, 83] width 290 height 20
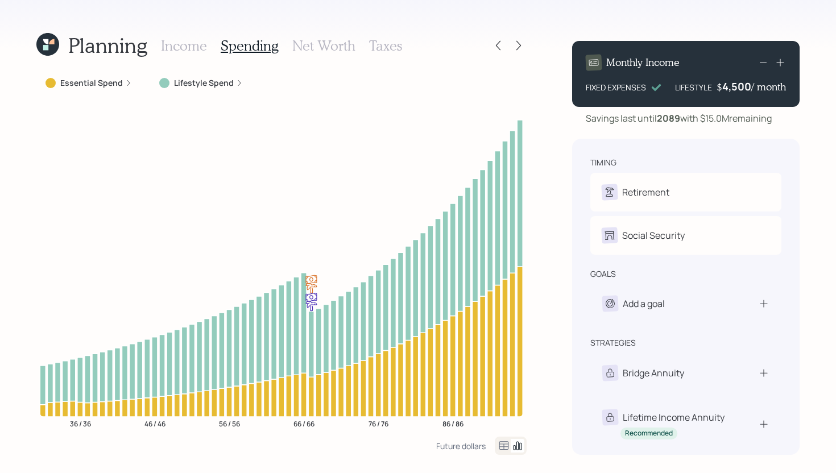
click at [193, 52] on h3 "Income" at bounding box center [184, 46] width 46 height 16
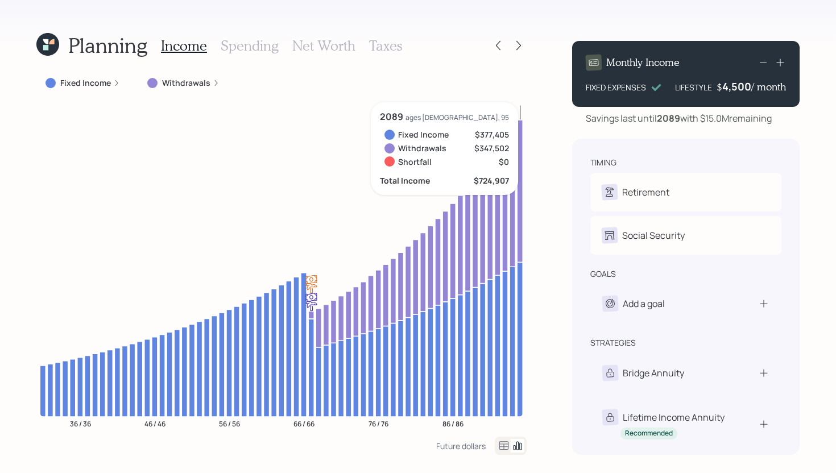
drag, startPoint x: 705, startPoint y: 117, endPoint x: 782, endPoint y: 119, distance: 76.8
click at [782, 119] on div "Savings last until 2089 with $15.0M remaining" at bounding box center [686, 118] width 228 height 14
click at [552, 124] on div "Planning Income Spending Net Worth Taxes Fixed Income Withdrawals 36 / 36 46 / …" at bounding box center [418, 236] width 836 height 473
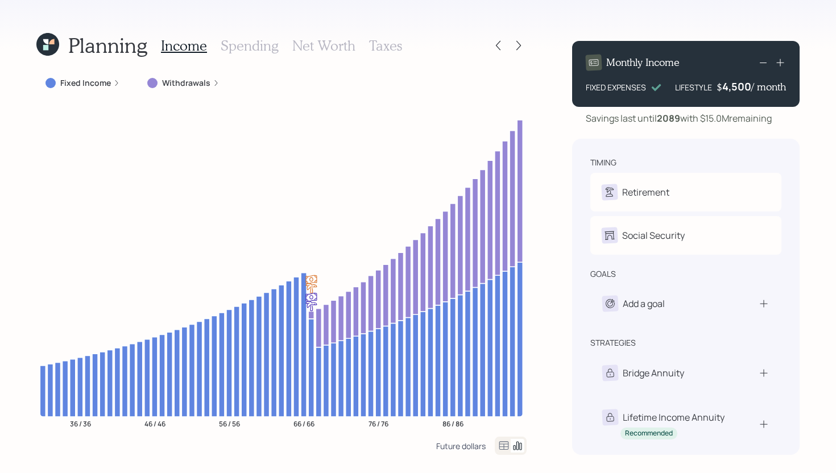
click at [466, 449] on div "Future dollars" at bounding box center [460, 446] width 49 height 11
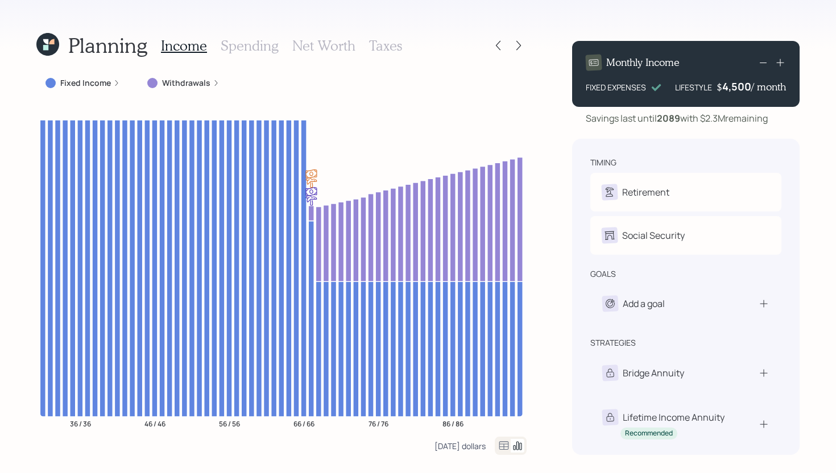
click at [466, 449] on div "Today's dollars" at bounding box center [460, 446] width 51 height 11
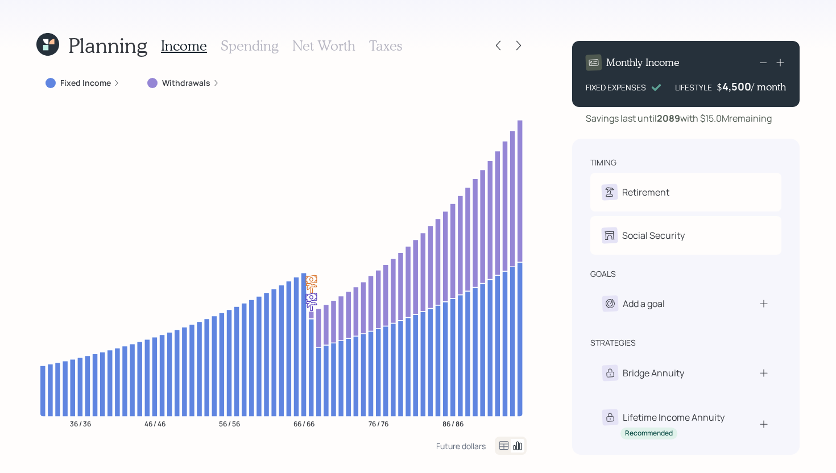
click at [392, 46] on h3 "Taxes" at bounding box center [385, 46] width 33 height 16
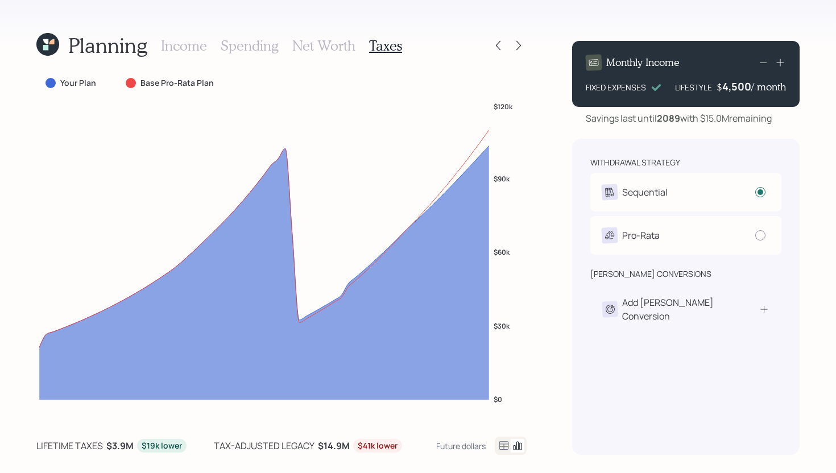
click at [196, 40] on h3 "Income" at bounding box center [184, 46] width 46 height 16
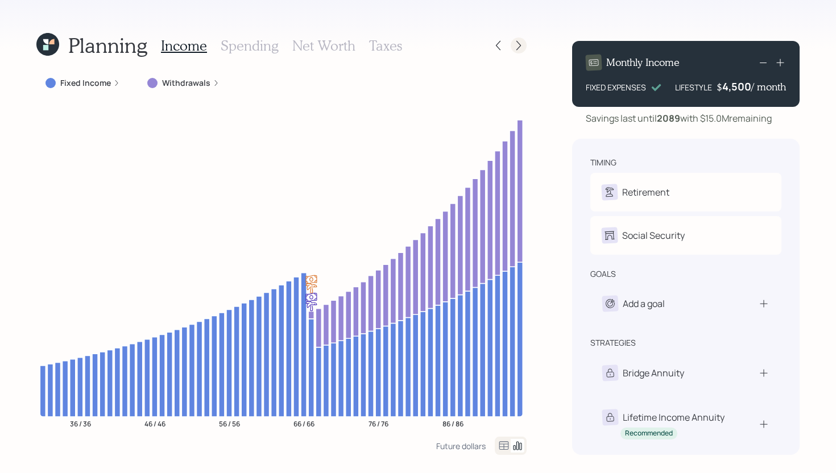
click at [523, 47] on icon at bounding box center [518, 45] width 11 height 11
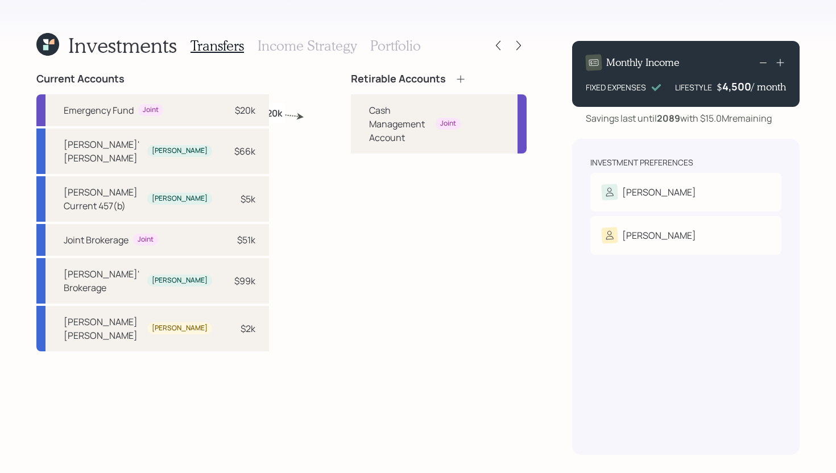
click at [455, 76] on icon at bounding box center [460, 78] width 11 height 11
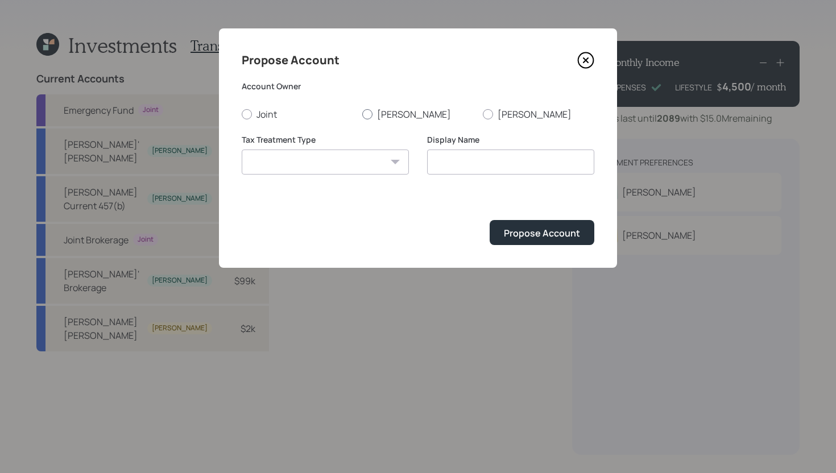
click at [381, 114] on label "[PERSON_NAME]" at bounding box center [417, 114] width 111 height 13
click at [362, 114] on input "[PERSON_NAME]" at bounding box center [362, 114] width 1 height 1
radio input "true"
click at [355, 159] on select "Roth Taxable Traditional" at bounding box center [325, 162] width 167 height 25
select select "roth"
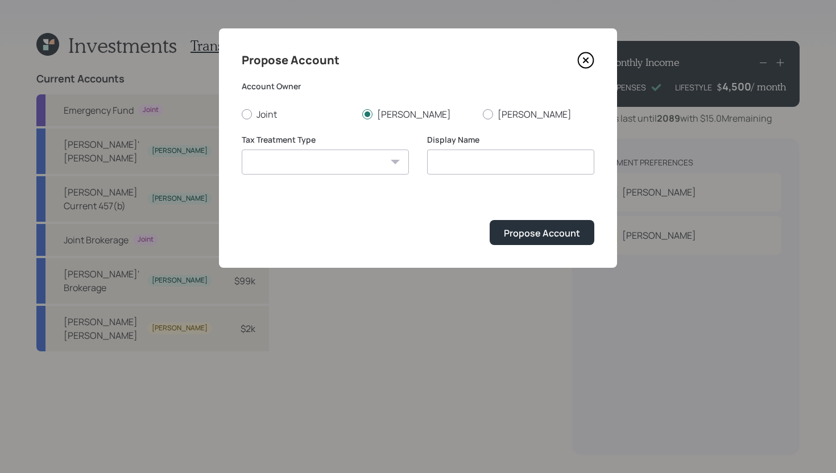
click at [242, 150] on select "Roth Taxable Traditional" at bounding box center [325, 162] width 167 height 25
click at [507, 163] on input "Roth" at bounding box center [510, 162] width 167 height 25
type input "[PERSON_NAME]"
click at [538, 230] on div "Propose Account" at bounding box center [542, 233] width 76 height 13
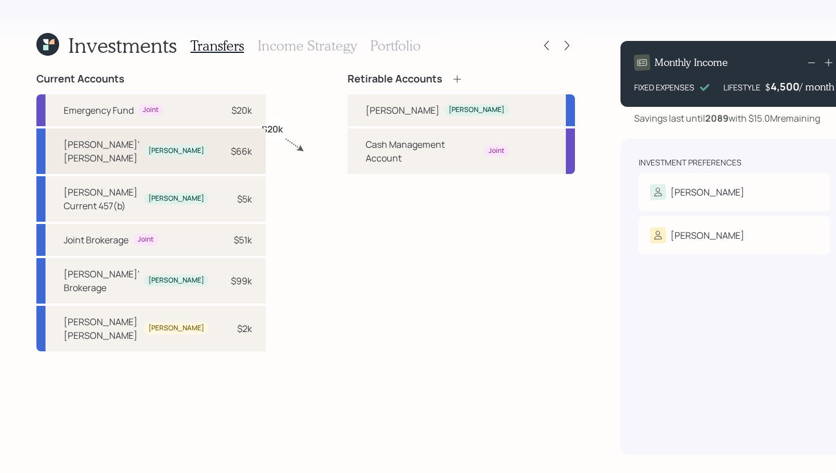
click at [217, 154] on div "James' Roth James $66k" at bounding box center [150, 152] width 229 height 46
click at [348, 111] on div "Roth IRA James" at bounding box center [462, 110] width 228 height 32
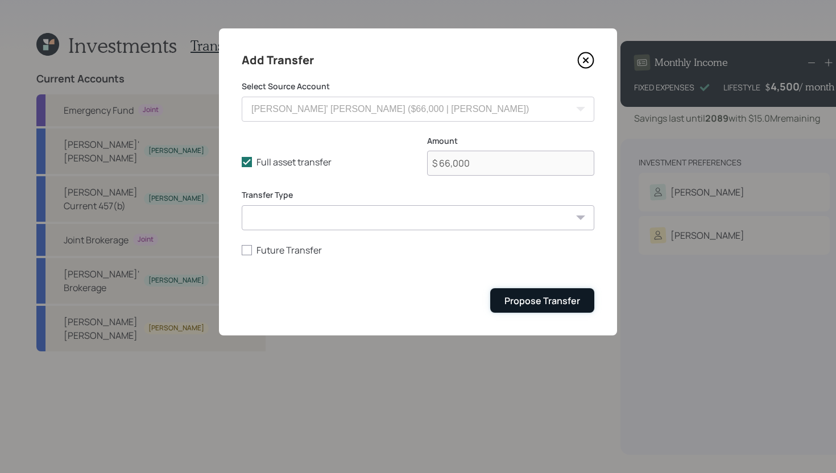
click at [555, 303] on div "Propose Transfer" at bounding box center [543, 301] width 76 height 13
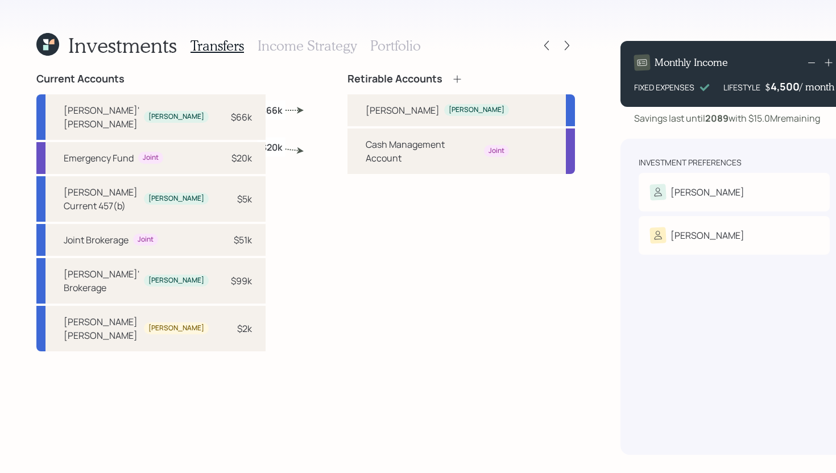
click at [300, 47] on h3 "Income Strategy" at bounding box center [307, 46] width 99 height 16
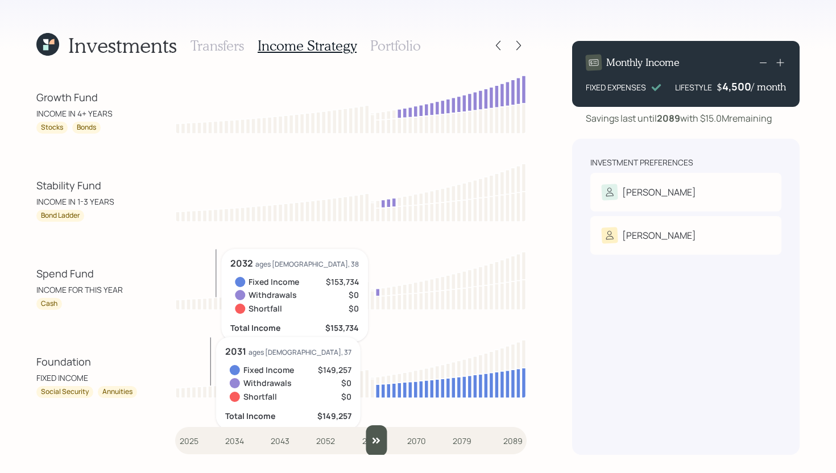
drag, startPoint x: 189, startPoint y: 435, endPoint x: 377, endPoint y: 427, distance: 187.9
type input "2062"
click at [377, 427] on input "slider" at bounding box center [351, 440] width 352 height 31
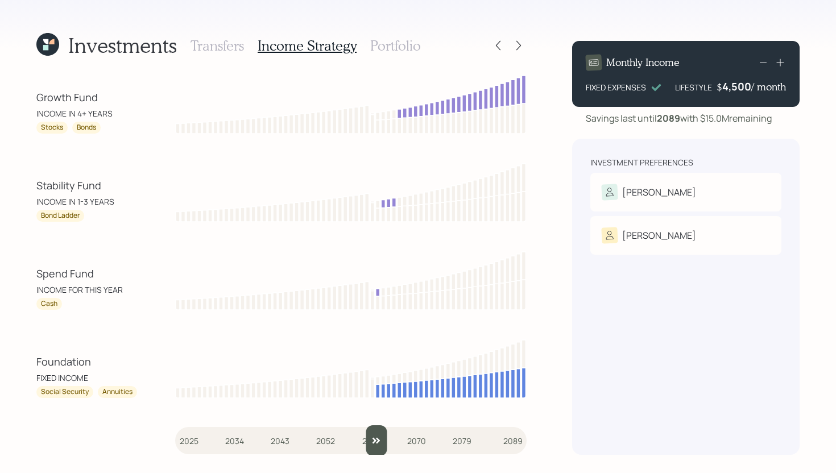
click at [420, 51] on div "Investments Transfers Income Strategy Portfolio" at bounding box center [281, 45] width 490 height 27
click at [400, 41] on h3 "Portfolio" at bounding box center [395, 46] width 51 height 16
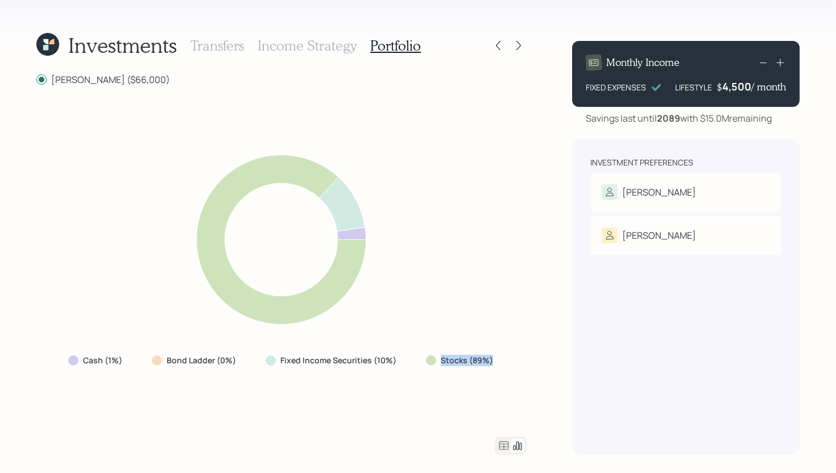
drag, startPoint x: 498, startPoint y: 362, endPoint x: 417, endPoint y: 358, distance: 80.9
click at [417, 358] on div "Stocks (89%)" at bounding box center [461, 360] width 88 height 20
click at [505, 448] on icon at bounding box center [504, 446] width 14 height 14
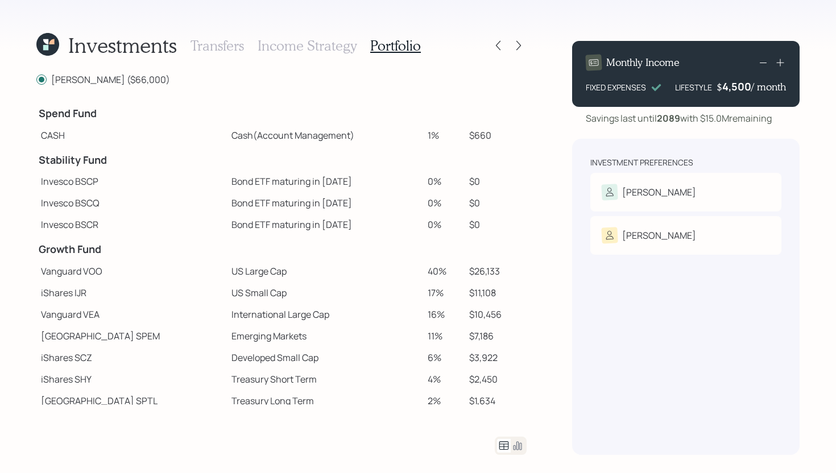
drag, startPoint x: 436, startPoint y: 135, endPoint x: 382, endPoint y: 131, distance: 54.8
click at [382, 131] on tr "CASH Cash (Account Management) 1% $660" at bounding box center [281, 136] width 490 height 22
click at [155, 224] on td "Invesco BSCR" at bounding box center [131, 225] width 191 height 22
click at [514, 47] on icon at bounding box center [518, 45] width 11 height 11
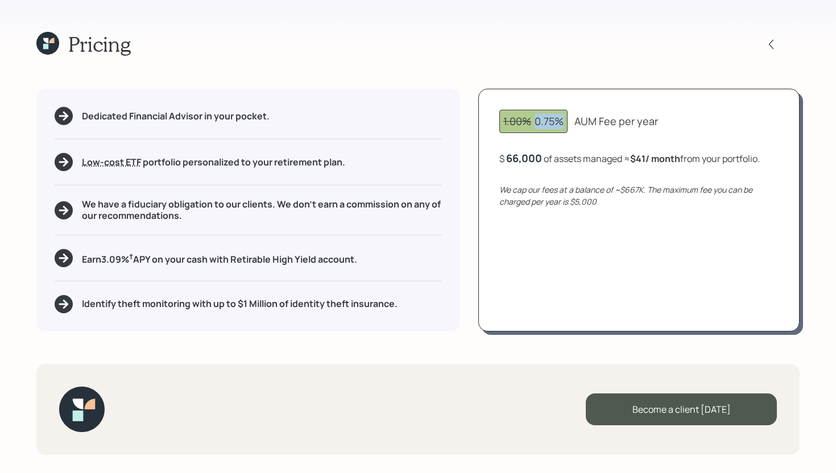
drag, startPoint x: 535, startPoint y: 122, endPoint x: 564, endPoint y: 122, distance: 29.6
click at [564, 122] on div "1.00% 0.75%" at bounding box center [533, 121] width 68 height 23
click at [613, 74] on div "Pricing Dedicated Financial Advisor in your pocket. Low-cost ETF Retirable uses…" at bounding box center [418, 236] width 836 height 473
click at [598, 201] on div "We cap our fees at a balance of ~$667K. The maximum fee you can be charged per …" at bounding box center [638, 196] width 279 height 24
drag, startPoint x: 646, startPoint y: 189, endPoint x: 621, endPoint y: 190, distance: 25.0
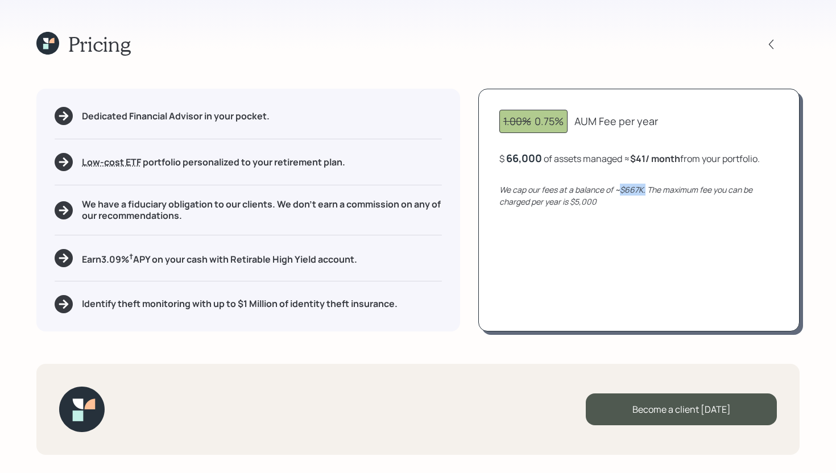
click at [621, 190] on icon "We cap our fees at a balance of ~$667K. The maximum fee you can be charged per …" at bounding box center [625, 195] width 253 height 23
click at [617, 224] on div "1.00% 0.75% AUM Fee per year $ 66,000 of assets managed ≈ $41 / month from your…" at bounding box center [638, 210] width 321 height 242
drag, startPoint x: 604, startPoint y: 203, endPoint x: 564, endPoint y: 203, distance: 39.2
click at [563, 203] on div "We cap our fees at a balance of ~$667K. The maximum fee you can be charged per …" at bounding box center [638, 196] width 279 height 24
click at [574, 216] on div "1.00% 0.75% AUM Fee per year $ 66,000 of assets managed ≈ $41 / month from your…" at bounding box center [638, 210] width 321 height 242
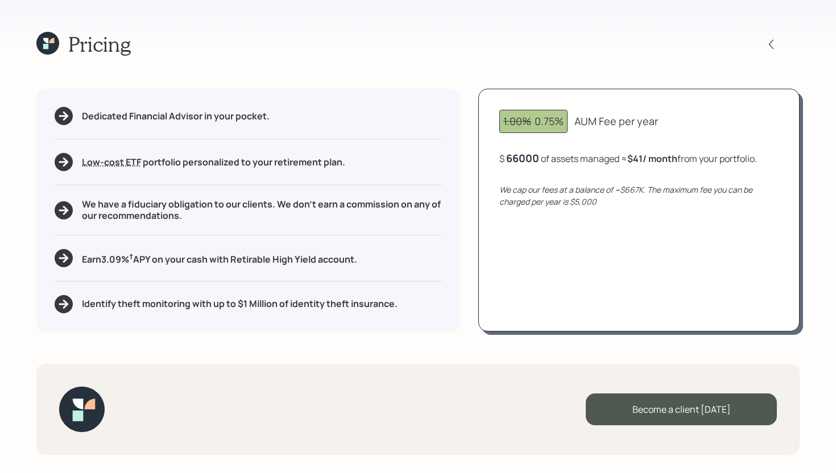
drag, startPoint x: 543, startPoint y: 158, endPoint x: 525, endPoint y: 158, distance: 17.6
click at [525, 158] on div "66000" at bounding box center [522, 158] width 33 height 14
click at [525, 248] on div "1.00% 0.75% AUM Fee per year $ 66,000 of assets managed ≈ $41 / month from your…" at bounding box center [638, 210] width 321 height 242
drag, startPoint x: 500, startPoint y: 159, endPoint x: 544, endPoint y: 156, distance: 43.9
click at [544, 156] on div "$ 66,000 of assets managed ≈ $41 / month from your portfolio ." at bounding box center [629, 158] width 261 height 14
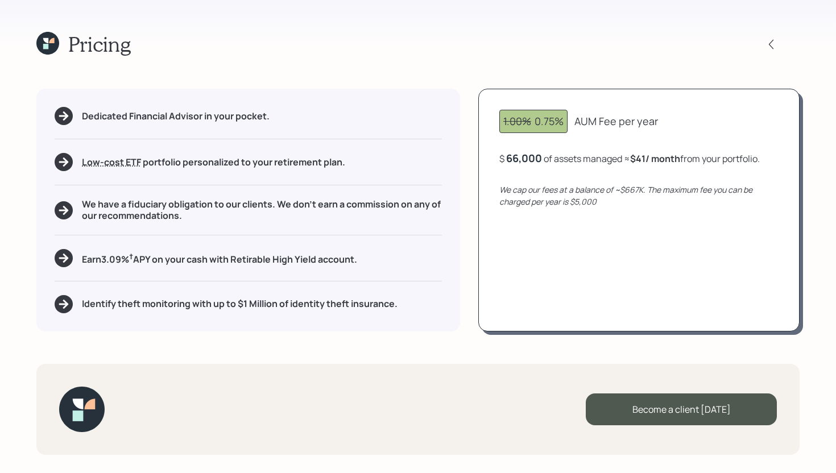
click at [575, 179] on div "1.00% 0.75% AUM Fee per year $ 66,000 of assets managed ≈ $41 / month from your…" at bounding box center [638, 210] width 321 height 242
click at [770, 42] on icon at bounding box center [771, 44] width 11 height 11
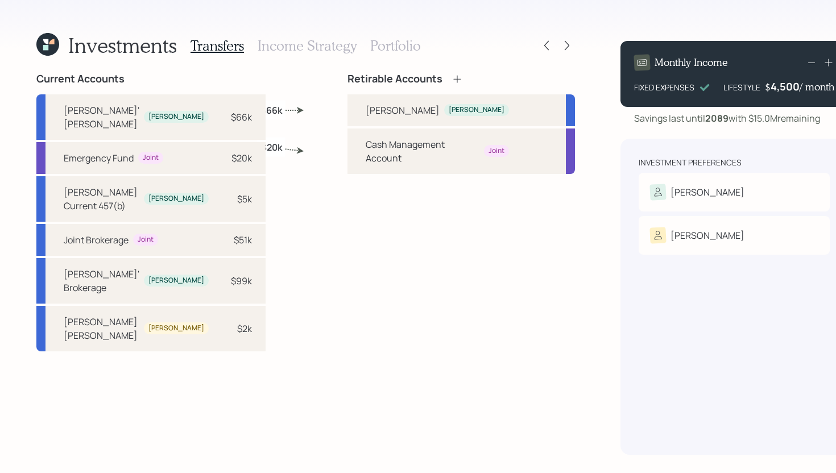
click at [301, 47] on h3 "Income Strategy" at bounding box center [307, 46] width 99 height 16
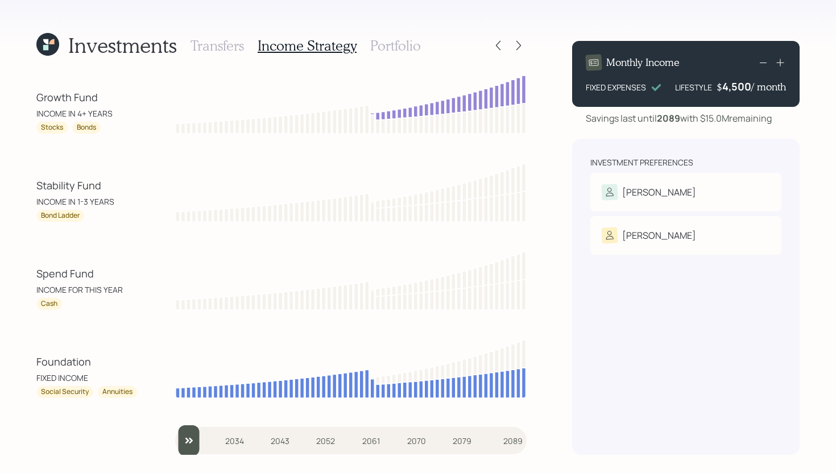
click at [408, 42] on h3 "Portfolio" at bounding box center [395, 46] width 51 height 16
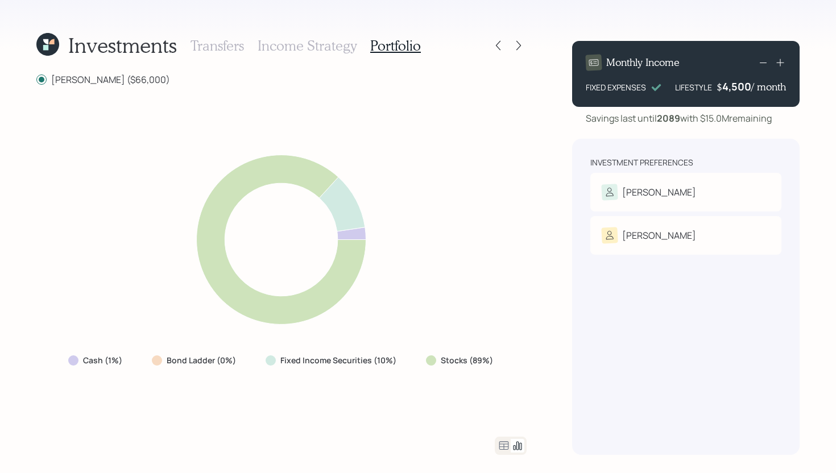
click at [502, 445] on icon at bounding box center [504, 446] width 14 height 14
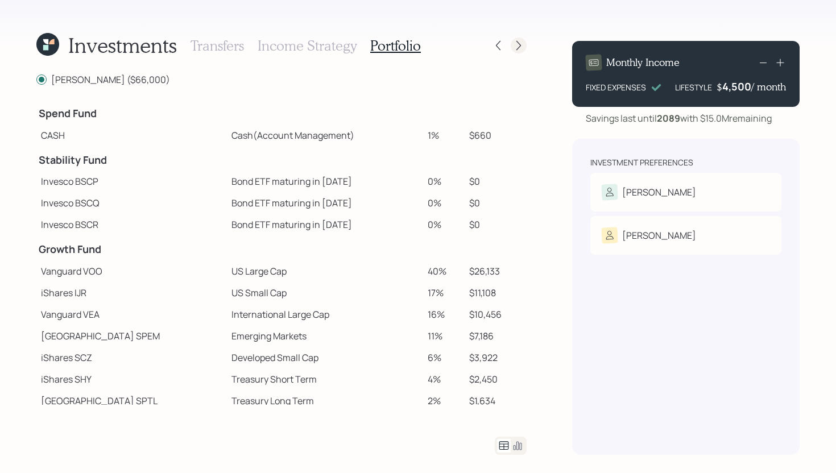
click at [515, 43] on icon at bounding box center [518, 45] width 11 height 11
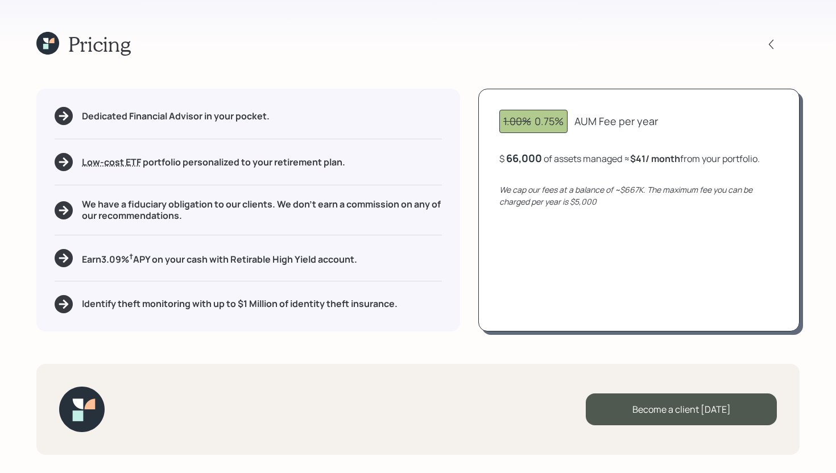
click at [40, 40] on icon at bounding box center [47, 43] width 23 height 23
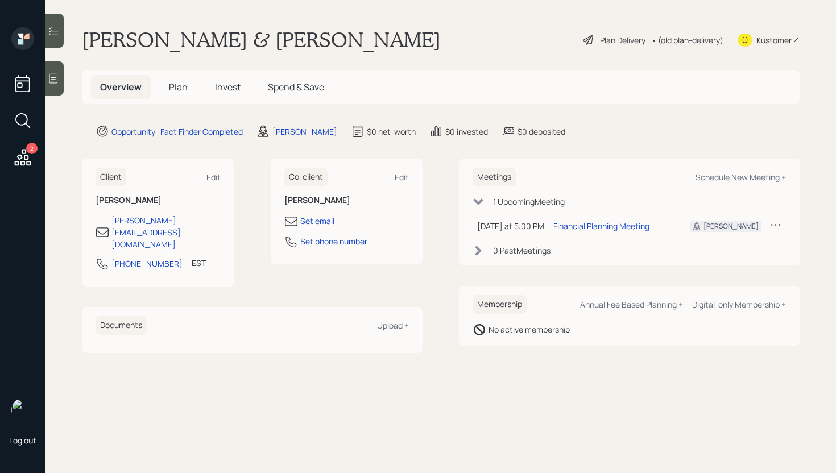
click at [173, 90] on span "Plan" at bounding box center [178, 87] width 19 height 13
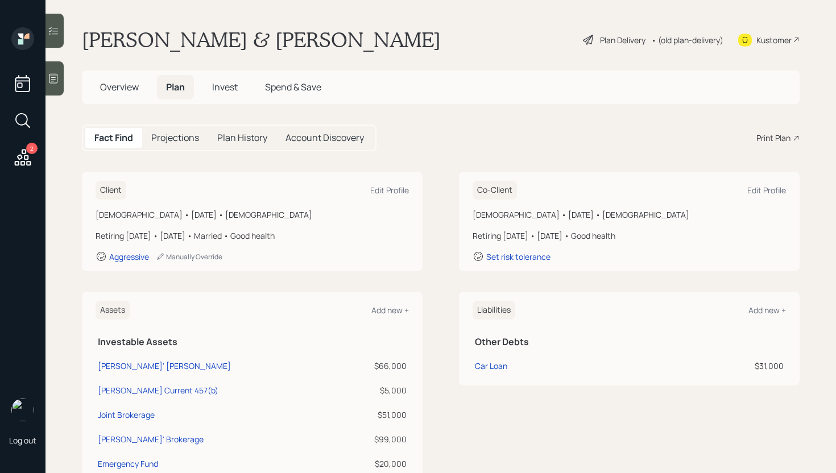
click at [772, 140] on div "Print Plan" at bounding box center [774, 138] width 34 height 12
